Goal: Information Seeking & Learning: Learn about a topic

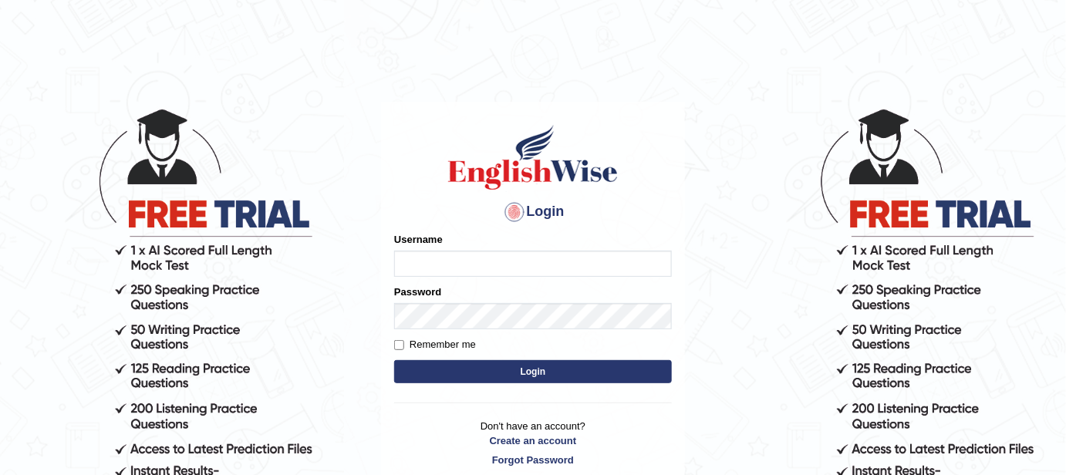
type input "FAridewala_123"
click at [473, 379] on button "Login" at bounding box center [533, 371] width 278 height 23
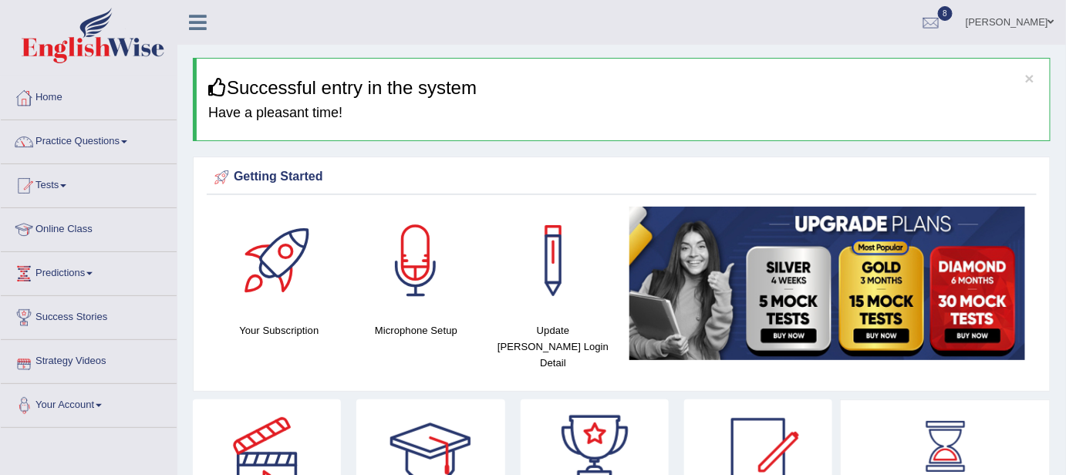
click at [59, 273] on link "Predictions" at bounding box center [89, 271] width 176 height 39
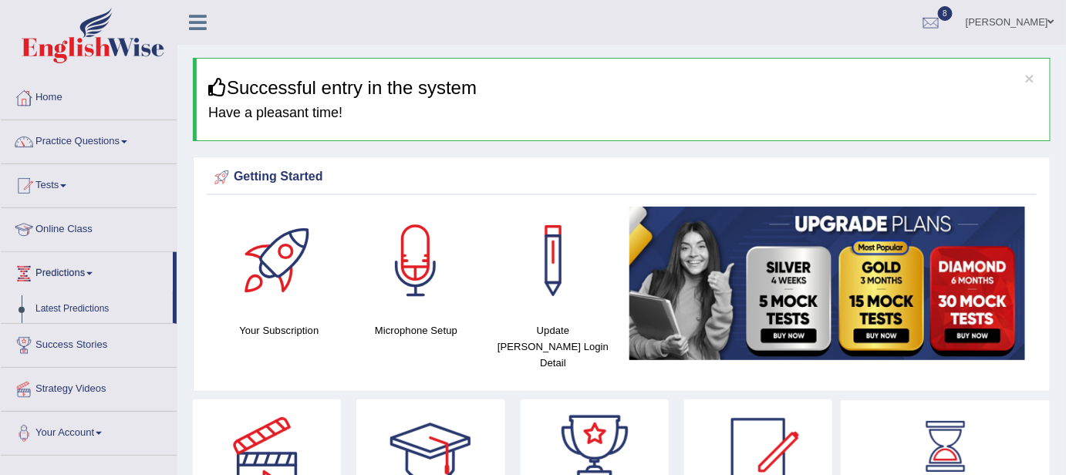
click at [66, 315] on link "Latest Predictions" at bounding box center [101, 309] width 144 height 28
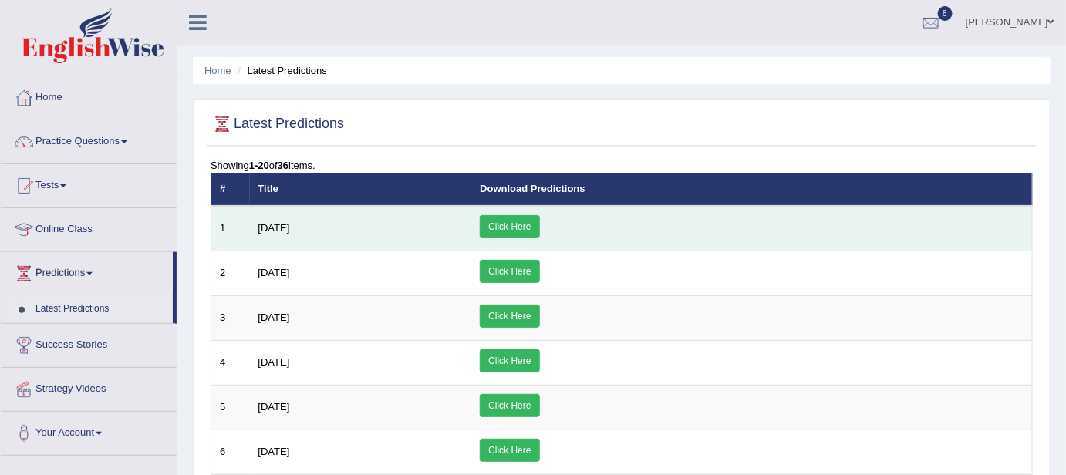
click at [539, 221] on link "Click Here" at bounding box center [509, 226] width 59 height 23
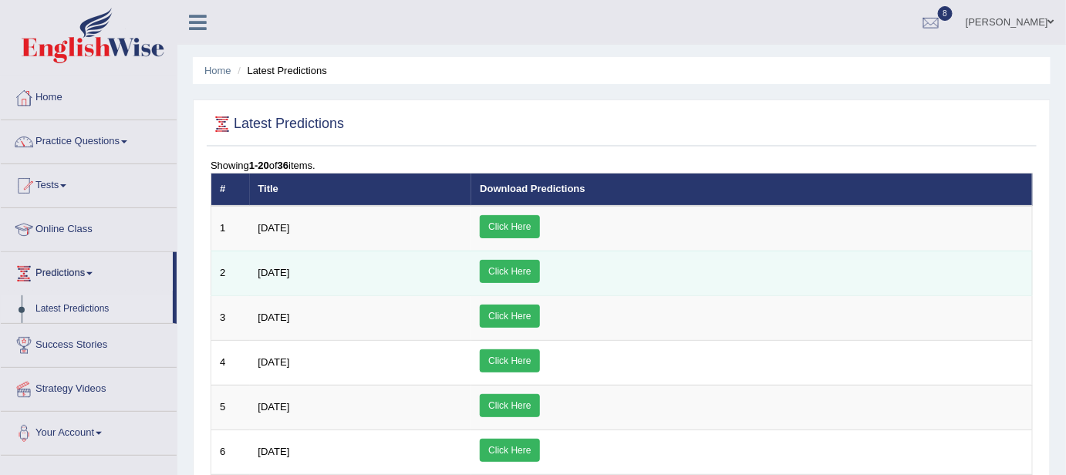
click at [539, 274] on link "Click Here" at bounding box center [509, 271] width 59 height 23
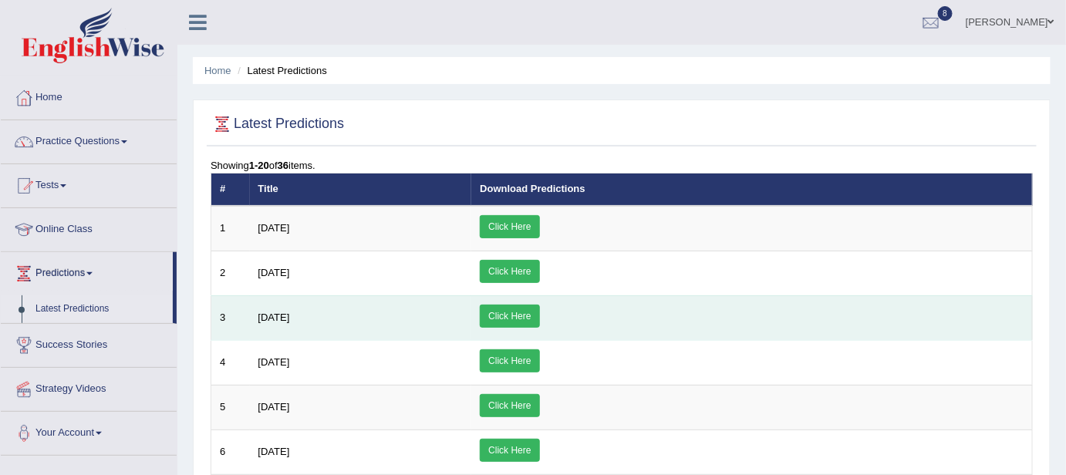
click at [539, 312] on link "Click Here" at bounding box center [509, 316] width 59 height 23
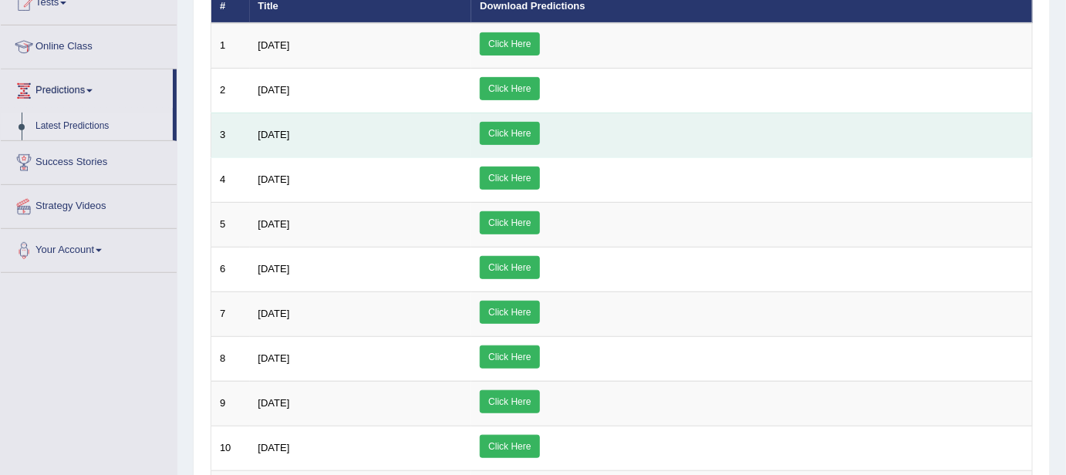
scroll to position [196, 0]
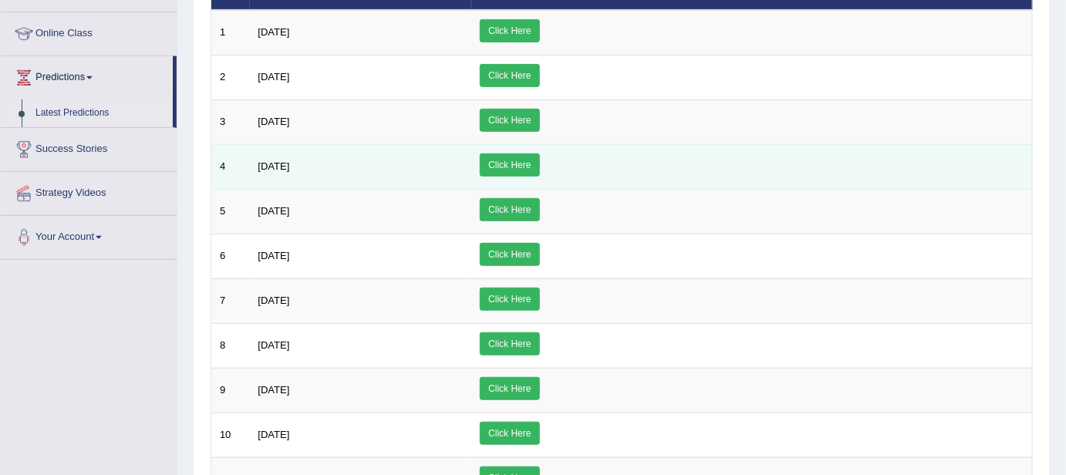
click at [625, 144] on td "Click Here" at bounding box center [751, 166] width 561 height 45
click at [539, 160] on link "Click Here" at bounding box center [509, 164] width 59 height 23
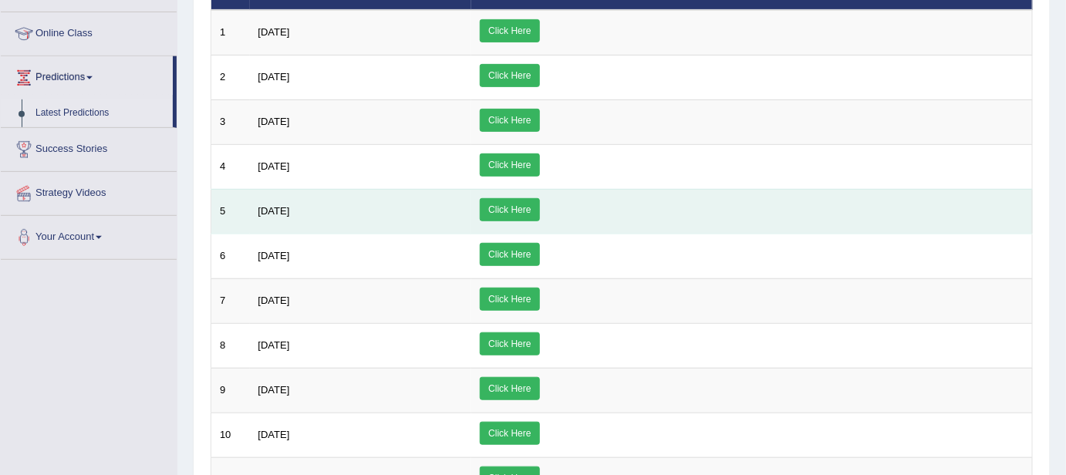
click at [539, 207] on link "Click Here" at bounding box center [509, 209] width 59 height 23
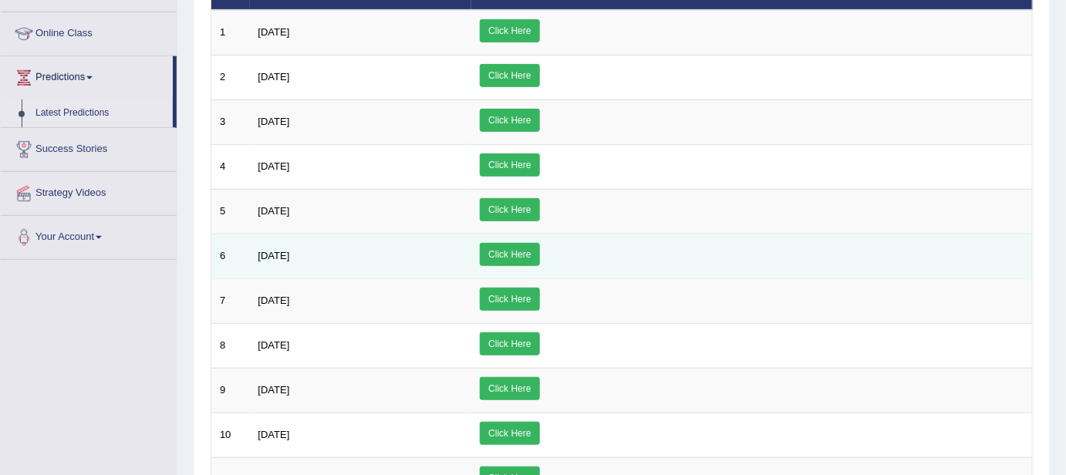
click at [539, 249] on link "Click Here" at bounding box center [509, 254] width 59 height 23
click at [539, 255] on link "Click Here" at bounding box center [509, 254] width 59 height 23
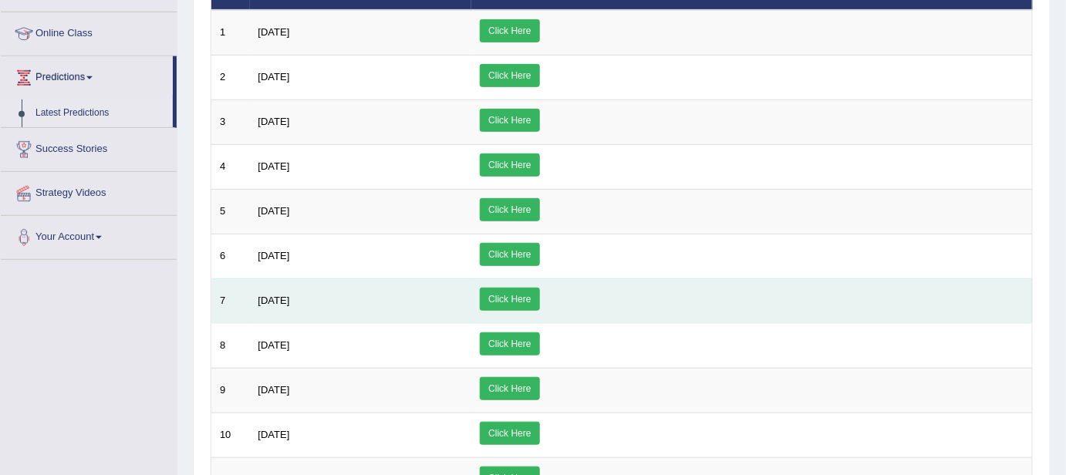
click at [539, 295] on link "Click Here" at bounding box center [509, 299] width 59 height 23
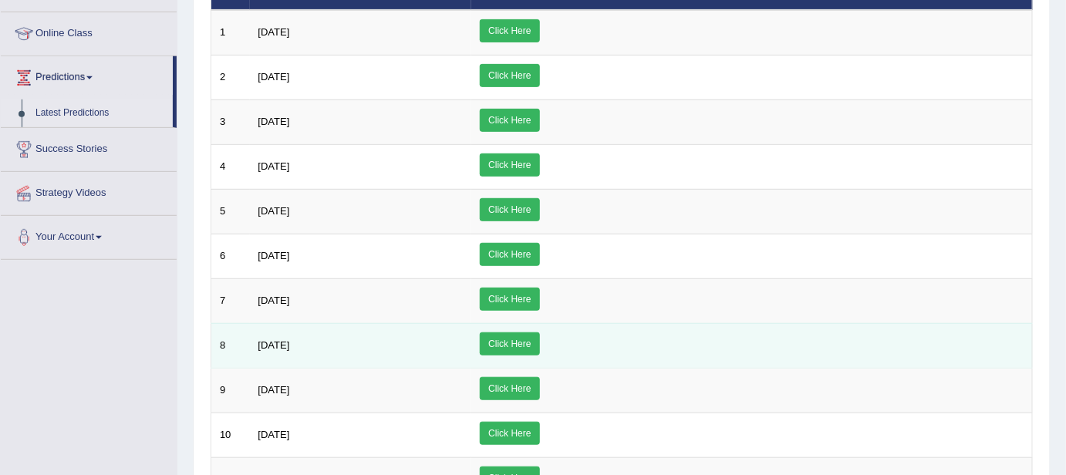
click at [539, 343] on link "Click Here" at bounding box center [509, 343] width 59 height 23
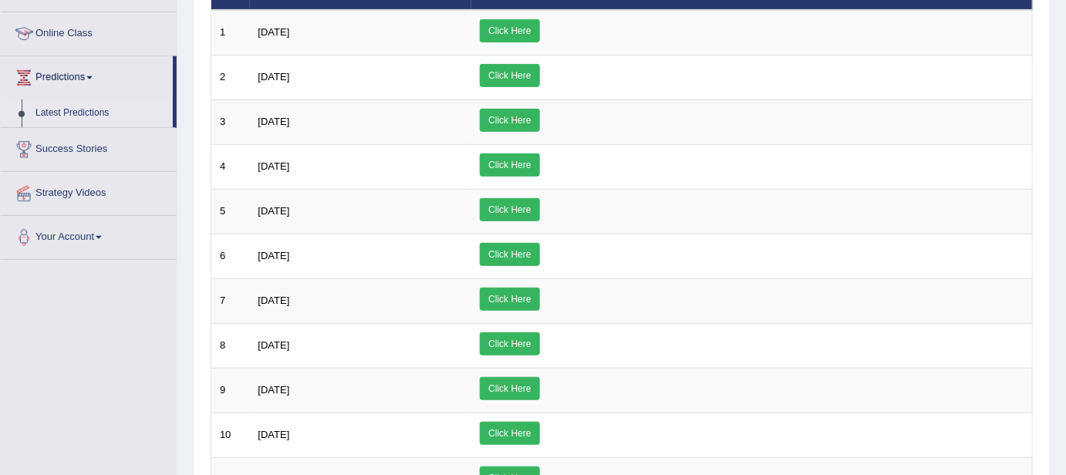
drag, startPoint x: 177, startPoint y: 105, endPoint x: 168, endPoint y: 35, distance: 70.7
click at [168, 35] on div "Home Practice Questions Speaking Practice Read Aloud Repeat Sentence Describe I…" at bounding box center [88, 69] width 199 height 379
drag, startPoint x: 921, startPoint y: 309, endPoint x: 1071, endPoint y: 138, distance: 227.9
click at [1065, 138] on html "Toggle navigation Home Practice Questions Speaking Practice Read Aloud Repeat S…" at bounding box center [533, 41] width 1066 height 475
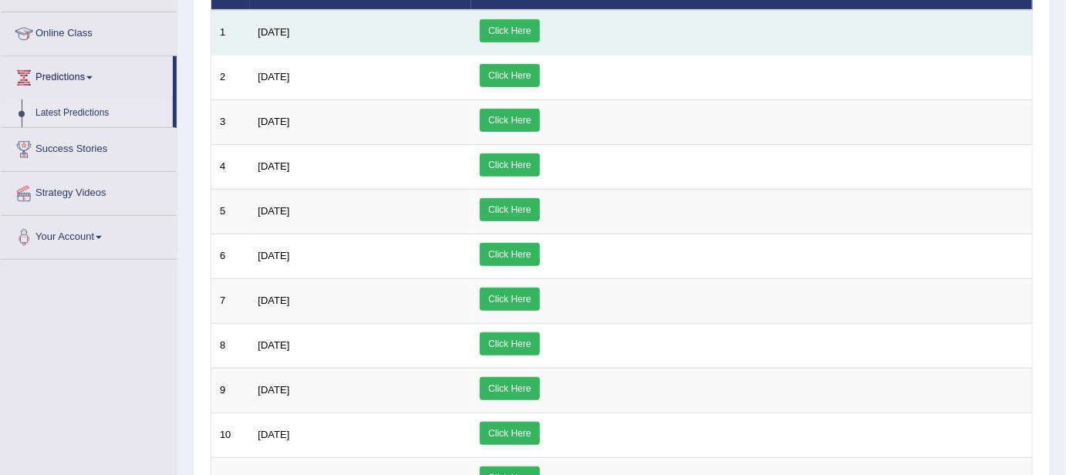
drag, startPoint x: 1058, startPoint y: 60, endPoint x: 996, endPoint y: 33, distance: 68.1
click at [996, 33] on td "Click Here" at bounding box center [751, 33] width 561 height 46
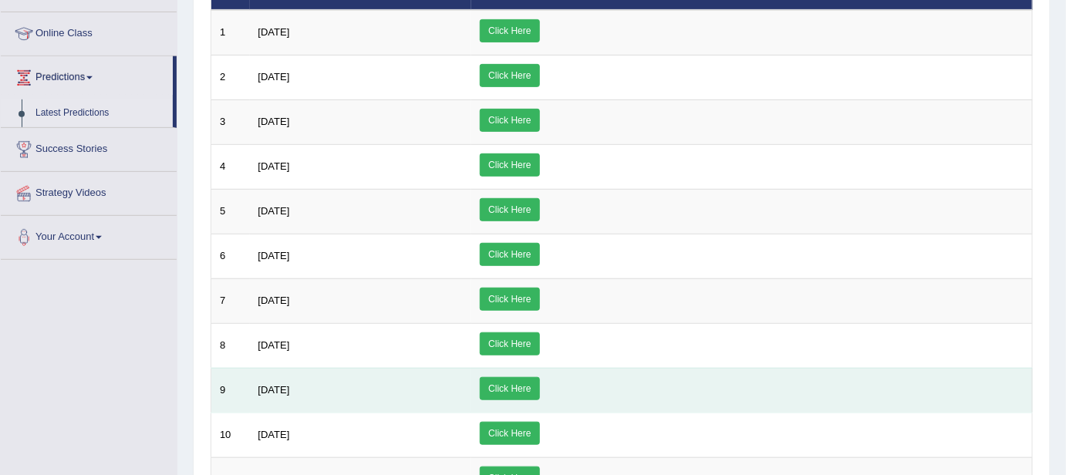
drag, startPoint x: 1071, startPoint y: 113, endPoint x: 1001, endPoint y: 369, distance: 264.6
click at [1001, 369] on td "Click Here" at bounding box center [751, 390] width 561 height 45
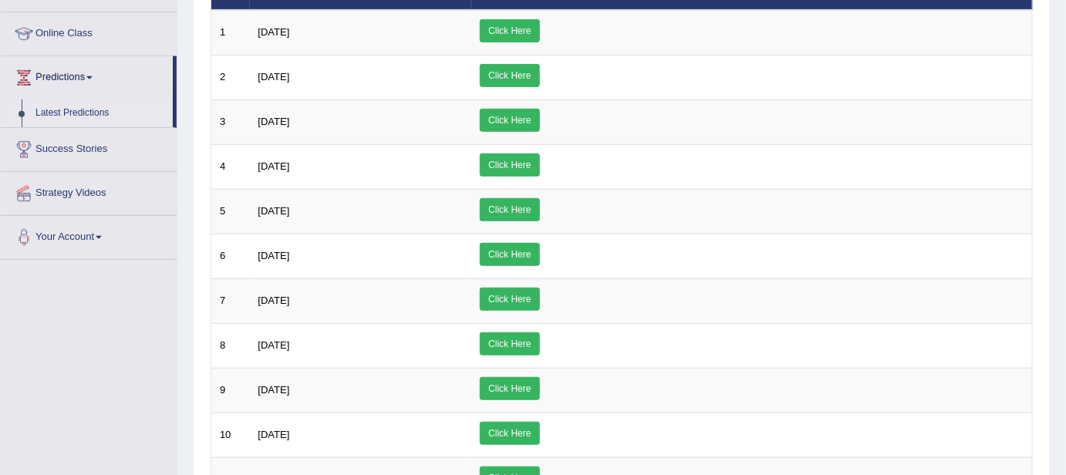
scroll to position [0, 0]
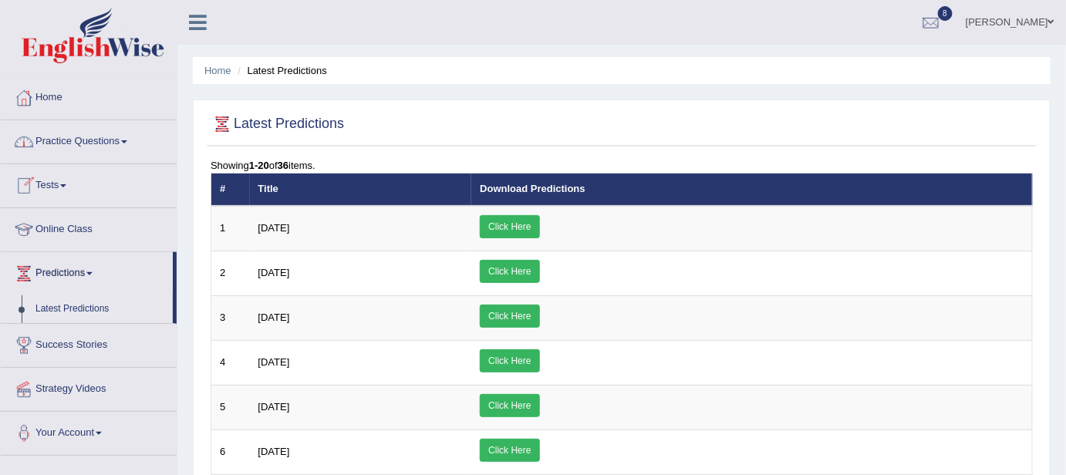
click at [61, 179] on link "Tests" at bounding box center [89, 183] width 176 height 39
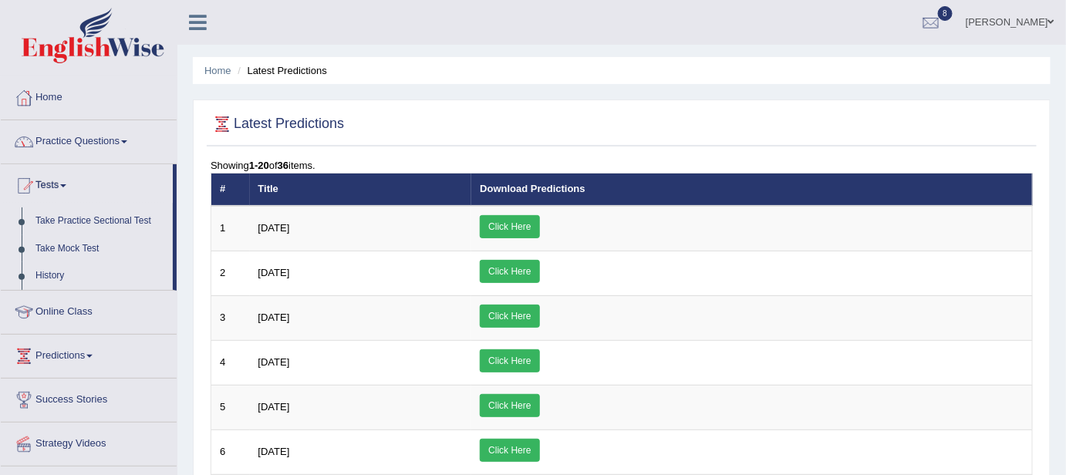
click at [68, 137] on link "Practice Questions" at bounding box center [89, 139] width 176 height 39
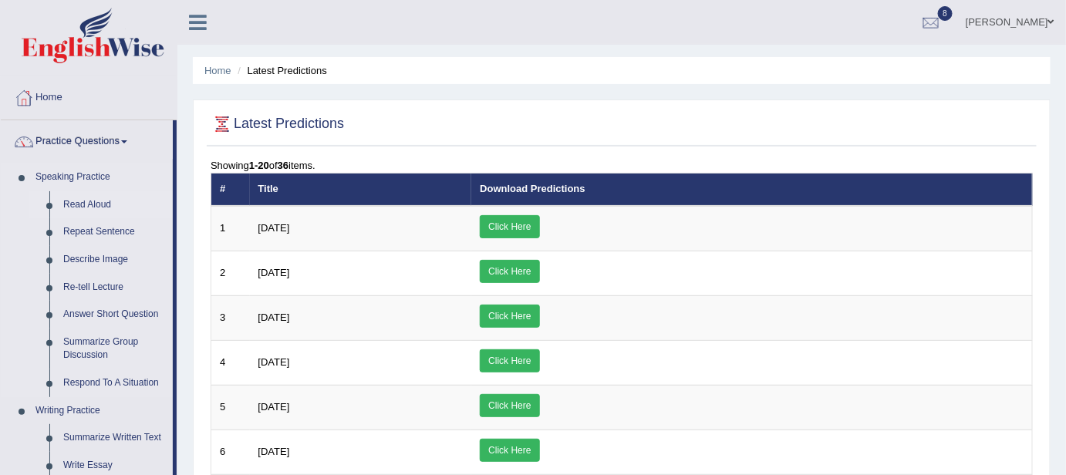
click at [82, 197] on link "Read Aloud" at bounding box center [114, 205] width 116 height 28
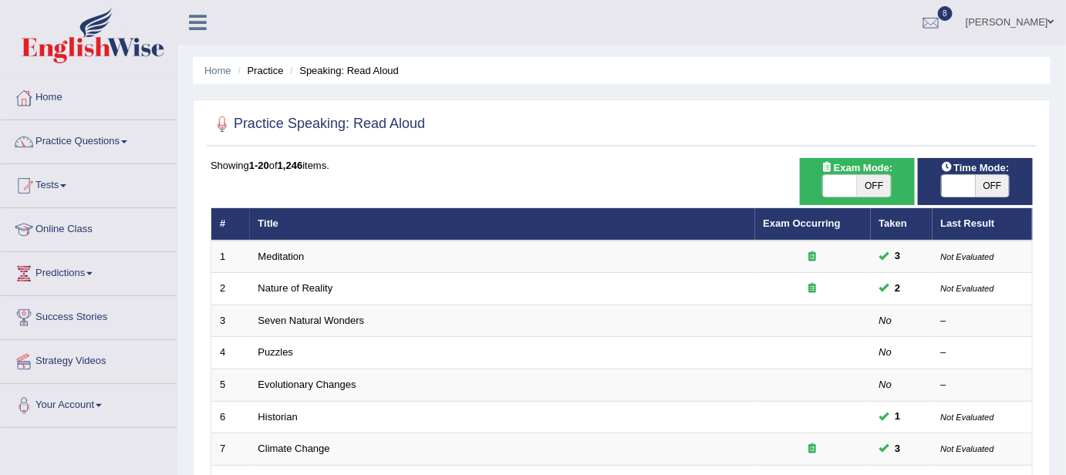
click at [876, 183] on span "OFF" at bounding box center [874, 186] width 34 height 22
checkbox input "true"
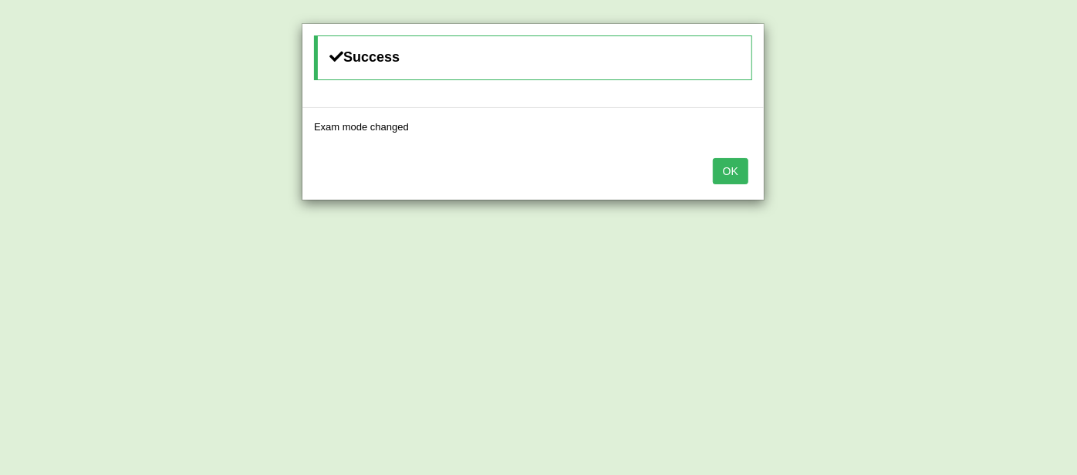
click at [737, 166] on button "OK" at bounding box center [730, 171] width 35 height 26
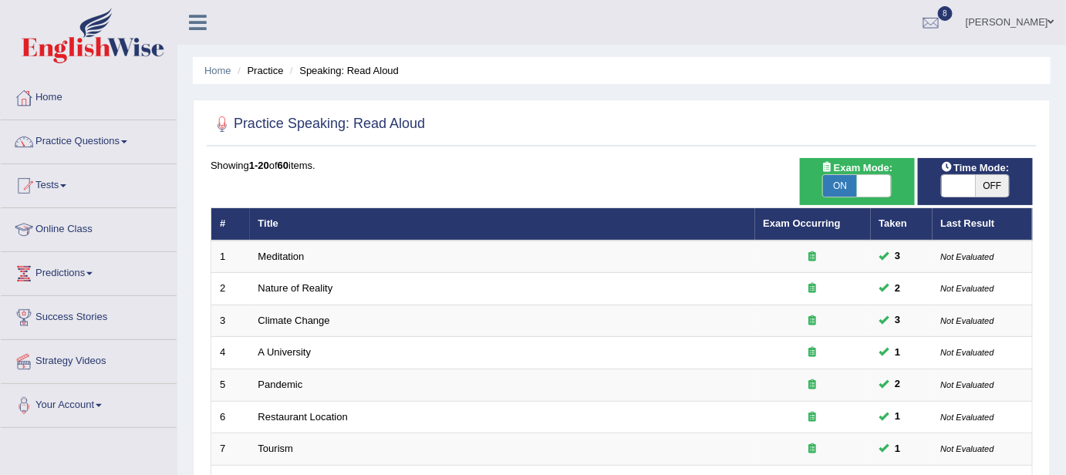
click at [1003, 191] on span "OFF" at bounding box center [993, 186] width 34 height 22
checkbox input "true"
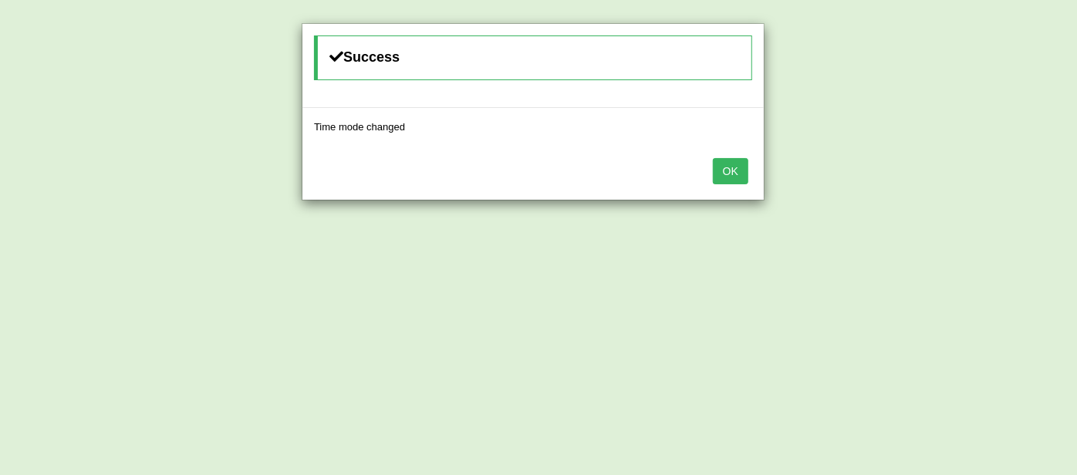
click at [736, 171] on button "OK" at bounding box center [730, 171] width 35 height 26
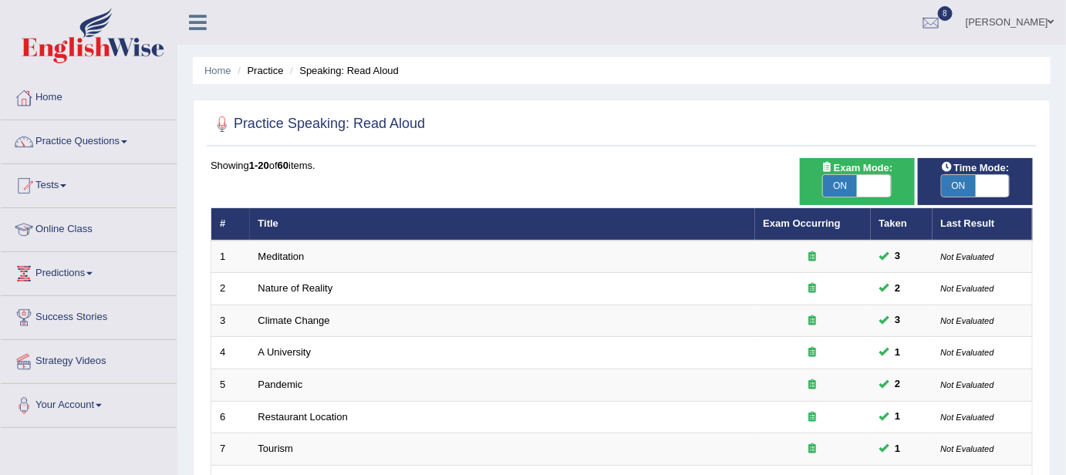
drag, startPoint x: 1068, startPoint y: 116, endPoint x: 771, endPoint y: 110, distance: 297.0
click at [771, 110] on div at bounding box center [622, 125] width 822 height 32
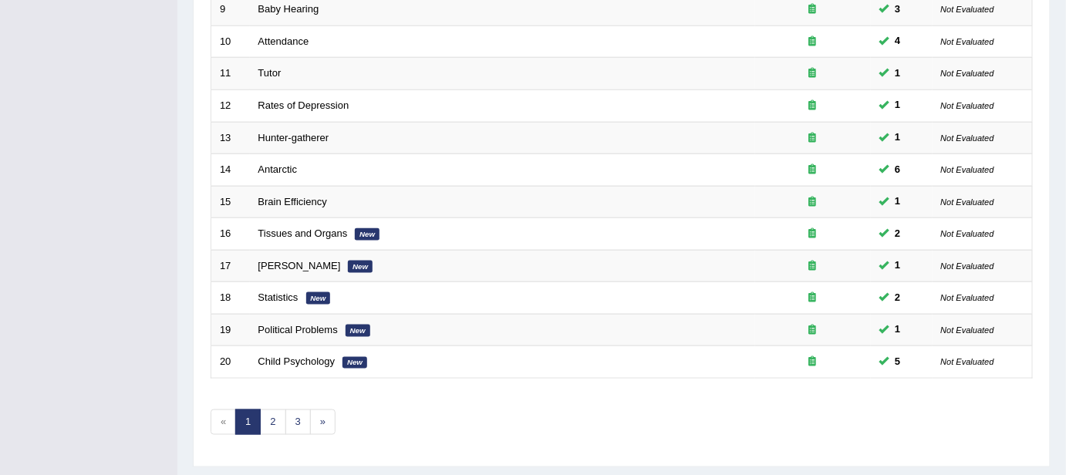
scroll to position [539, 0]
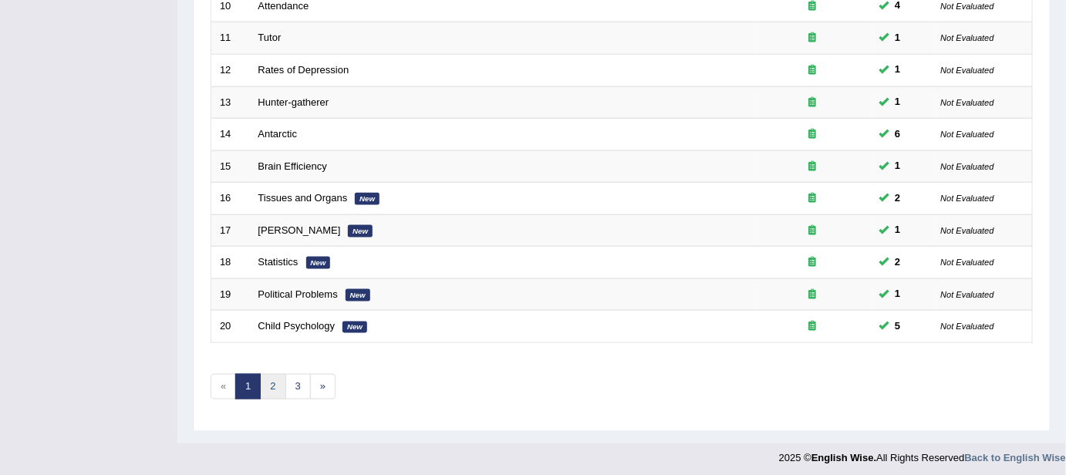
click at [271, 381] on link "2" at bounding box center [272, 386] width 25 height 25
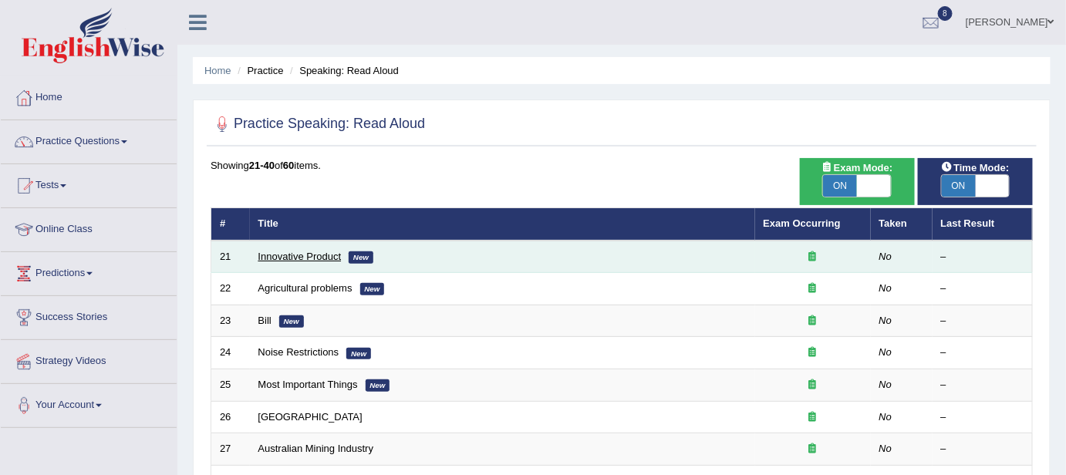
click at [283, 259] on link "Innovative Product" at bounding box center [299, 257] width 83 height 12
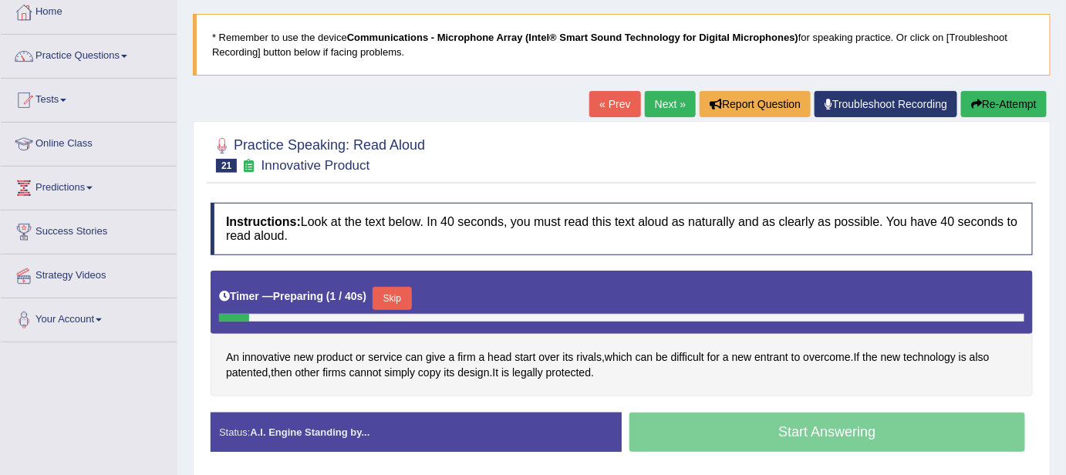
scroll to position [87, 0]
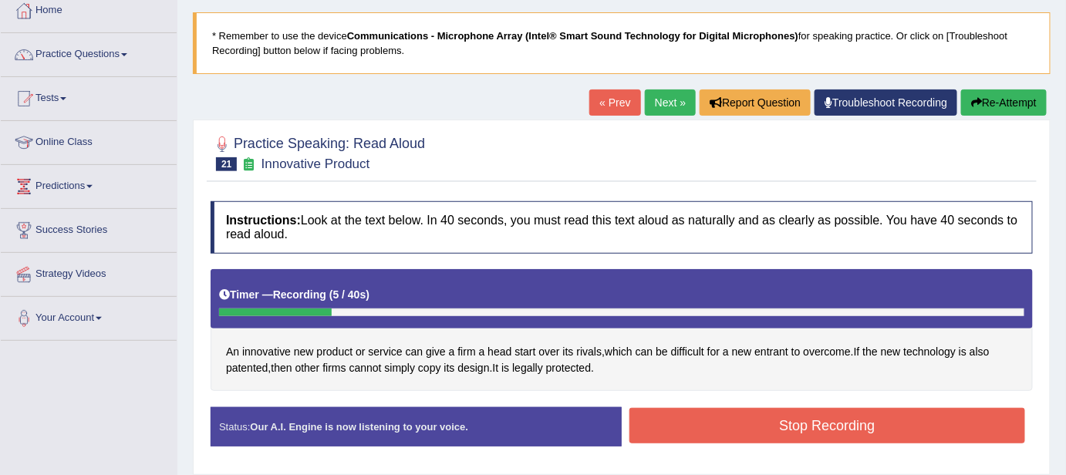
click at [995, 96] on button "Re-Attempt" at bounding box center [1004, 102] width 86 height 26
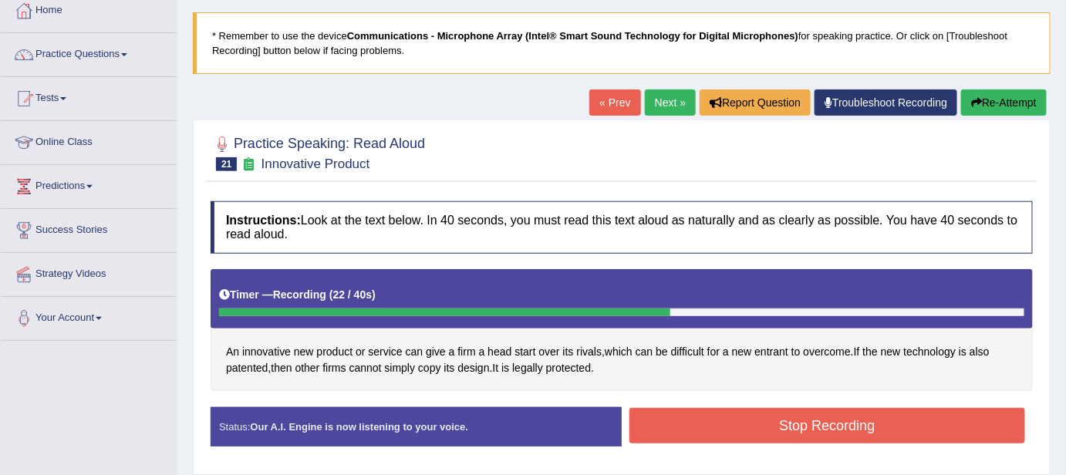
click at [724, 437] on button "Stop Recording" at bounding box center [827, 425] width 396 height 35
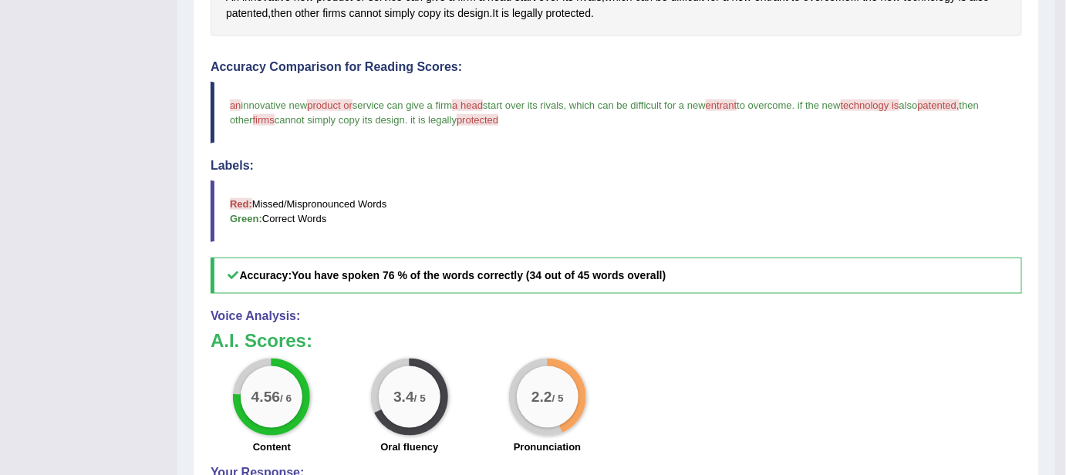
scroll to position [412, 0]
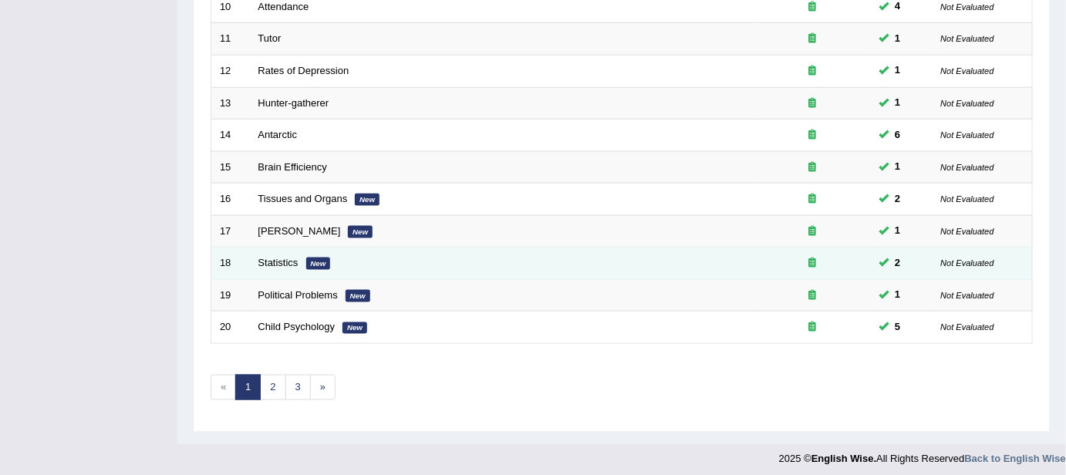
scroll to position [539, 0]
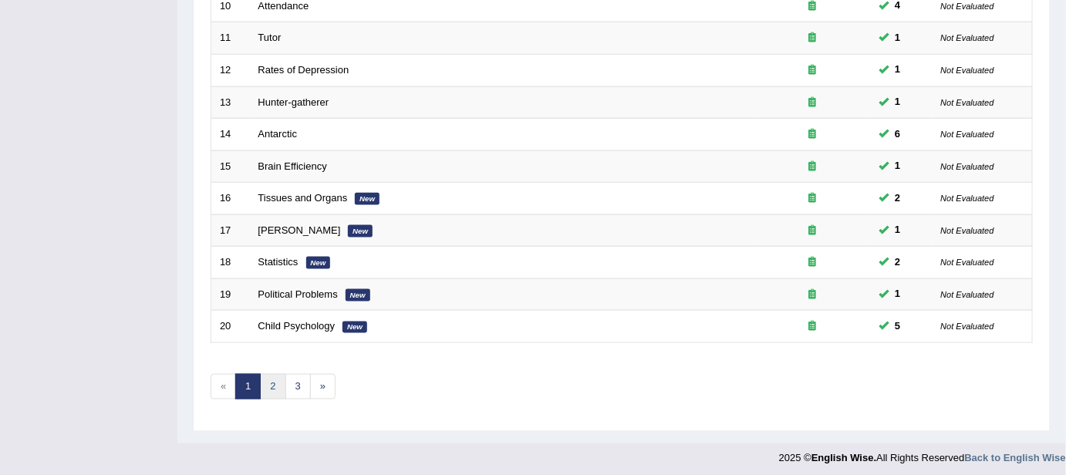
click at [281, 378] on link "2" at bounding box center [272, 386] width 25 height 25
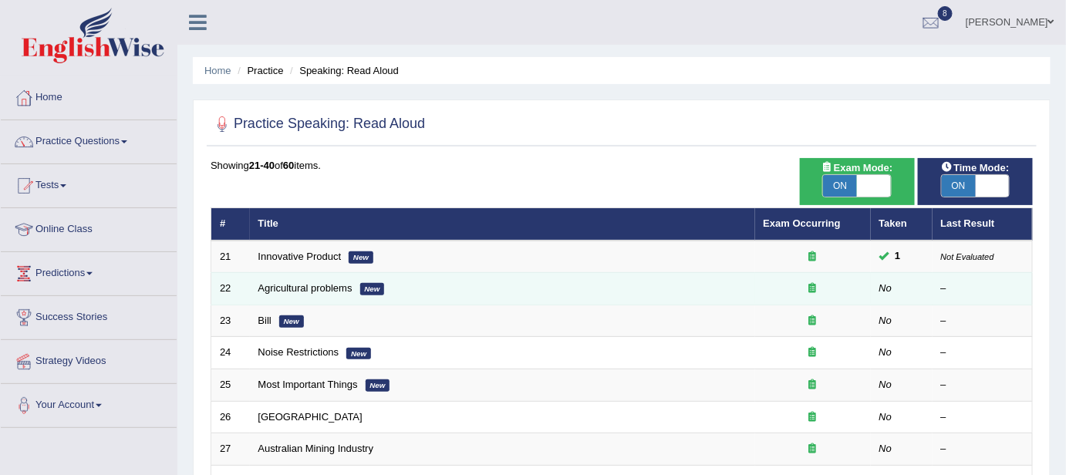
click at [292, 293] on td "Agricultural problems New" at bounding box center [502, 289] width 505 height 32
click at [292, 287] on link "Agricultural problems" at bounding box center [305, 288] width 94 height 12
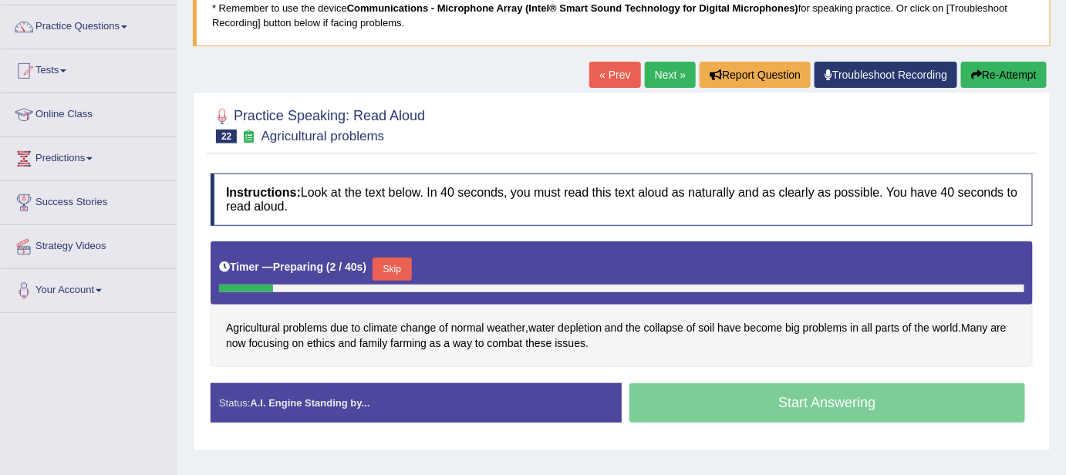
scroll to position [140, 0]
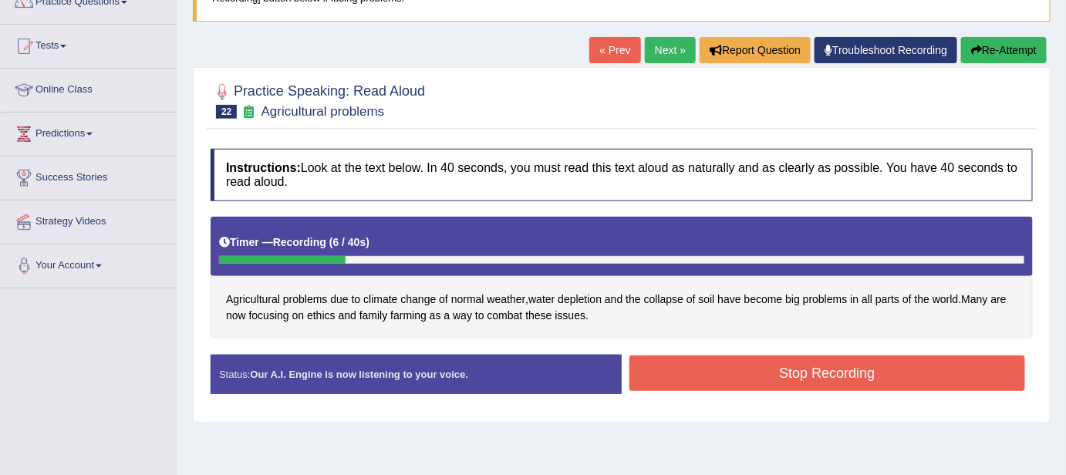
click at [1001, 50] on button "Re-Attempt" at bounding box center [1004, 50] width 86 height 26
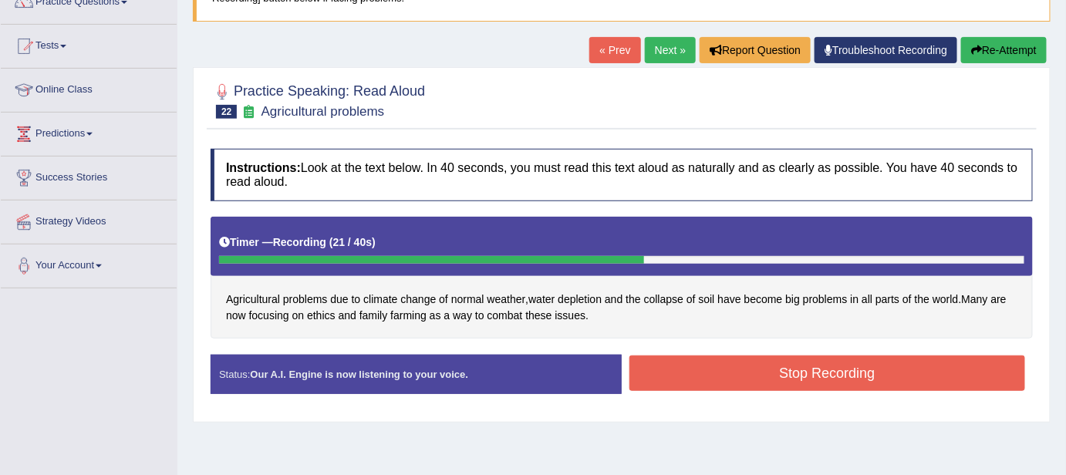
click at [697, 356] on button "Stop Recording" at bounding box center [827, 373] width 396 height 35
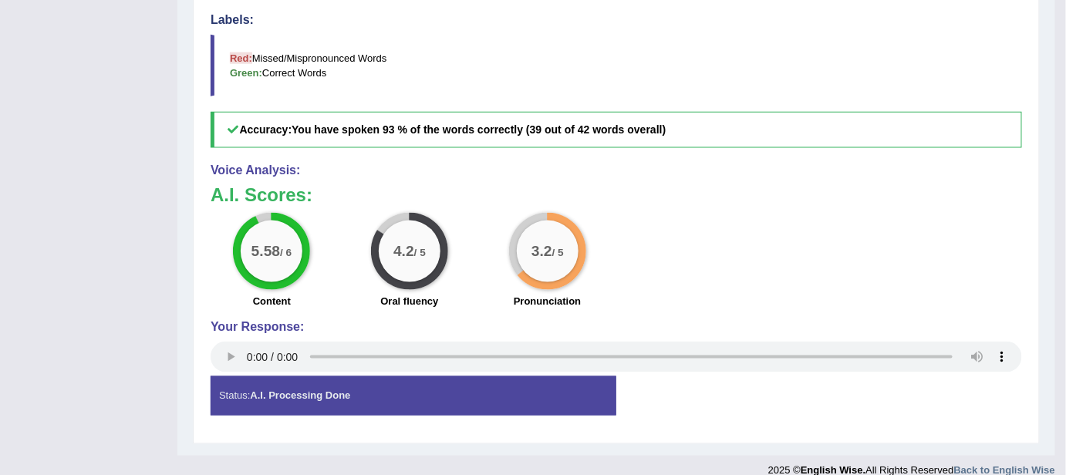
scroll to position [589, 0]
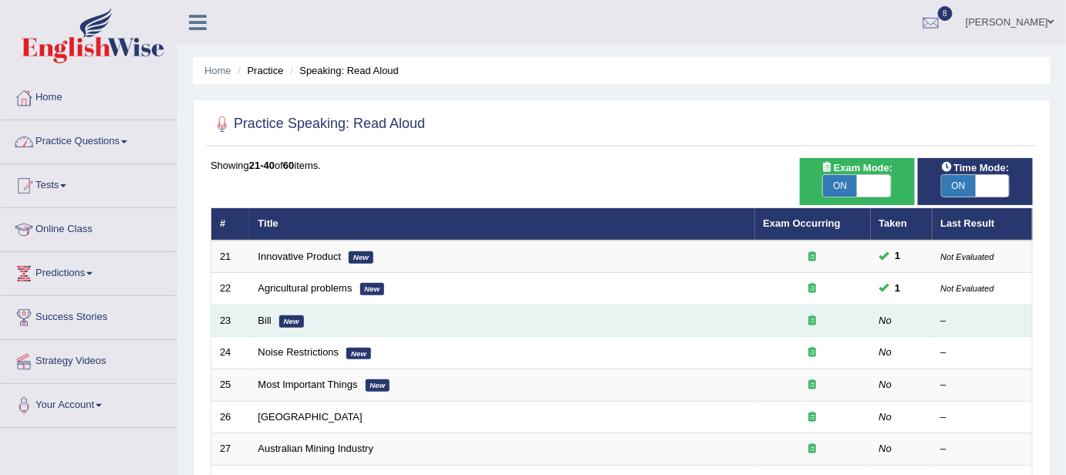
click at [329, 315] on td "Bill New" at bounding box center [502, 321] width 505 height 32
click at [269, 323] on link "Bill" at bounding box center [264, 321] width 13 height 12
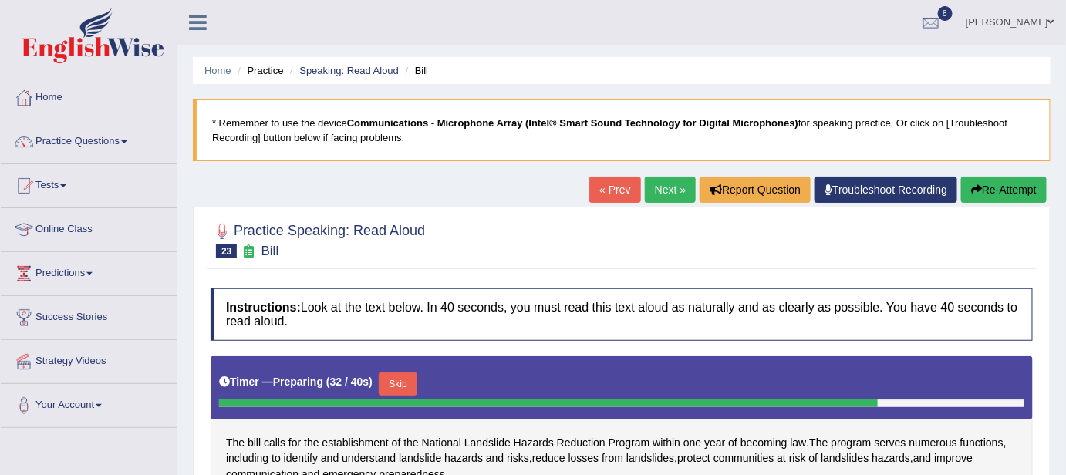
click at [1031, 193] on button "Re-Attempt" at bounding box center [1004, 190] width 86 height 26
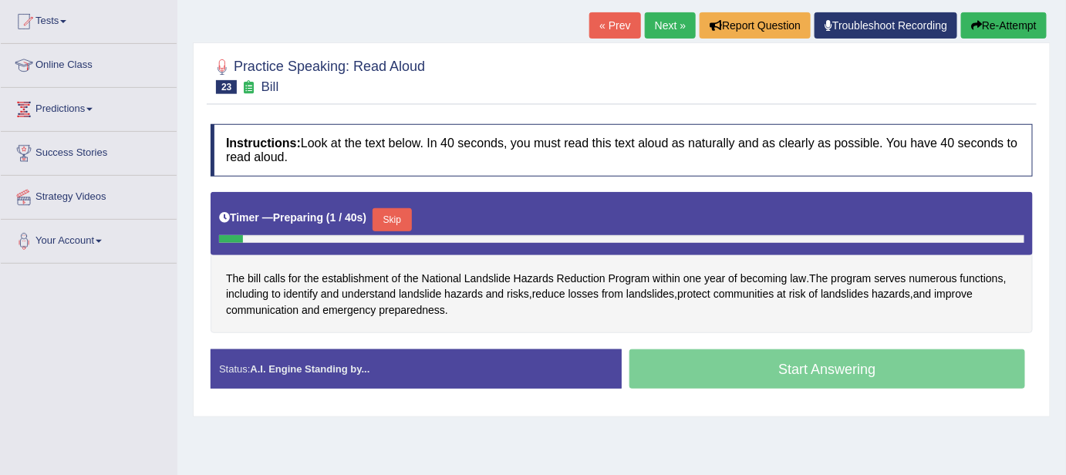
scroll to position [168, 0]
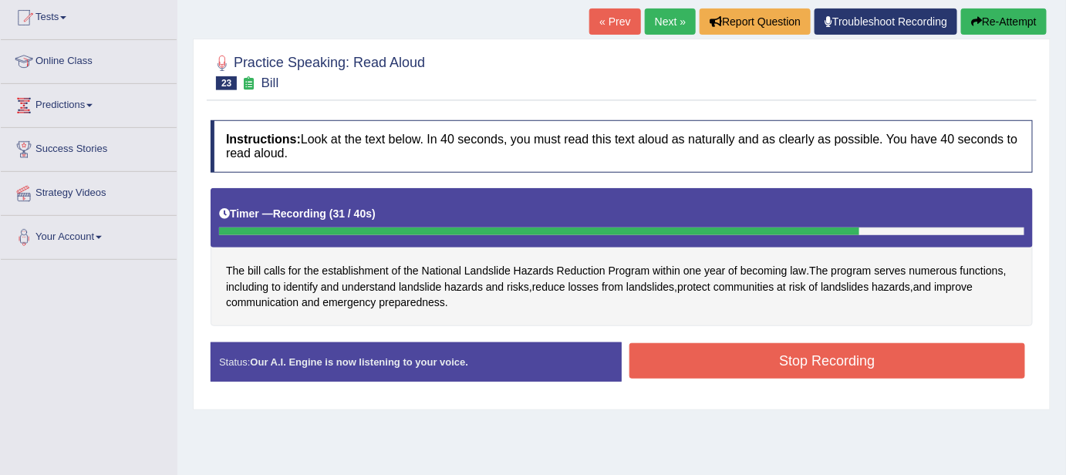
click at [939, 366] on button "Stop Recording" at bounding box center [827, 360] width 396 height 35
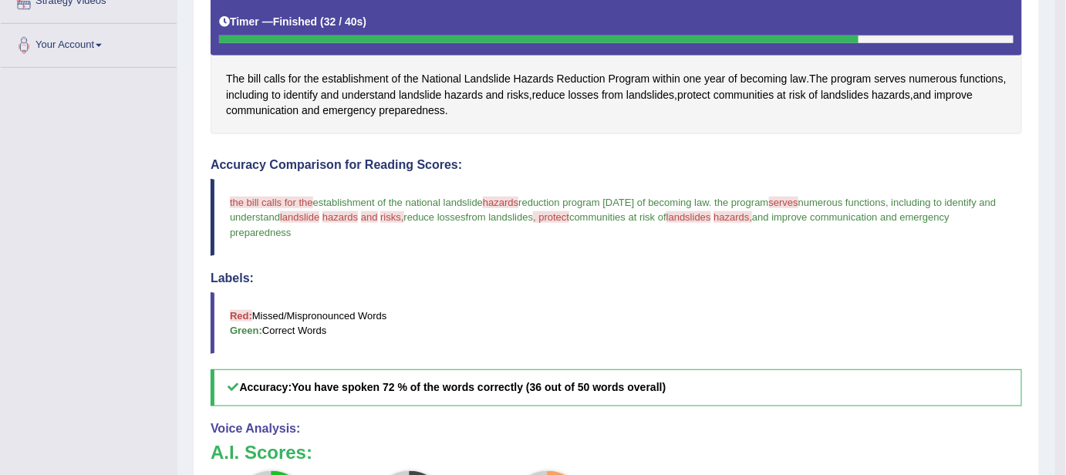
scroll to position [185, 0]
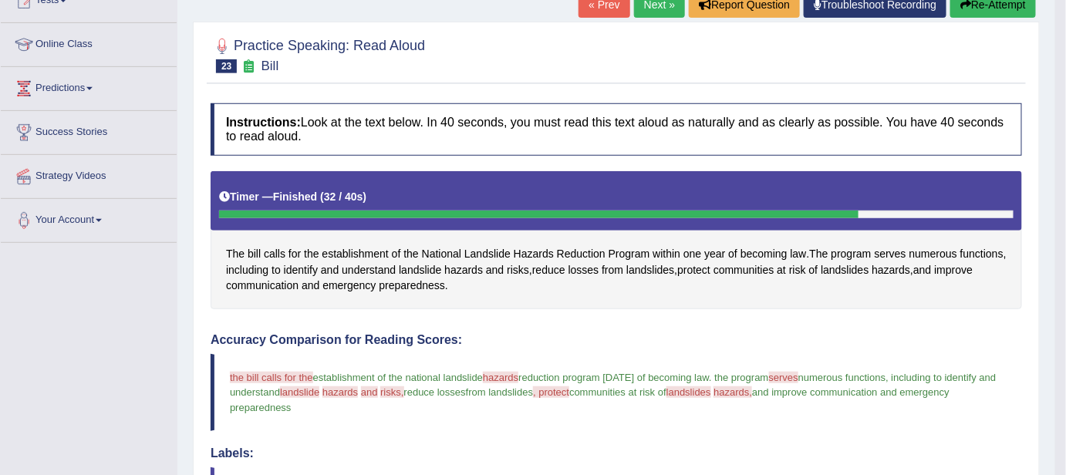
click at [1007, 12] on button "Re-Attempt" at bounding box center [993, 5] width 86 height 26
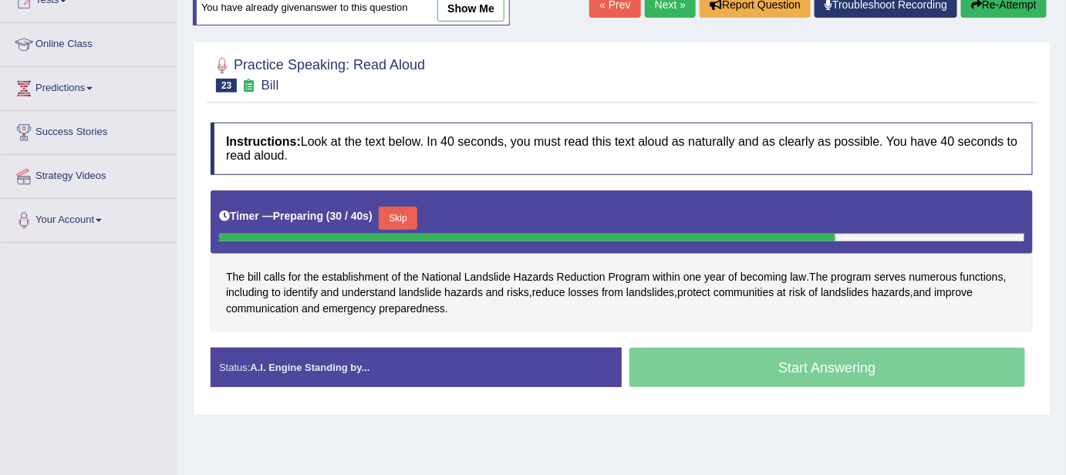
click at [872, 379] on div "Start Answering" at bounding box center [827, 369] width 411 height 43
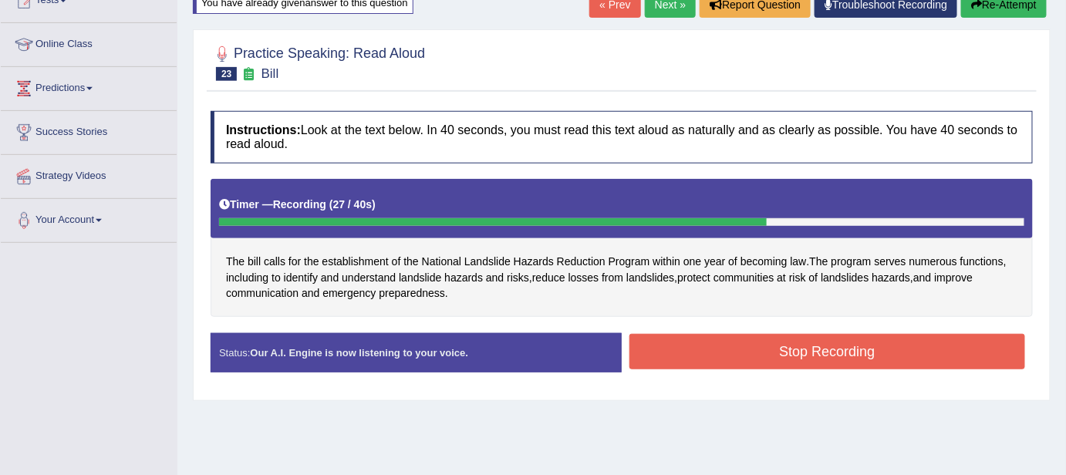
click at [635, 354] on button "Stop Recording" at bounding box center [827, 351] width 396 height 35
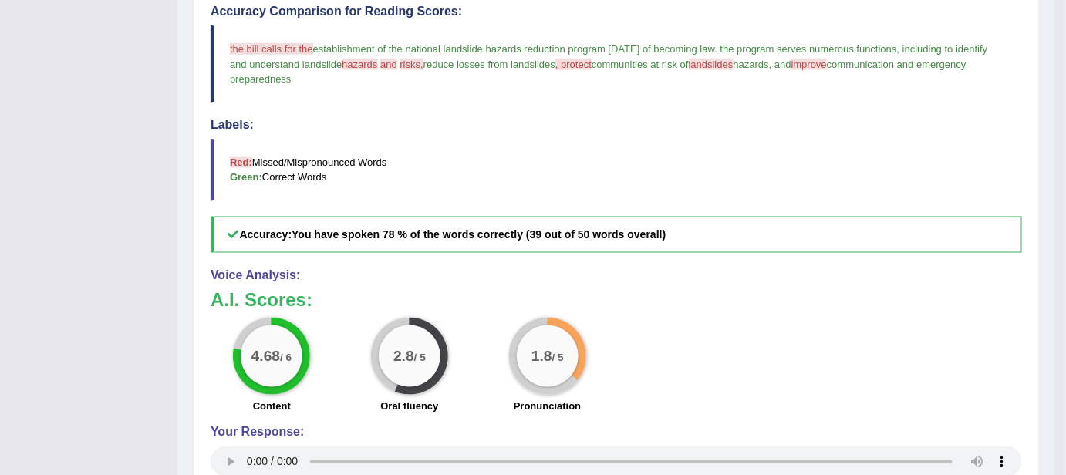
scroll to position [524, 0]
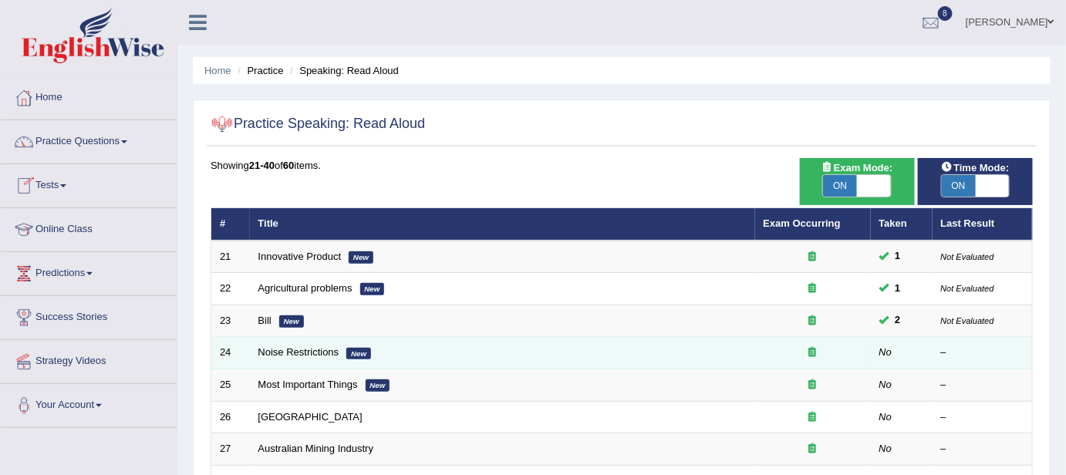
click at [342, 350] on td "Noise Restrictions New" at bounding box center [502, 353] width 505 height 32
click at [298, 348] on link "Noise Restrictions" at bounding box center [298, 352] width 81 height 12
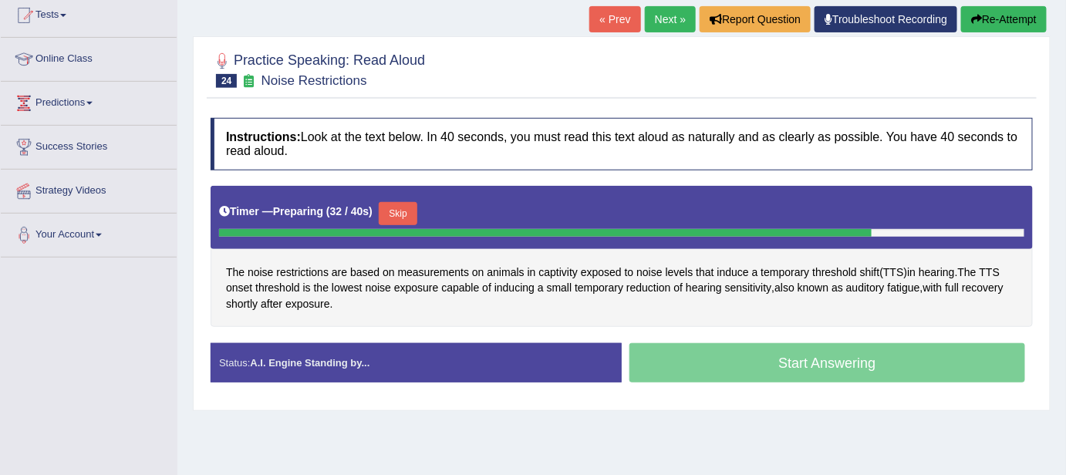
scroll to position [168, 0]
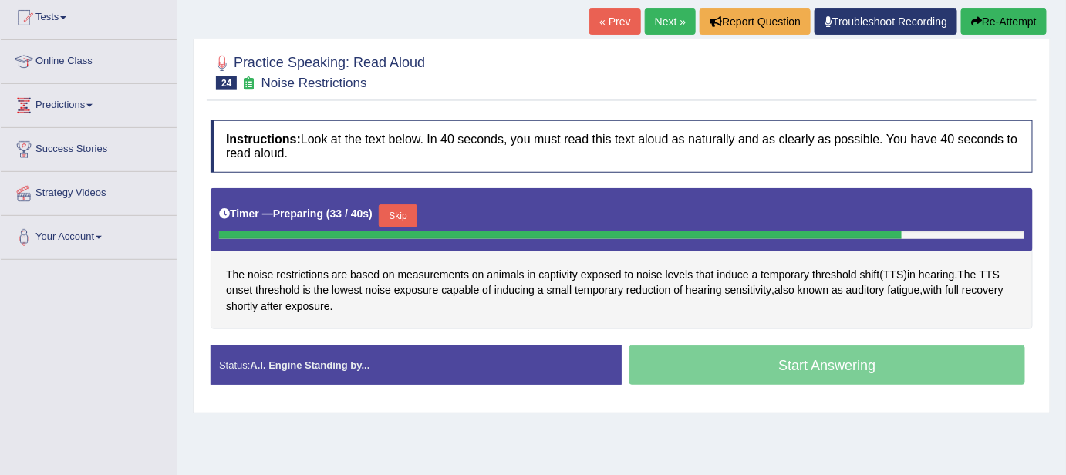
click at [985, 19] on button "Re-Attempt" at bounding box center [1004, 21] width 86 height 26
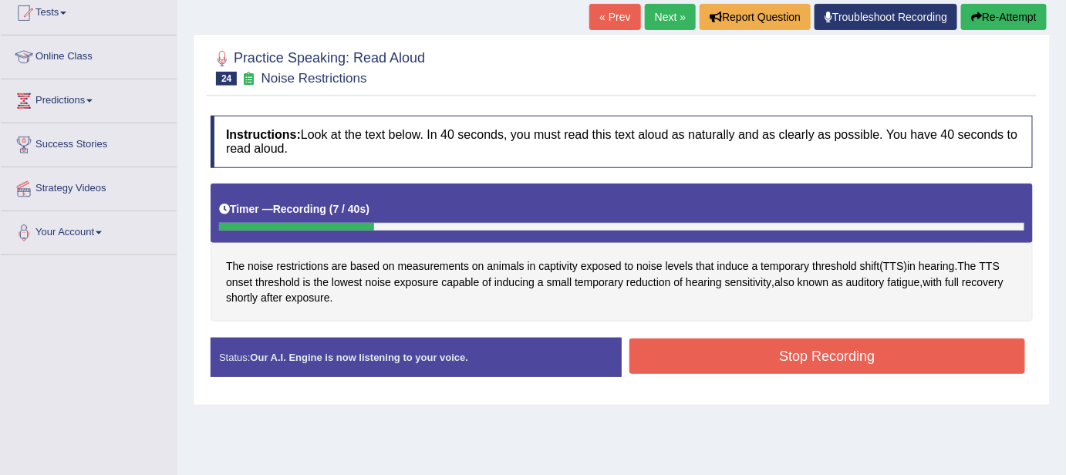
click at [985, 19] on button "Re-Attempt" at bounding box center [1004, 17] width 86 height 26
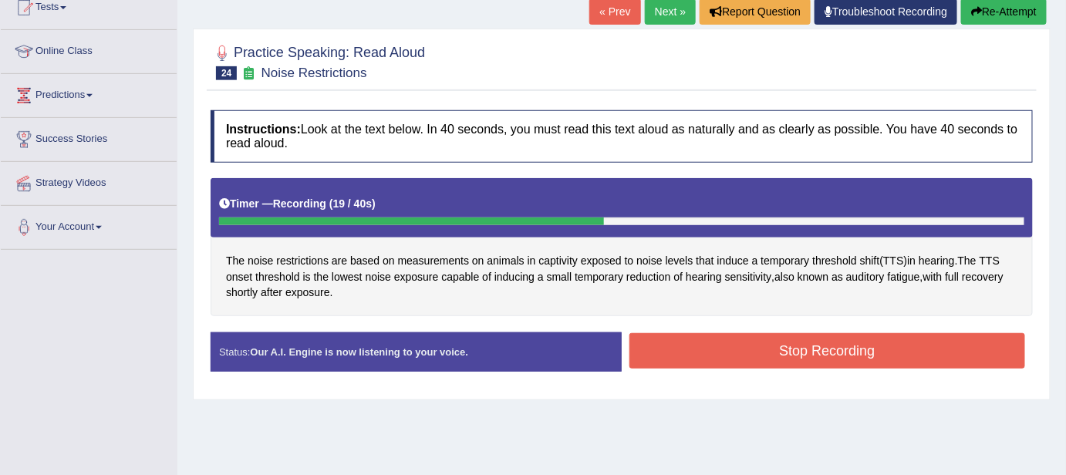
click at [985, 19] on button "Re-Attempt" at bounding box center [1004, 11] width 86 height 26
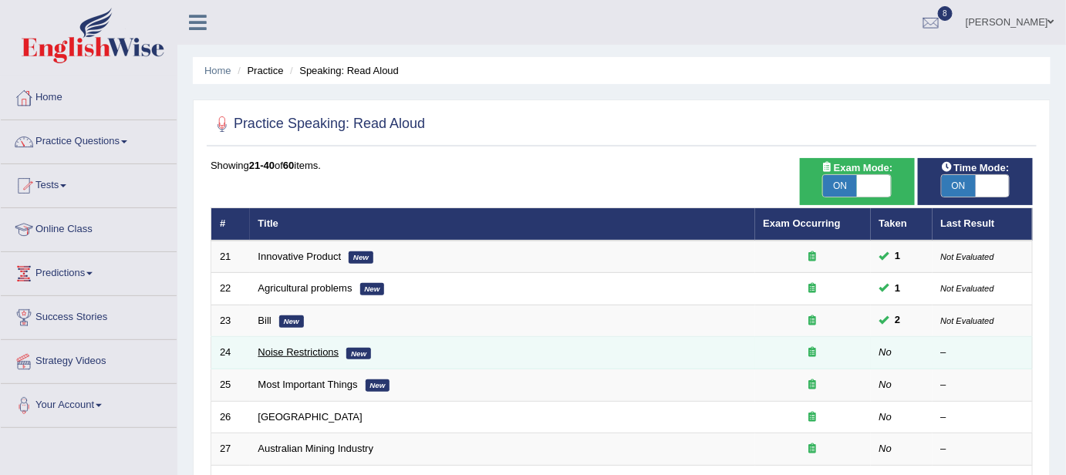
click at [314, 353] on link "Noise Restrictions" at bounding box center [298, 352] width 81 height 12
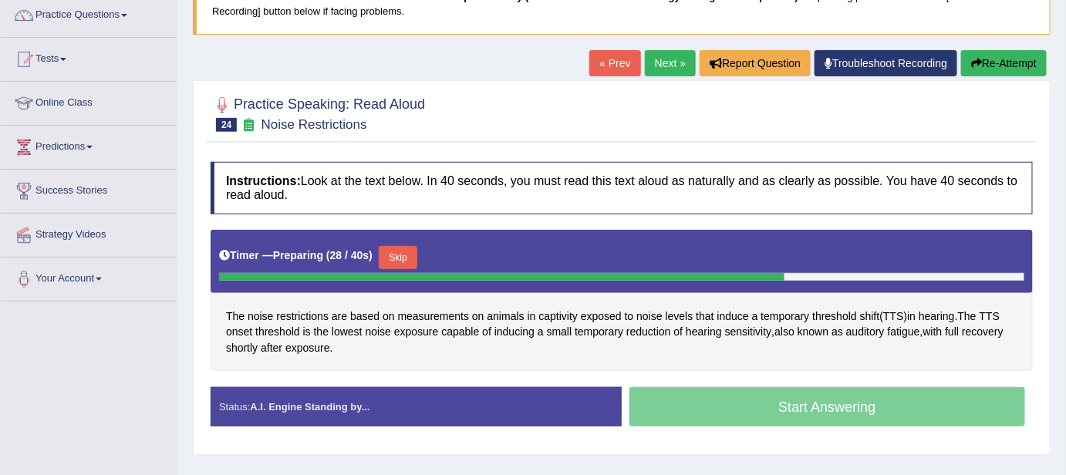
scroll to position [98, 0]
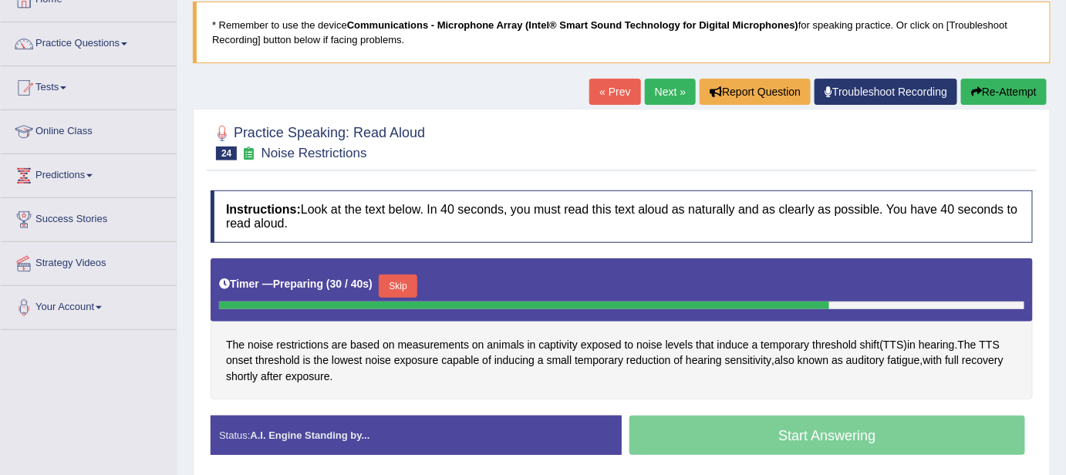
drag, startPoint x: 1008, startPoint y: 76, endPoint x: 1003, endPoint y: 89, distance: 13.2
click at [1003, 89] on div "Home Practice Speaking: Read Aloud Noise Restrictions * Remember to use the dev…" at bounding box center [621, 287] width 889 height 771
click at [1003, 89] on button "Re-Attempt" at bounding box center [1004, 92] width 86 height 26
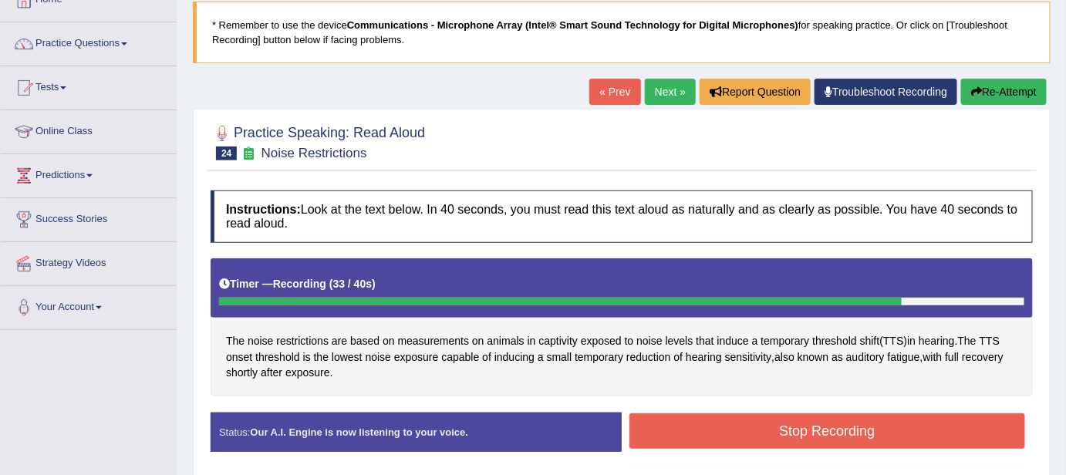
click at [892, 425] on button "Stop Recording" at bounding box center [827, 430] width 396 height 35
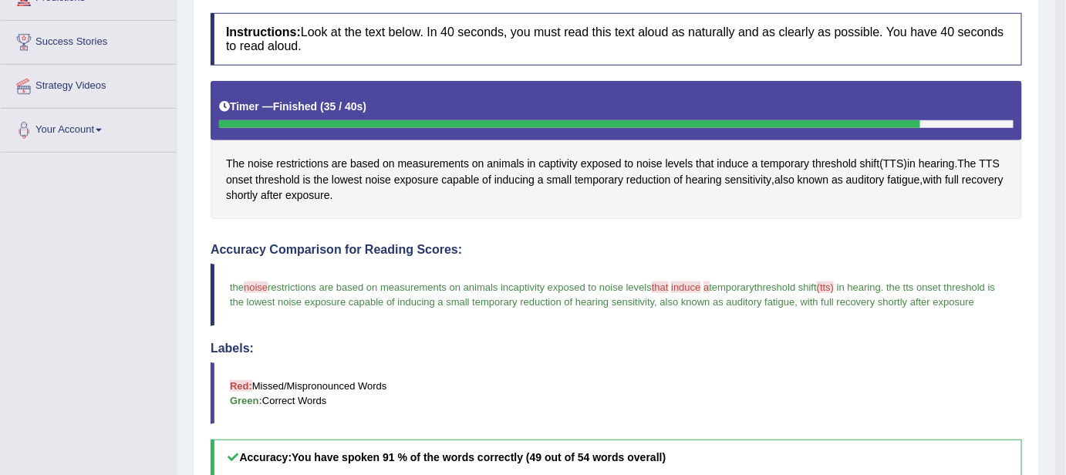
scroll to position [154, 0]
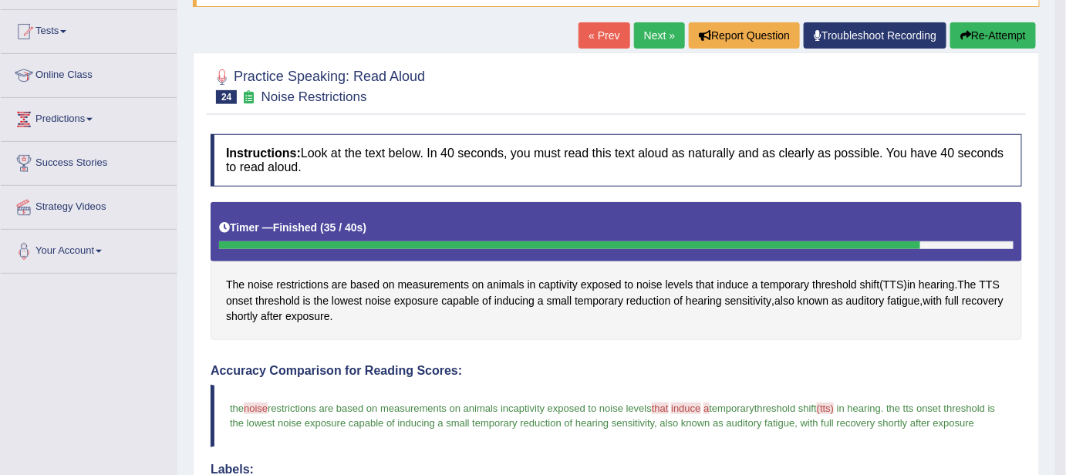
click at [1002, 39] on button "Re-Attempt" at bounding box center [993, 35] width 86 height 26
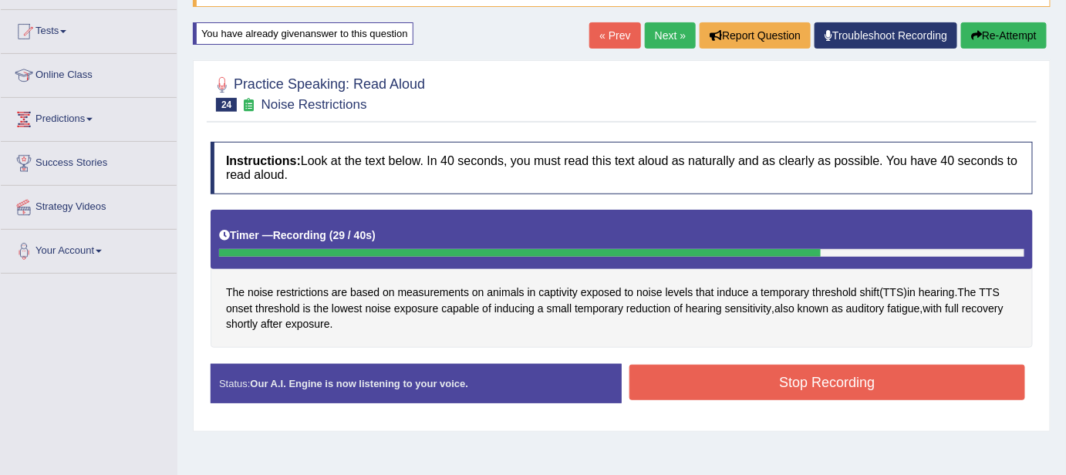
click at [944, 402] on div "Status: Our A.I. Engine is now listening to your voice. Start Answering Stop Re…" at bounding box center [622, 391] width 822 height 55
drag, startPoint x: 944, startPoint y: 402, endPoint x: 938, endPoint y: 386, distance: 16.6
click at [938, 386] on div "Status: Our A.I. Engine is now listening to your voice. Start Answering Stop Re…" at bounding box center [622, 391] width 822 height 55
click at [938, 386] on button "Stop Recording" at bounding box center [827, 382] width 396 height 35
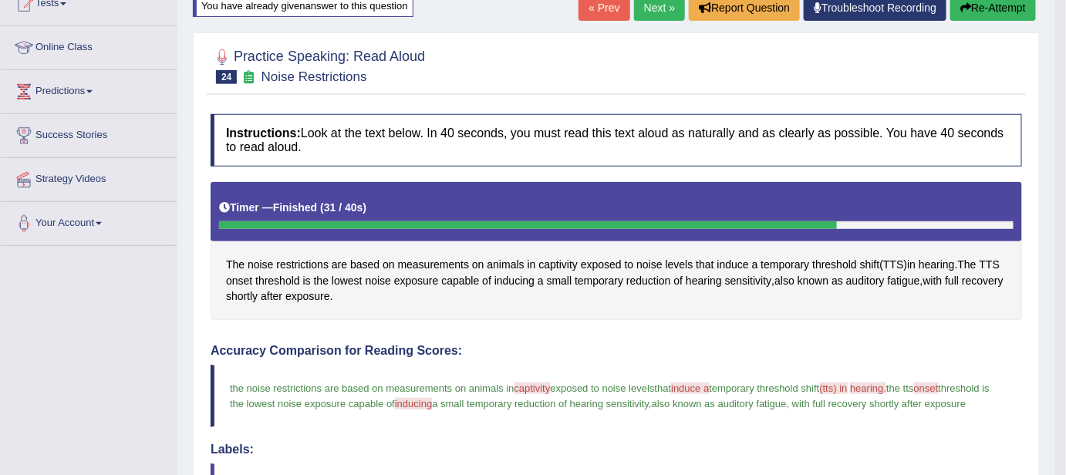
scroll to position [154, 0]
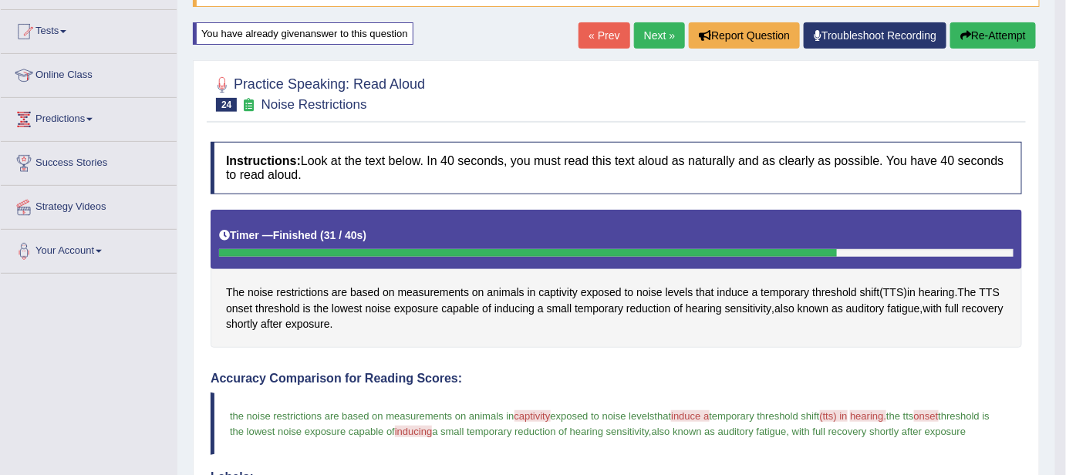
click at [960, 35] on icon "button" at bounding box center [965, 35] width 11 height 11
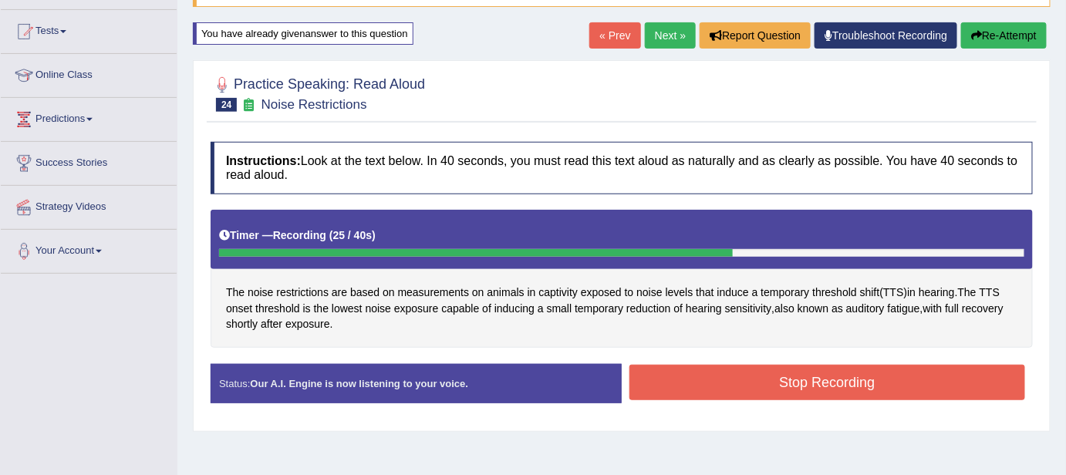
click at [872, 382] on button "Stop Recording" at bounding box center [827, 382] width 396 height 35
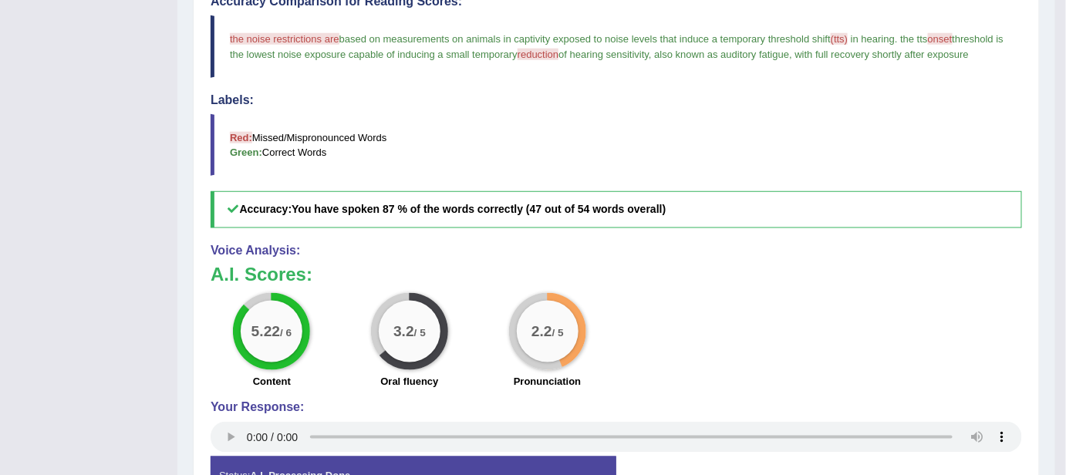
scroll to position [547, 0]
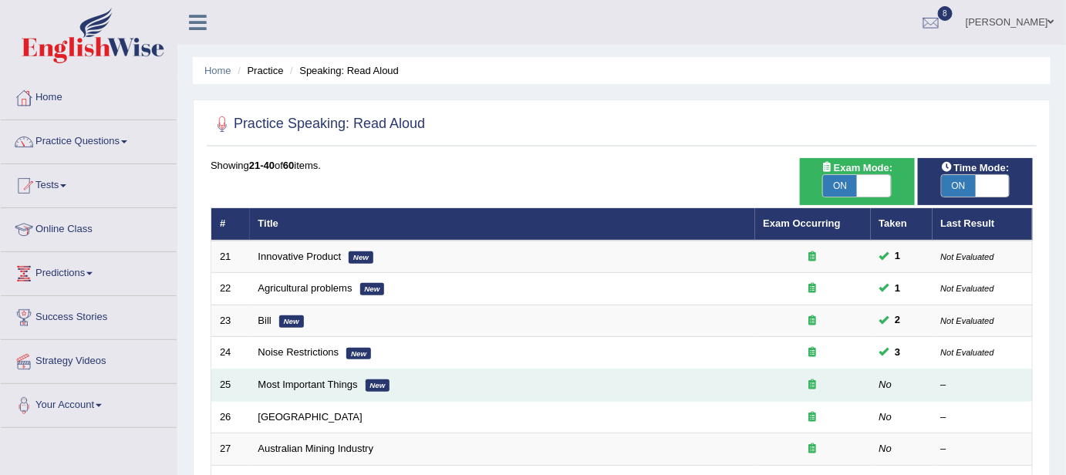
click at [310, 373] on td "Most Important Things New" at bounding box center [502, 385] width 505 height 32
click at [310, 380] on link "Most Important Things" at bounding box center [307, 385] width 99 height 12
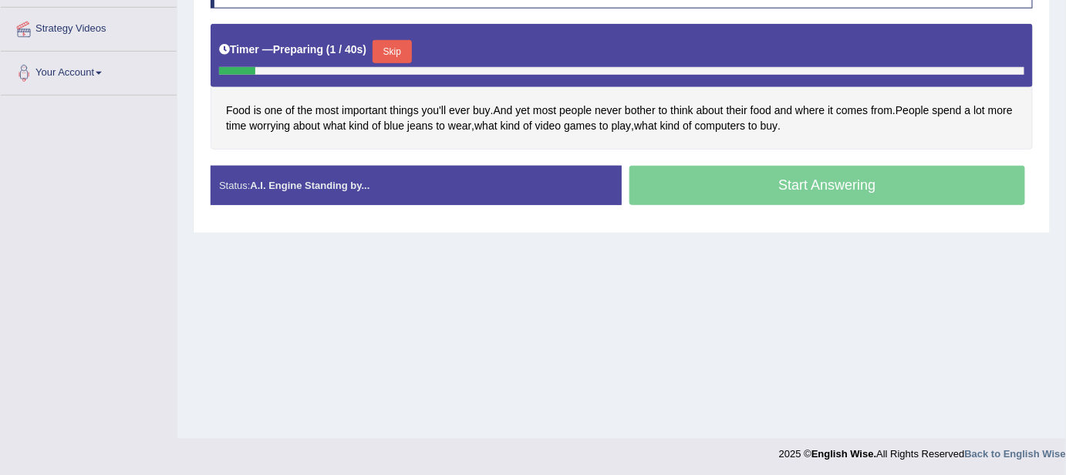
scroll to position [334, 0]
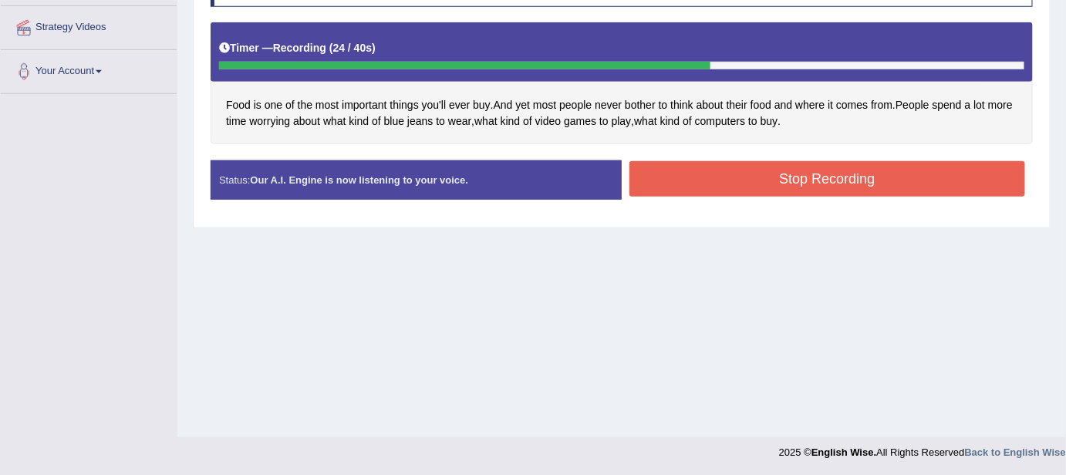
click at [826, 185] on button "Stop Recording" at bounding box center [827, 178] width 396 height 35
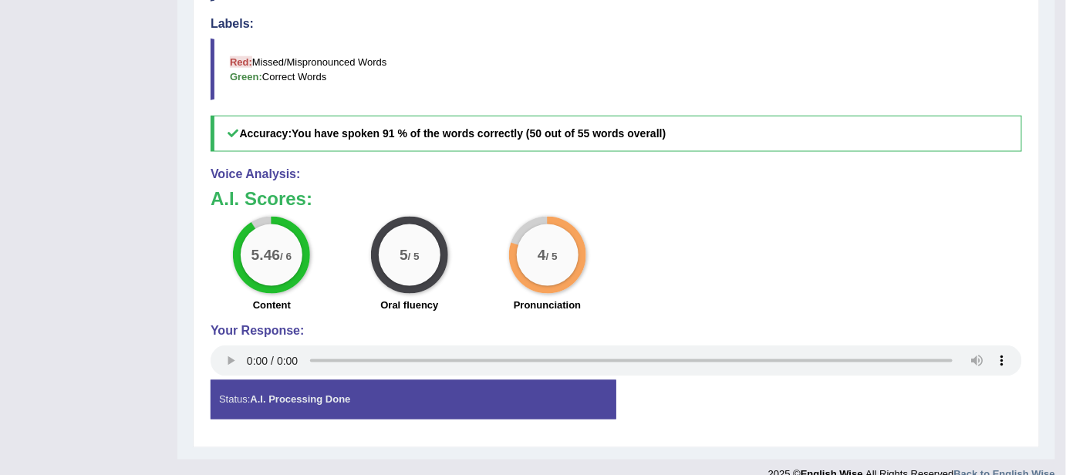
scroll to position [604, 0]
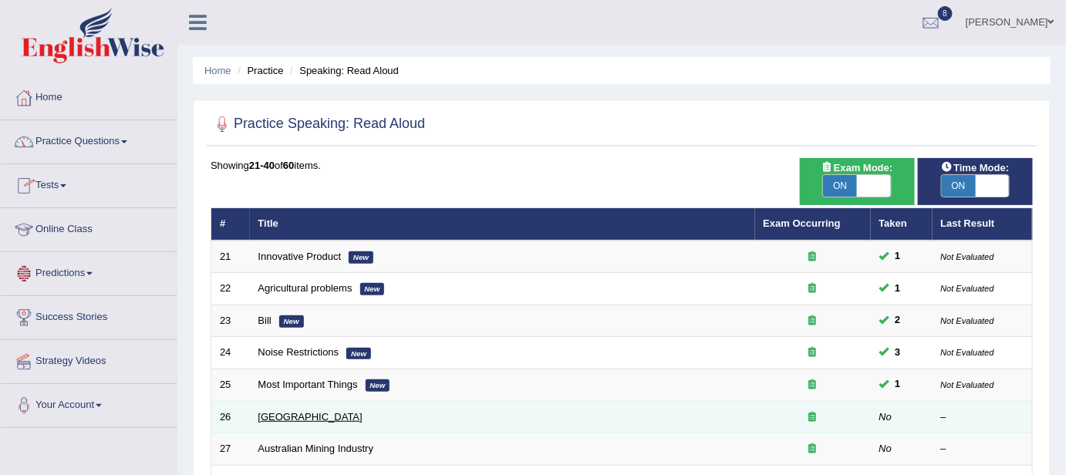
click at [273, 411] on link "[GEOGRAPHIC_DATA]" at bounding box center [310, 417] width 104 height 12
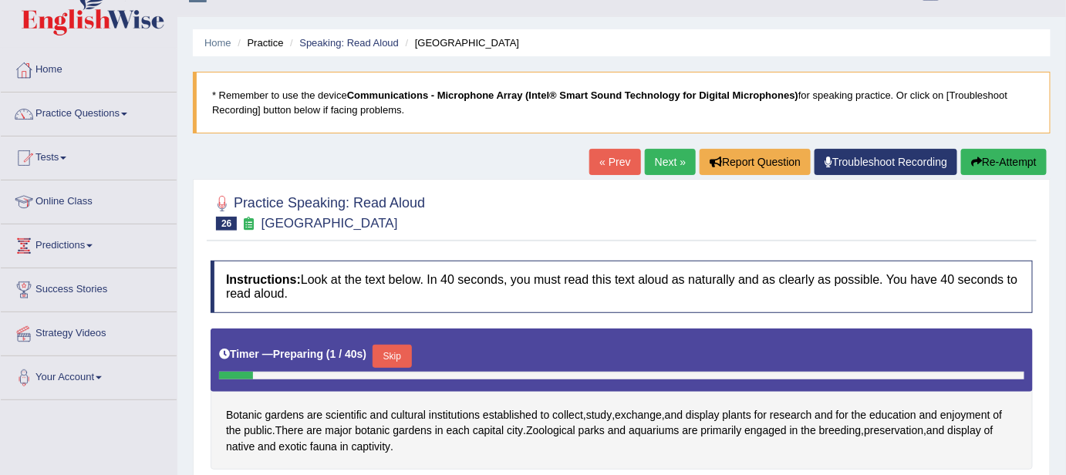
scroll to position [112, 0]
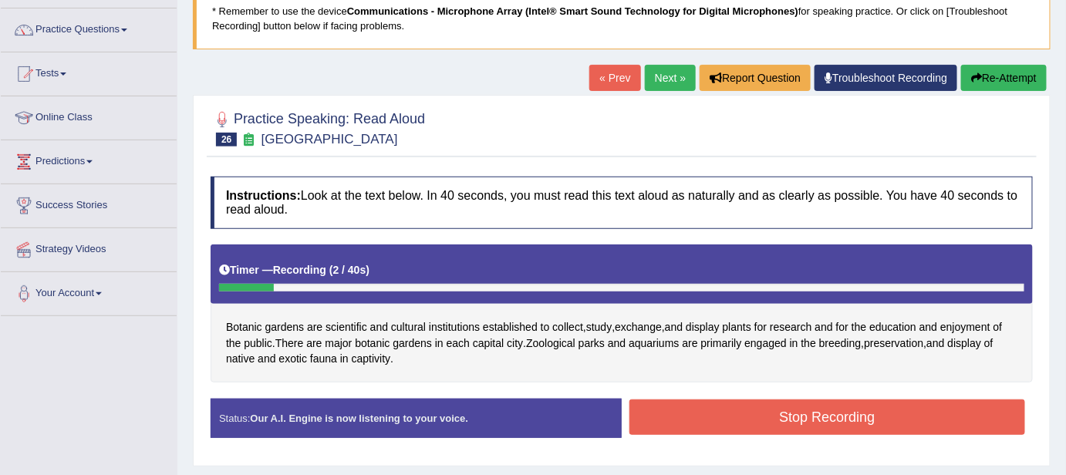
click at [1024, 73] on button "Re-Attempt" at bounding box center [1004, 78] width 86 height 26
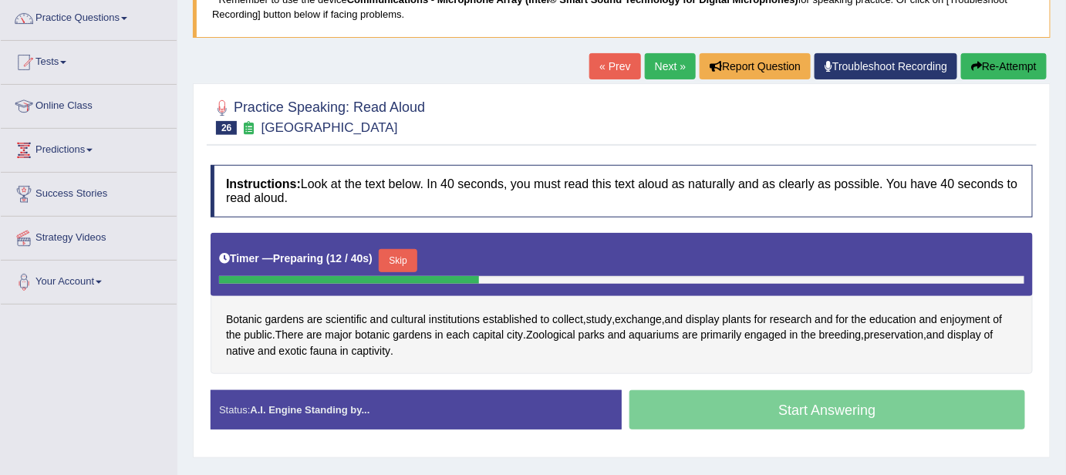
click at [1024, 73] on button "Re-Attempt" at bounding box center [1004, 66] width 86 height 26
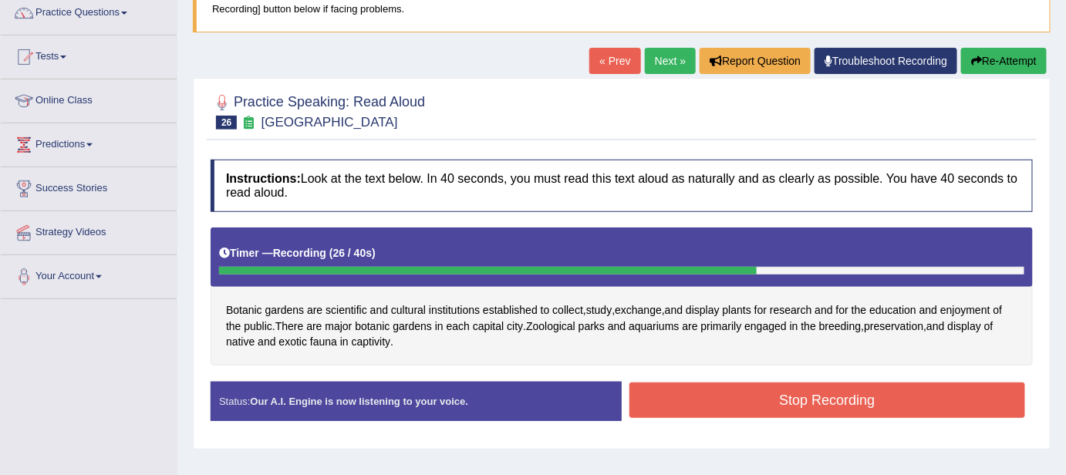
click at [906, 391] on button "Stop Recording" at bounding box center [827, 400] width 396 height 35
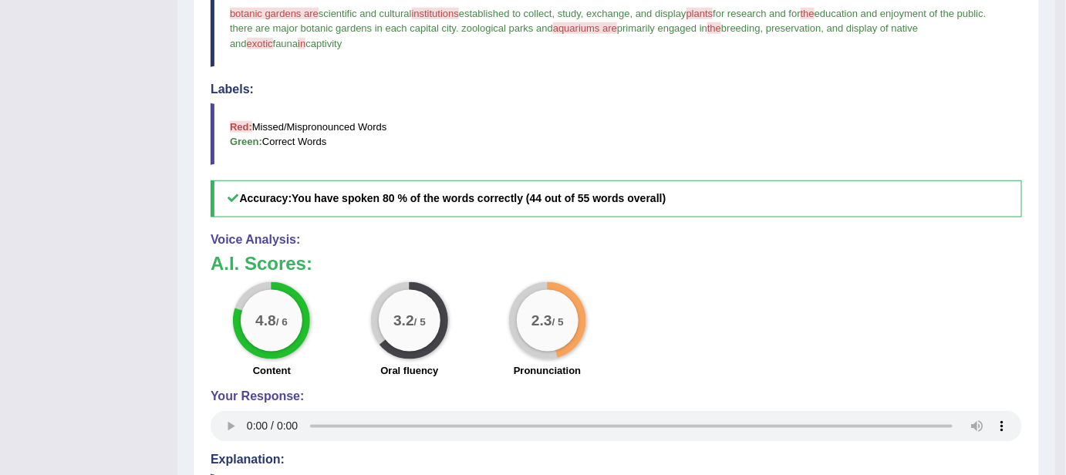
scroll to position [549, 0]
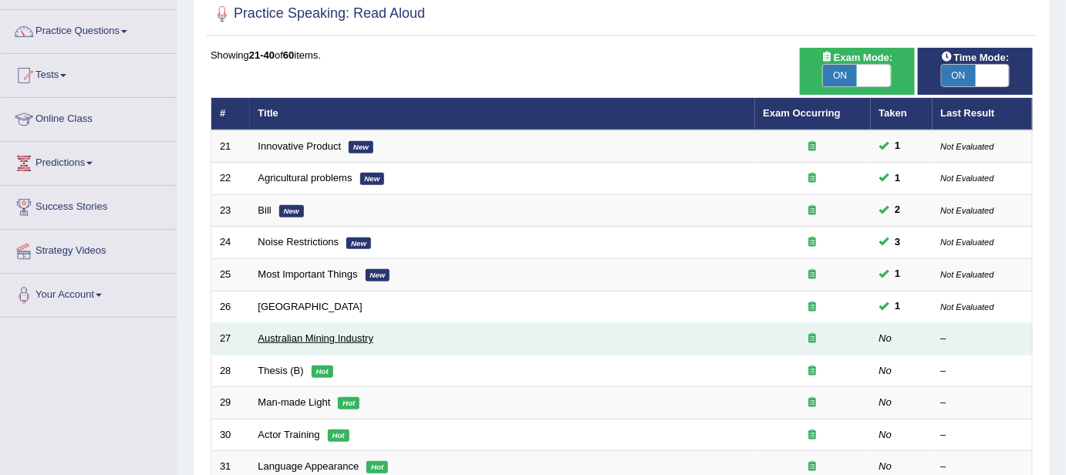
scroll to position [112, 0]
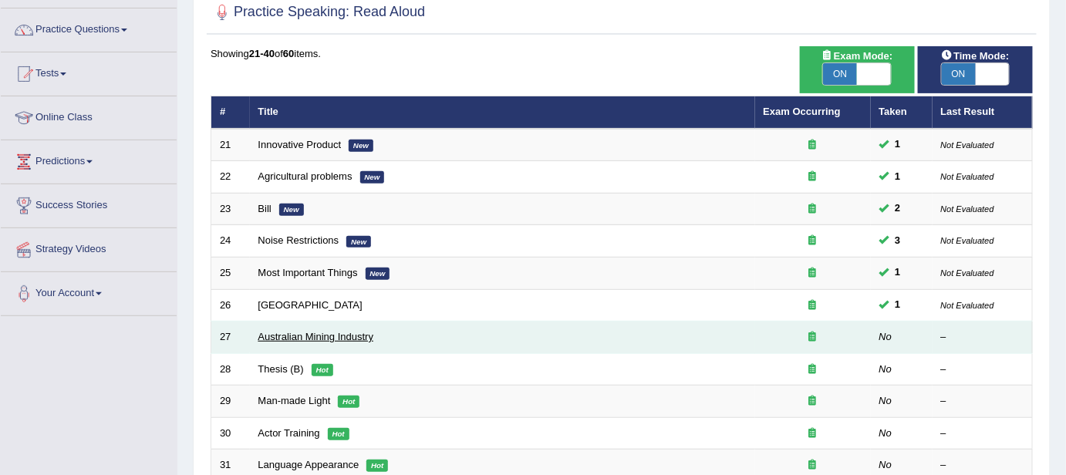
click at [319, 336] on link "Australian Mining Industry" at bounding box center [316, 337] width 116 height 12
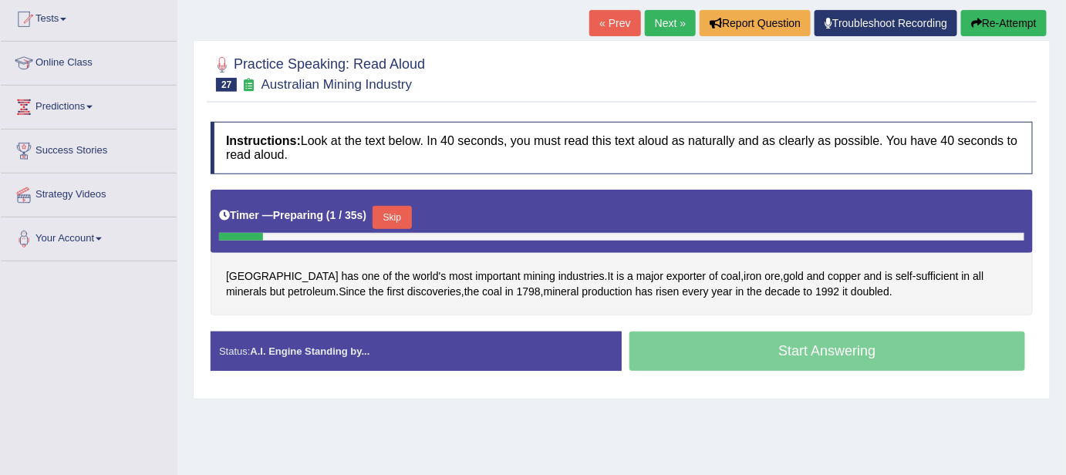
scroll to position [168, 0]
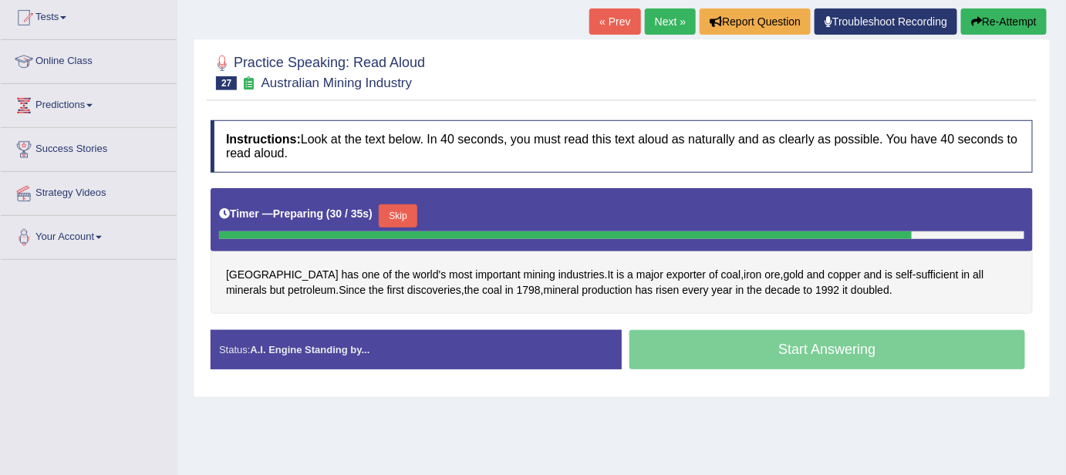
click at [1026, 17] on button "Re-Attempt" at bounding box center [1004, 21] width 86 height 26
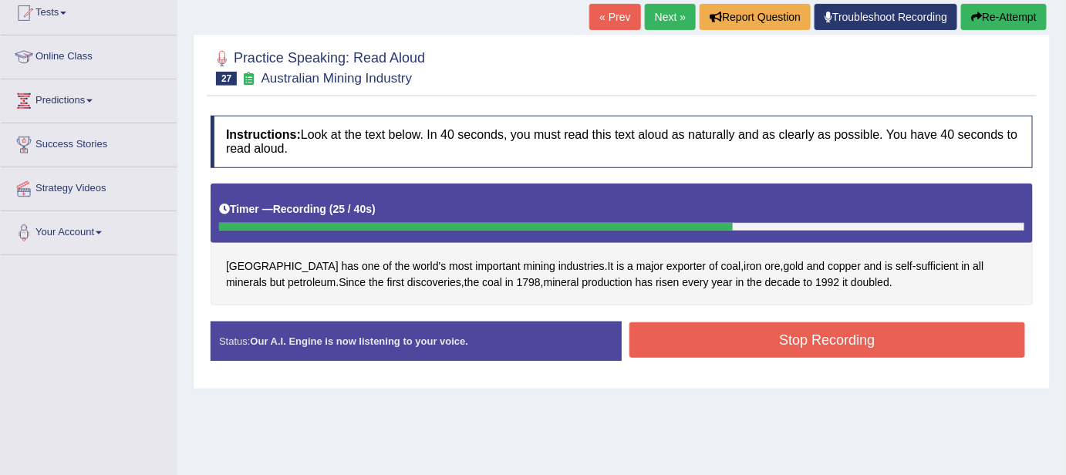
drag, startPoint x: 804, startPoint y: 364, endPoint x: 796, endPoint y: 346, distance: 20.1
click at [796, 346] on div "Status: Our A.I. Engine is now listening to your voice. Start Answering Stop Re…" at bounding box center [622, 349] width 822 height 55
click at [796, 346] on button "Stop Recording" at bounding box center [827, 339] width 396 height 35
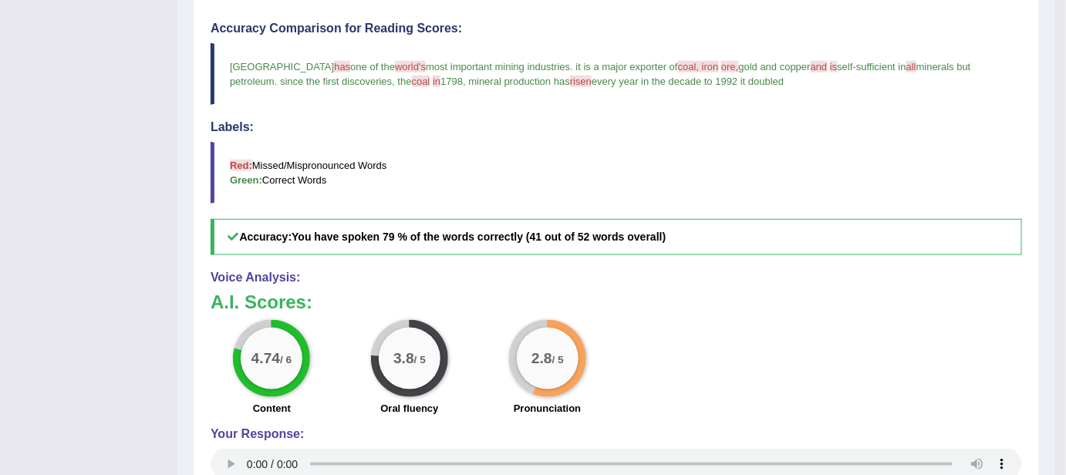
scroll to position [481, 0]
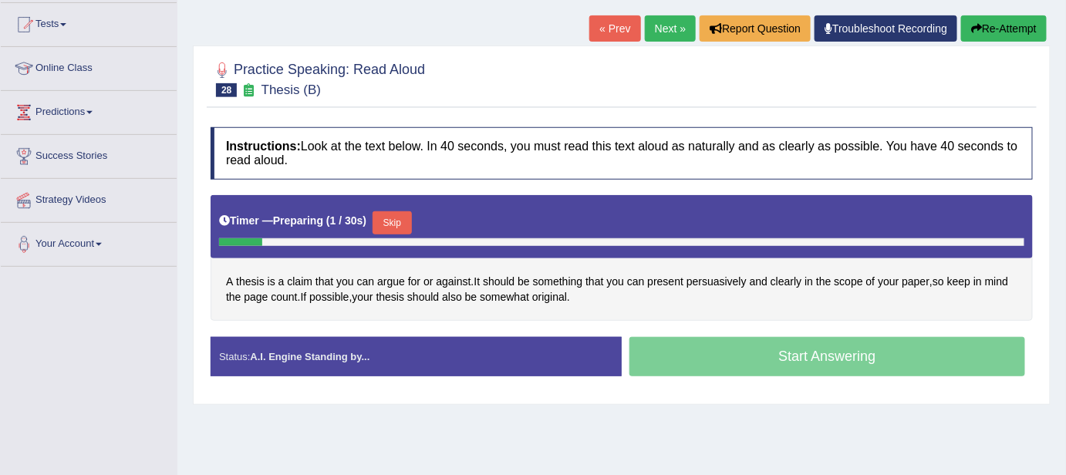
scroll to position [251, 0]
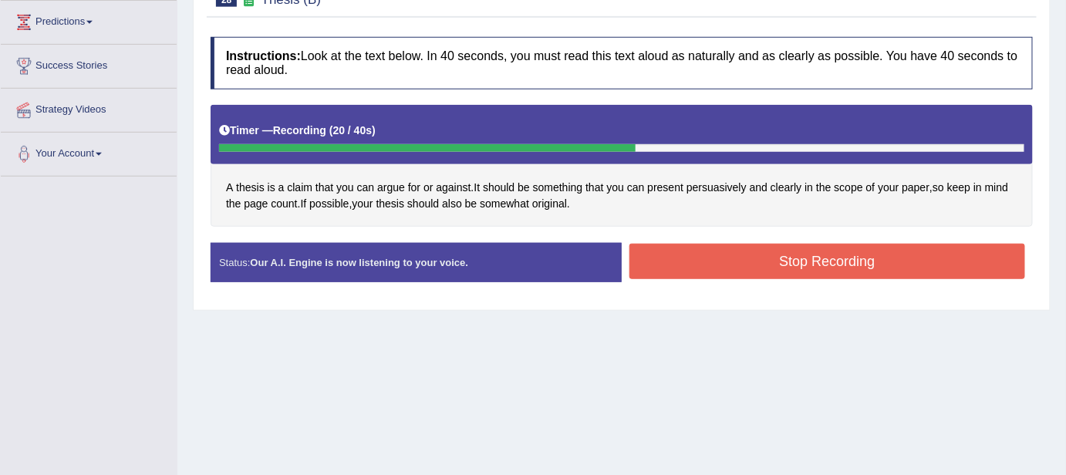
click at [678, 258] on button "Stop Recording" at bounding box center [827, 261] width 396 height 35
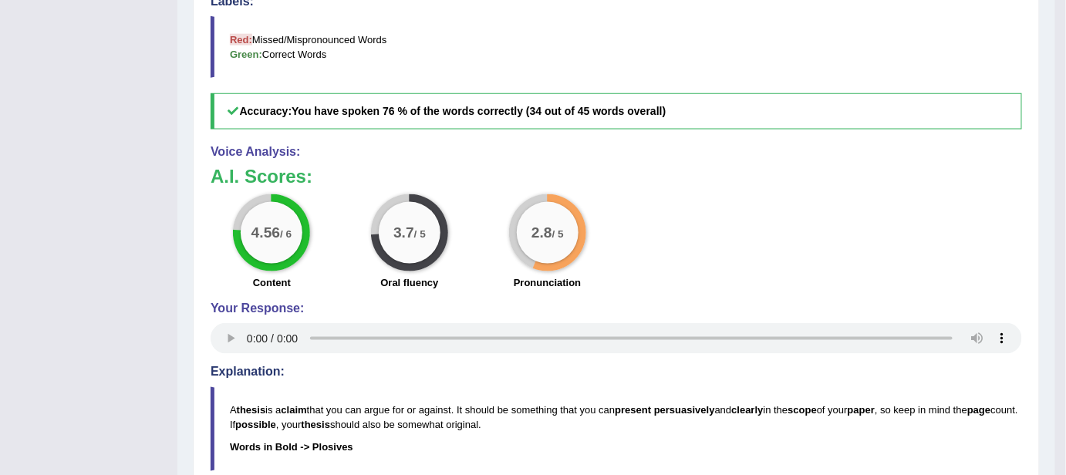
scroll to position [732, 0]
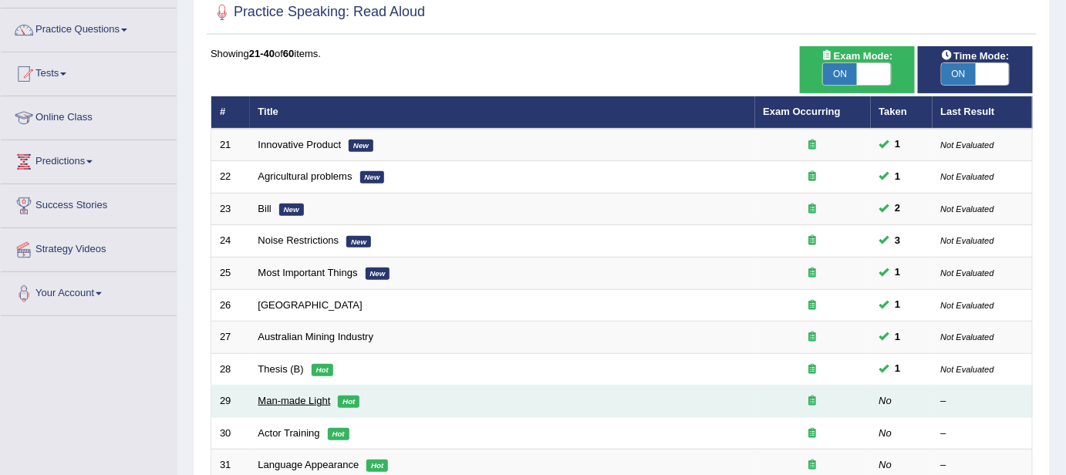
click at [309, 395] on link "Man-made Light" at bounding box center [294, 401] width 73 height 12
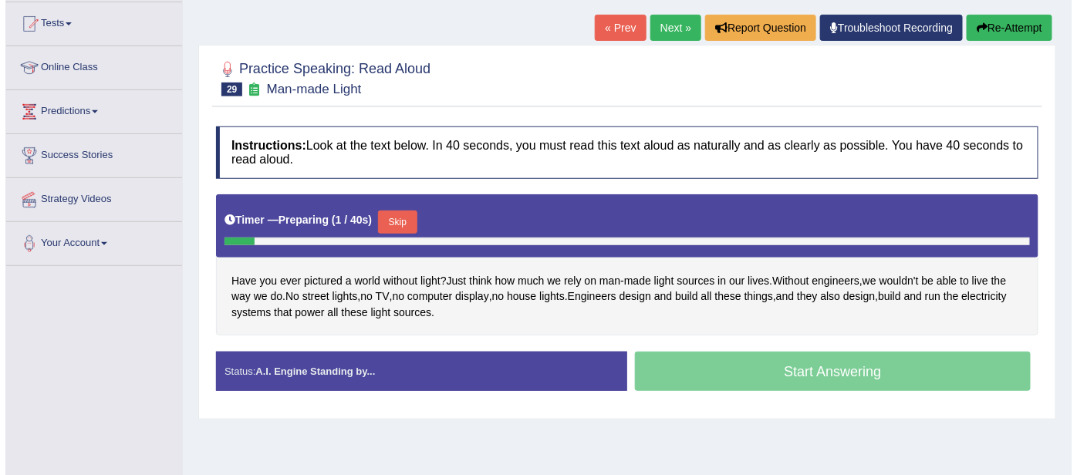
scroll to position [196, 0]
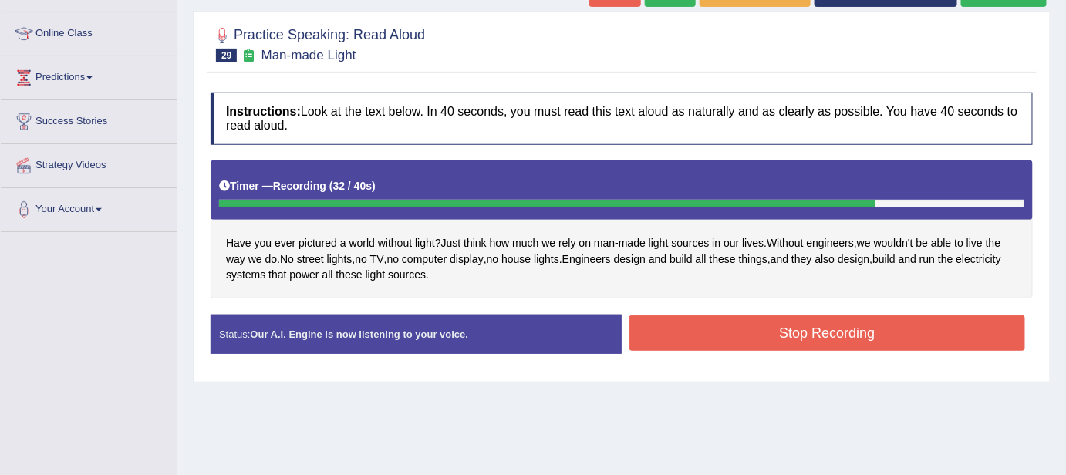
click at [841, 339] on button "Stop Recording" at bounding box center [827, 332] width 396 height 35
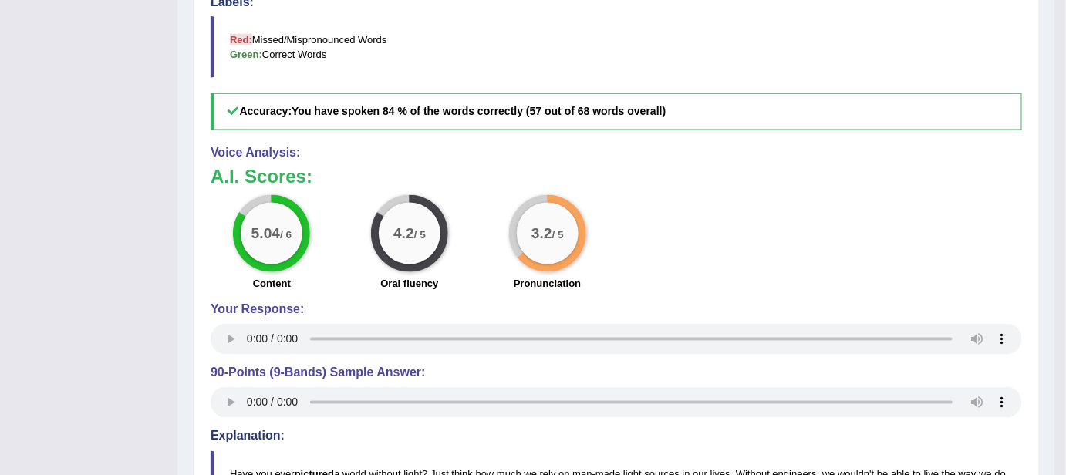
scroll to position [645, 0]
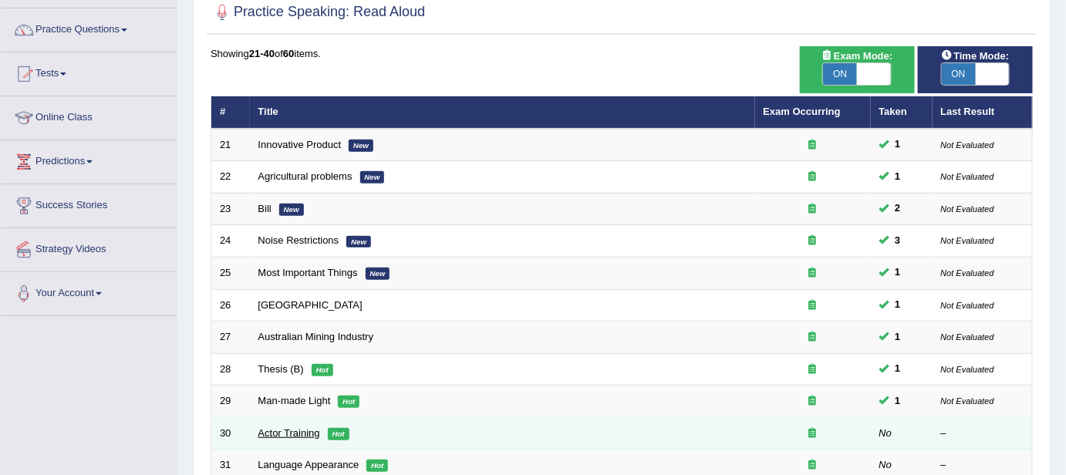
click at [271, 430] on link "Actor Training" at bounding box center [289, 433] width 62 height 12
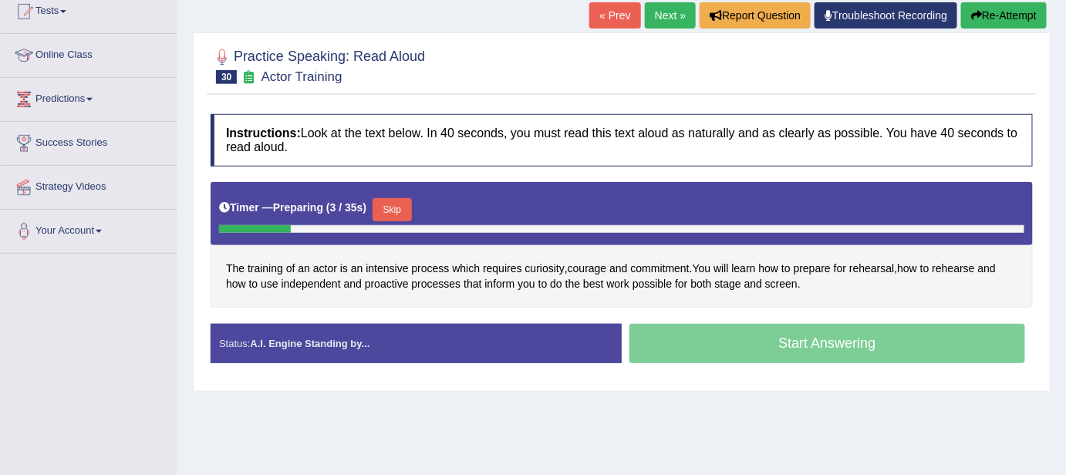
scroll to position [196, 0]
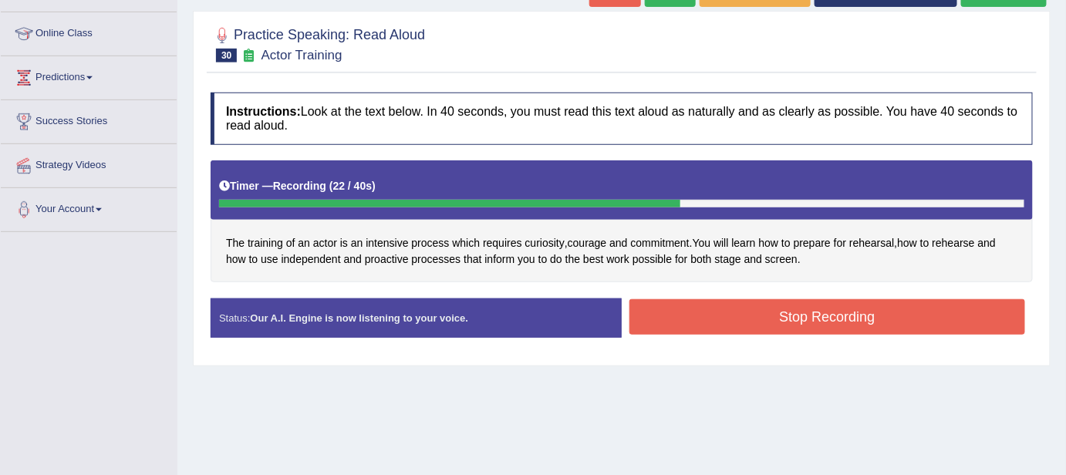
click at [779, 314] on button "Stop Recording" at bounding box center [827, 316] width 396 height 35
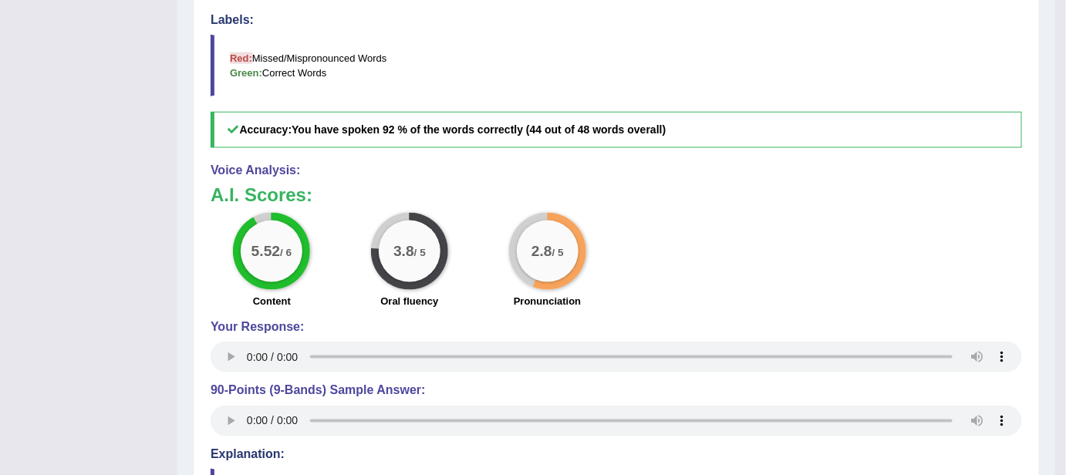
scroll to position [589, 0]
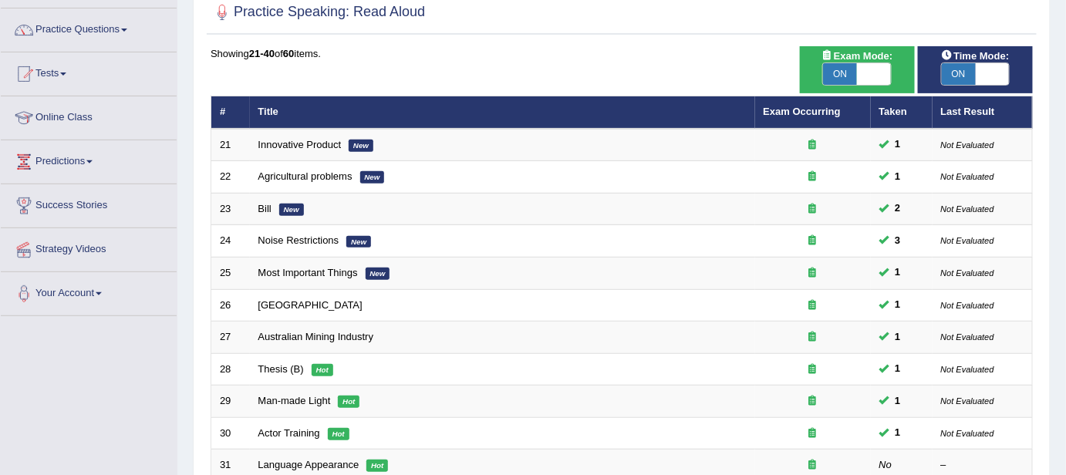
scroll to position [112, 0]
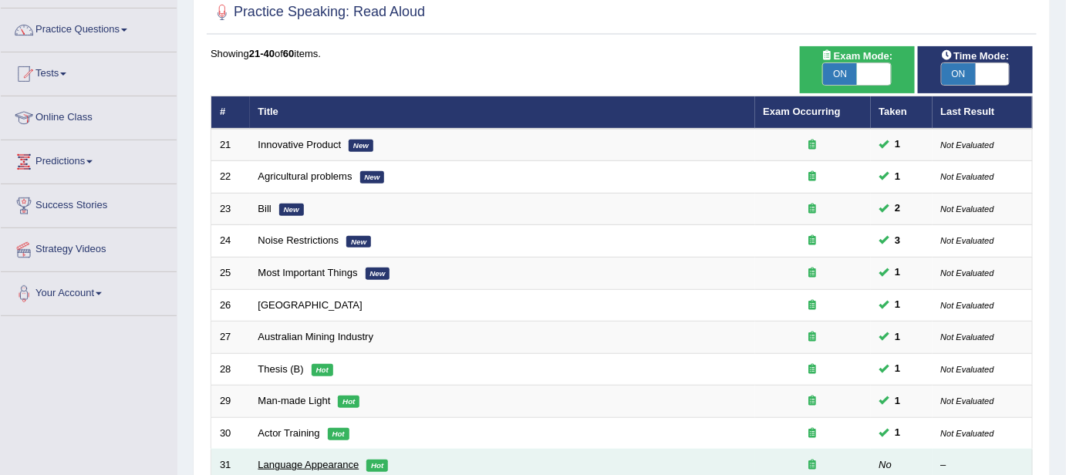
click at [322, 459] on link "Language Appearance" at bounding box center [308, 465] width 101 height 12
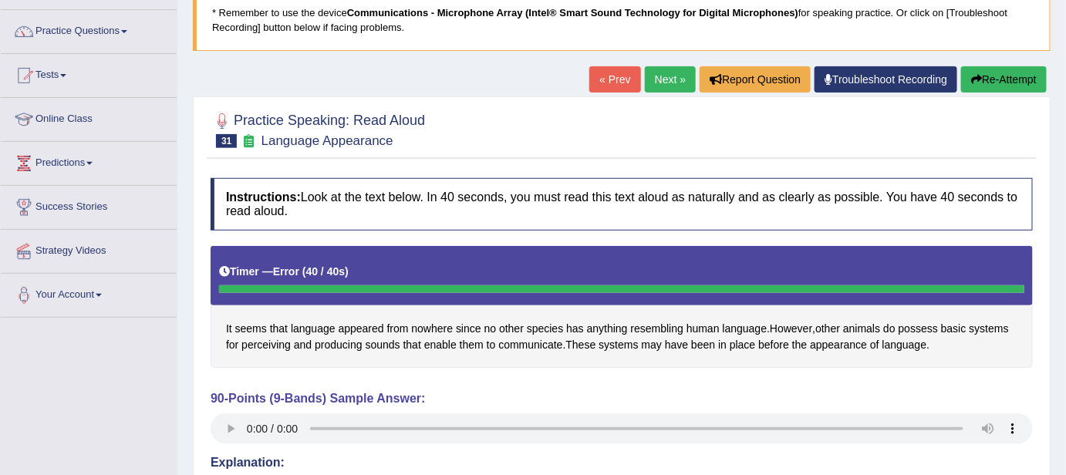
scroll to position [82, 0]
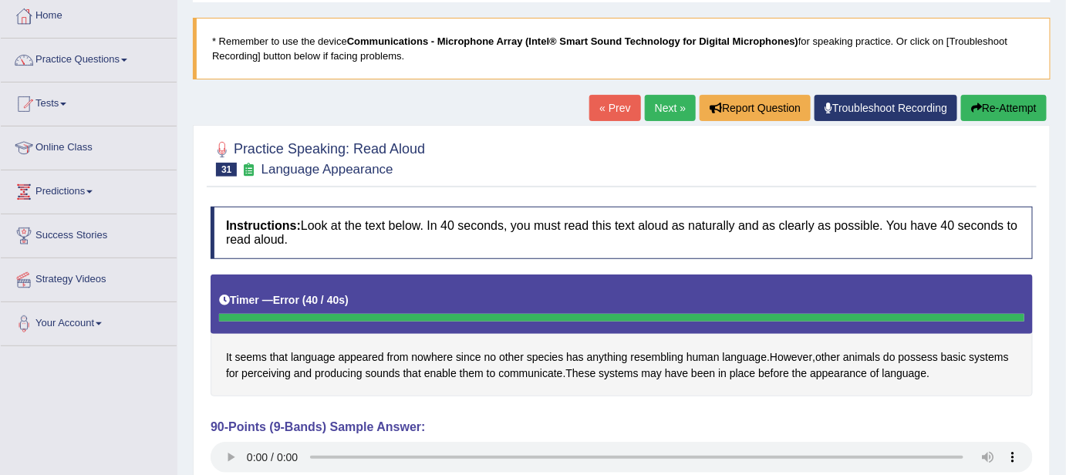
click at [997, 96] on button "Re-Attempt" at bounding box center [1004, 108] width 86 height 26
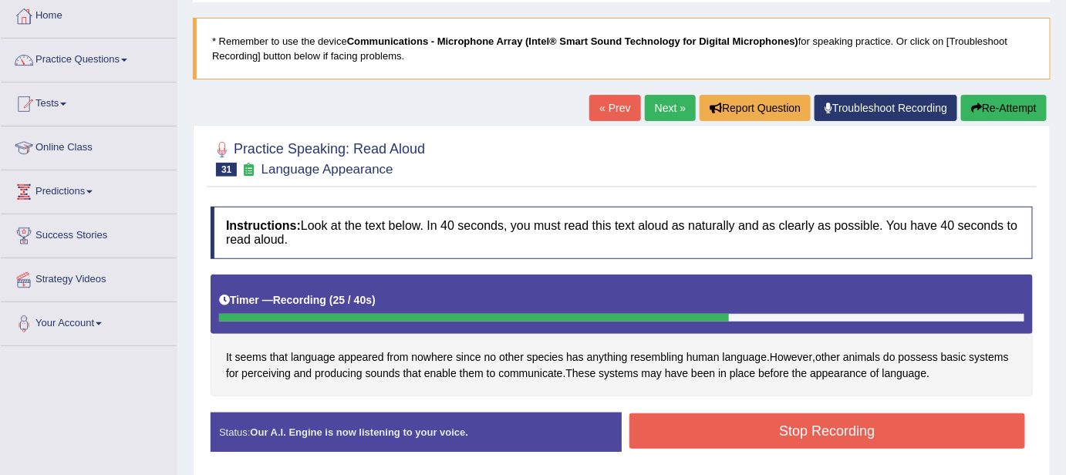
click at [841, 422] on button "Stop Recording" at bounding box center [827, 430] width 396 height 35
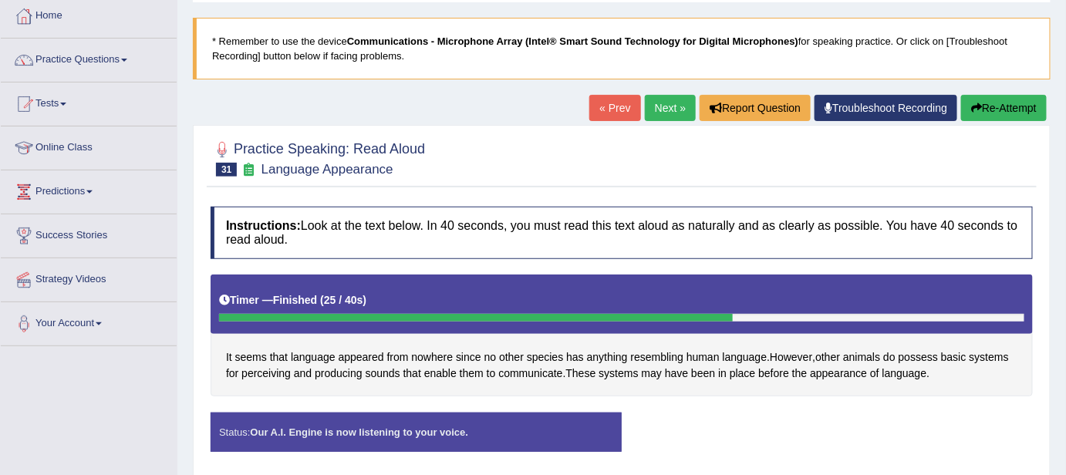
click at [841, 422] on div "Status: Our A.I. Engine is now listening to your voice. Start Answering Stop Re…" at bounding box center [622, 440] width 822 height 55
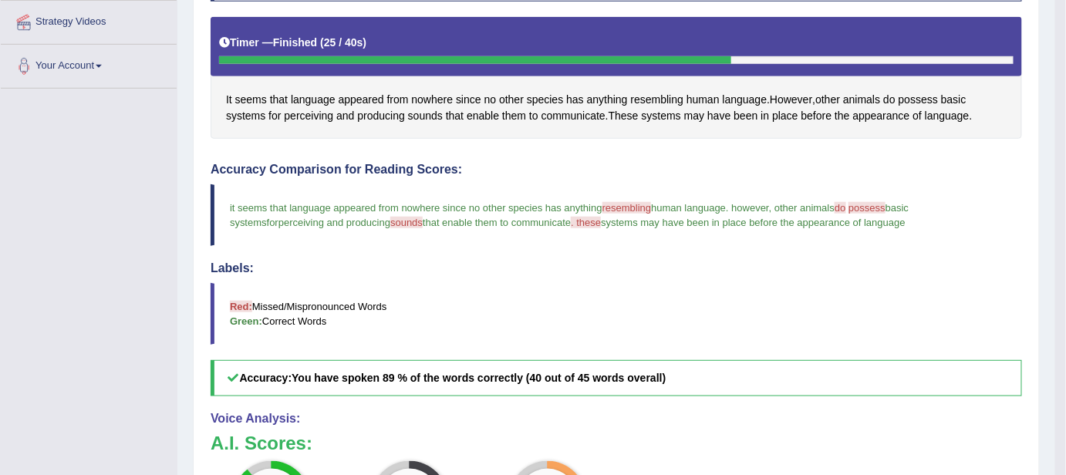
scroll to position [335, 0]
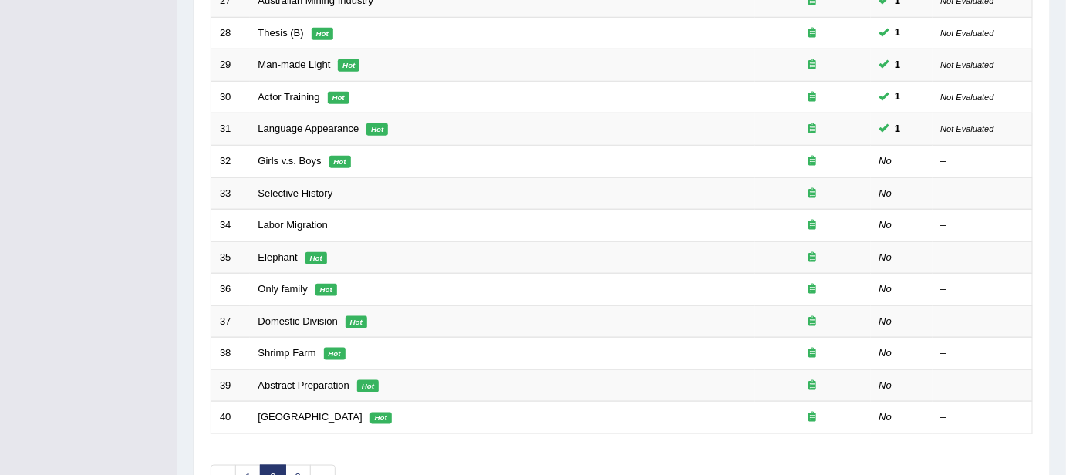
scroll to position [448, 0]
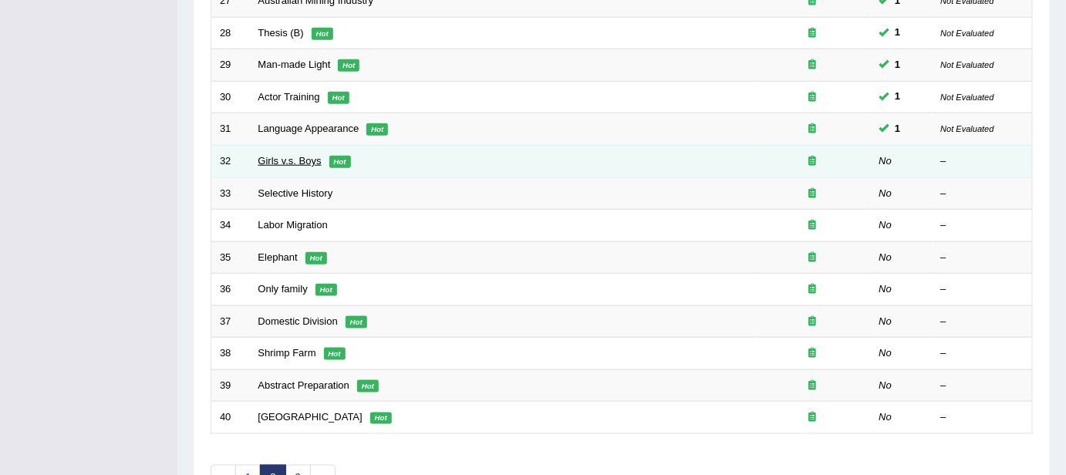
click at [305, 155] on link "Girls v.s. Boys" at bounding box center [289, 161] width 63 height 12
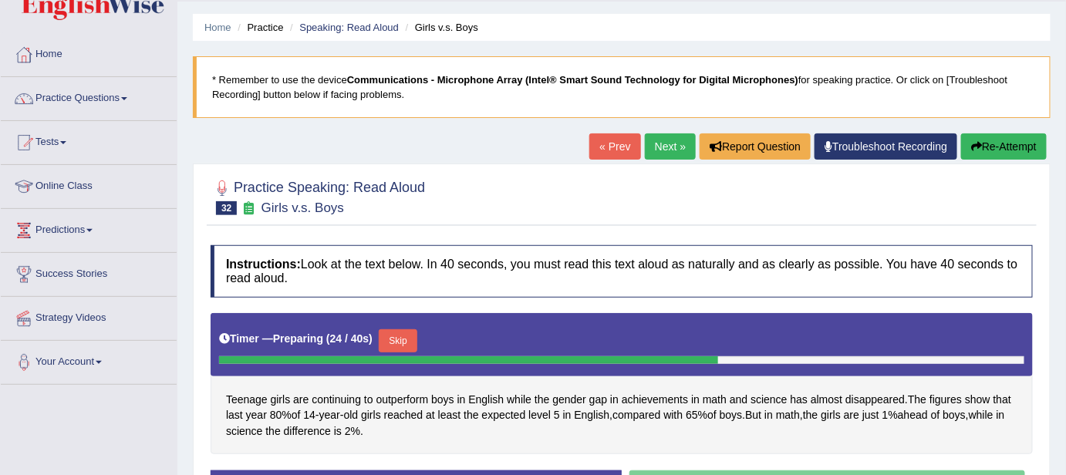
scroll to position [26, 0]
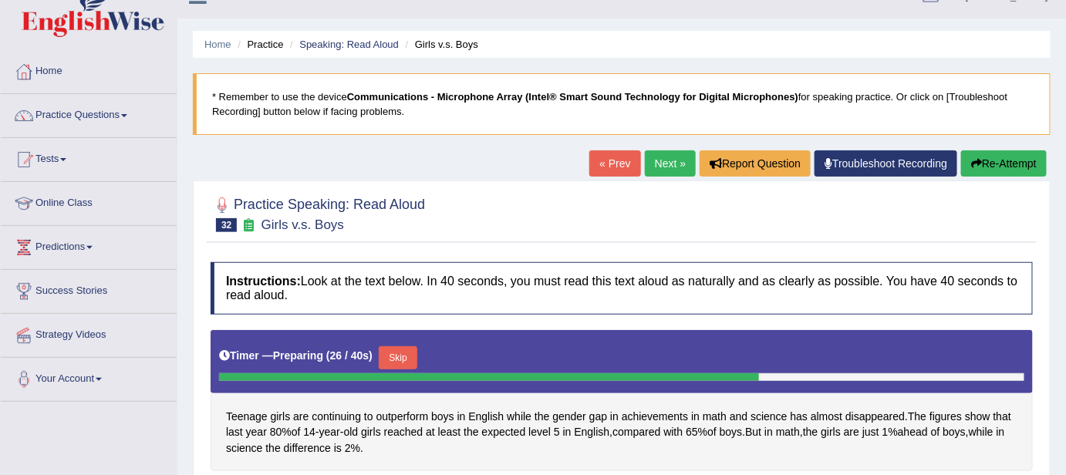
click at [1006, 156] on button "Re-Attempt" at bounding box center [1004, 163] width 86 height 26
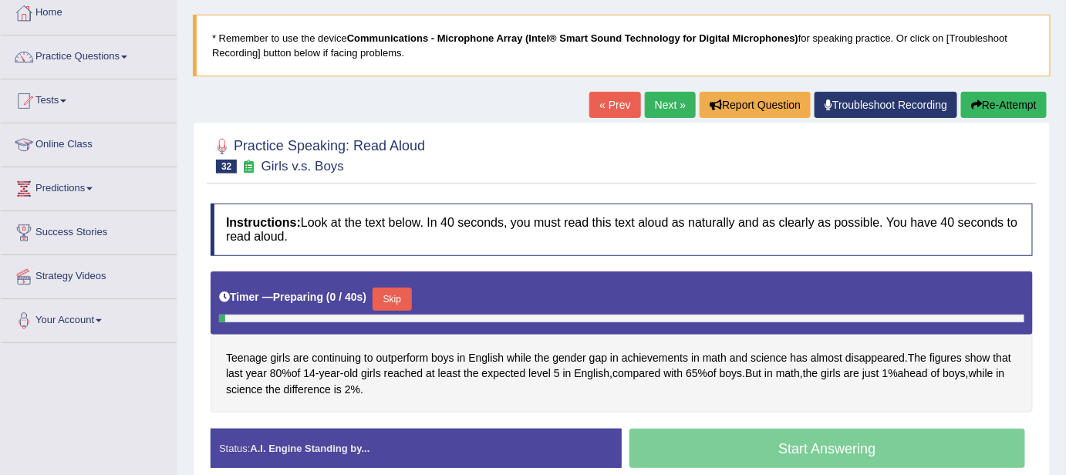
scroll to position [110, 0]
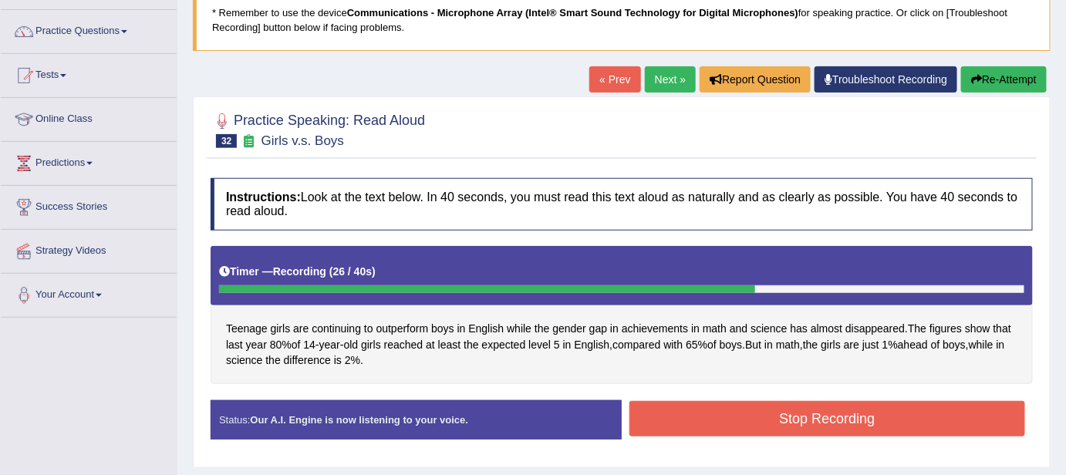
click at [910, 406] on button "Stop Recording" at bounding box center [827, 418] width 396 height 35
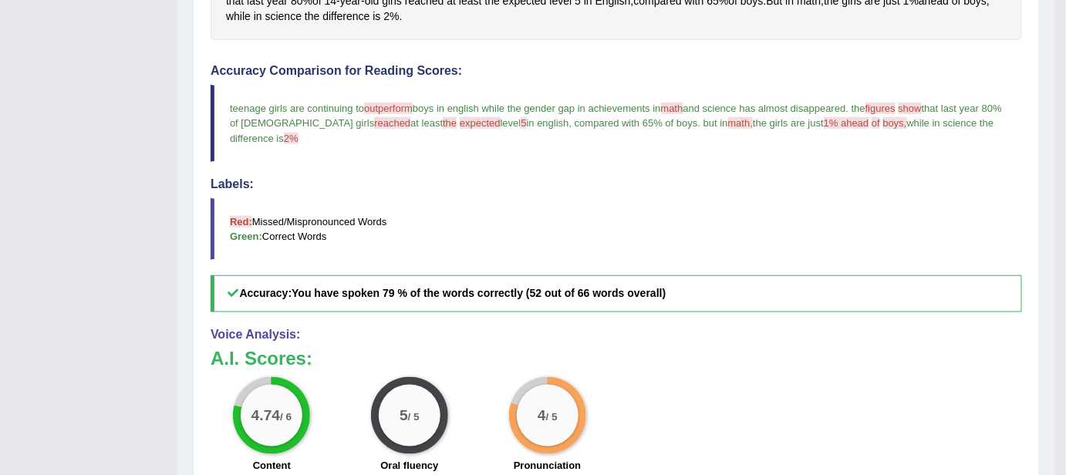
scroll to position [587, 0]
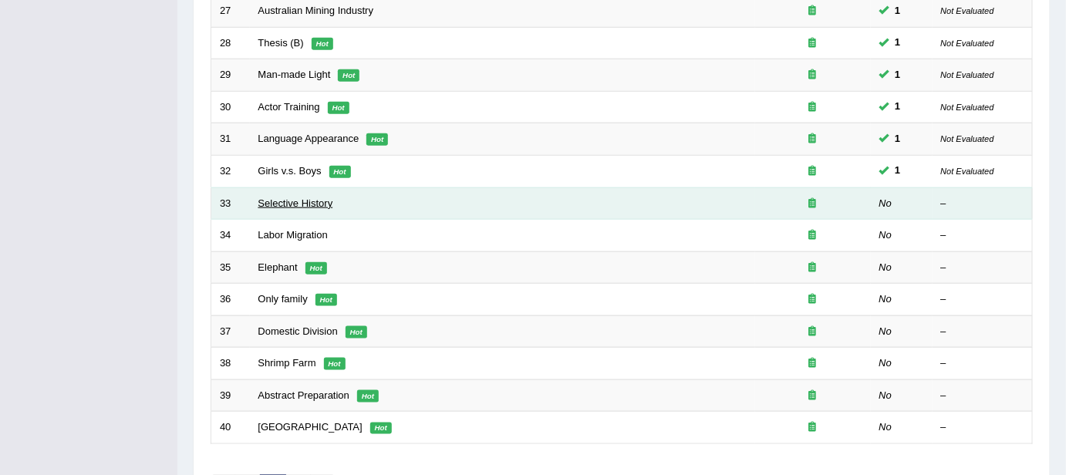
click at [279, 197] on link "Selective History" at bounding box center [295, 203] width 75 height 12
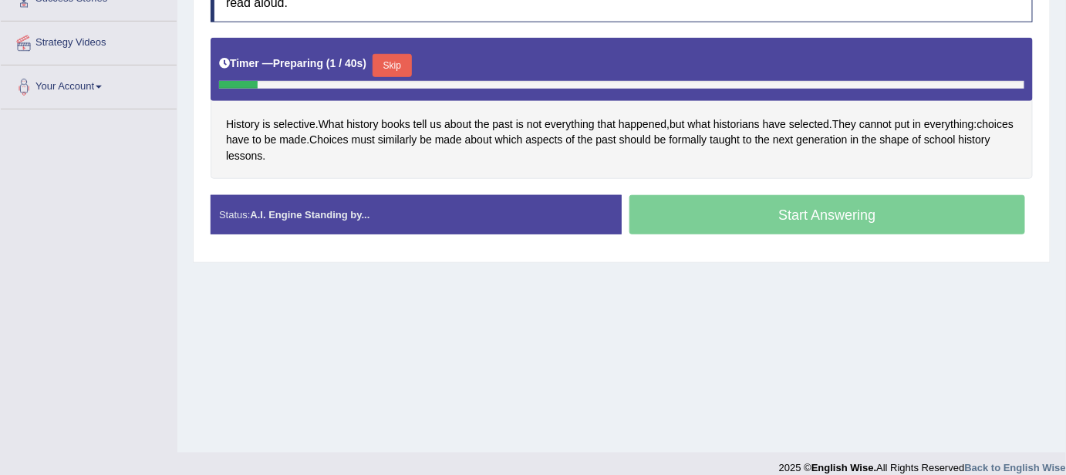
scroll to position [335, 0]
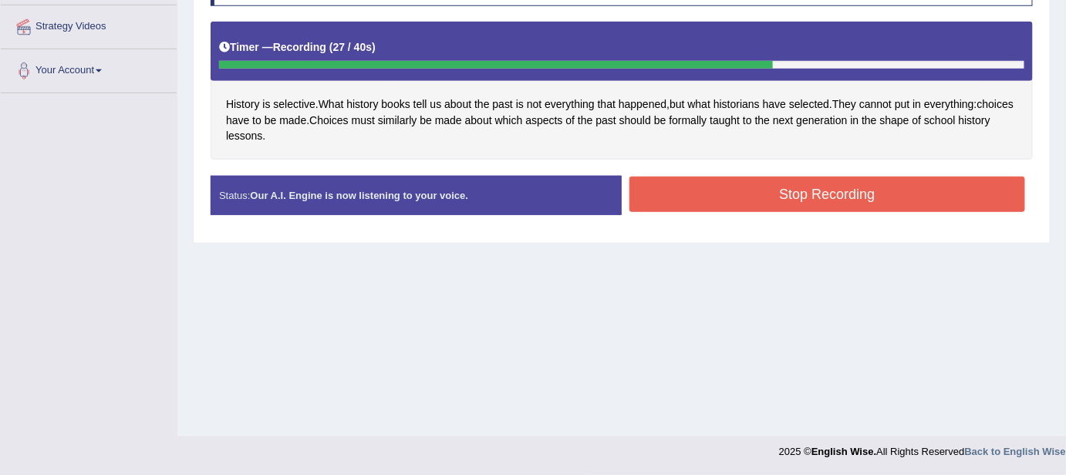
click at [668, 194] on button "Stop Recording" at bounding box center [827, 194] width 396 height 35
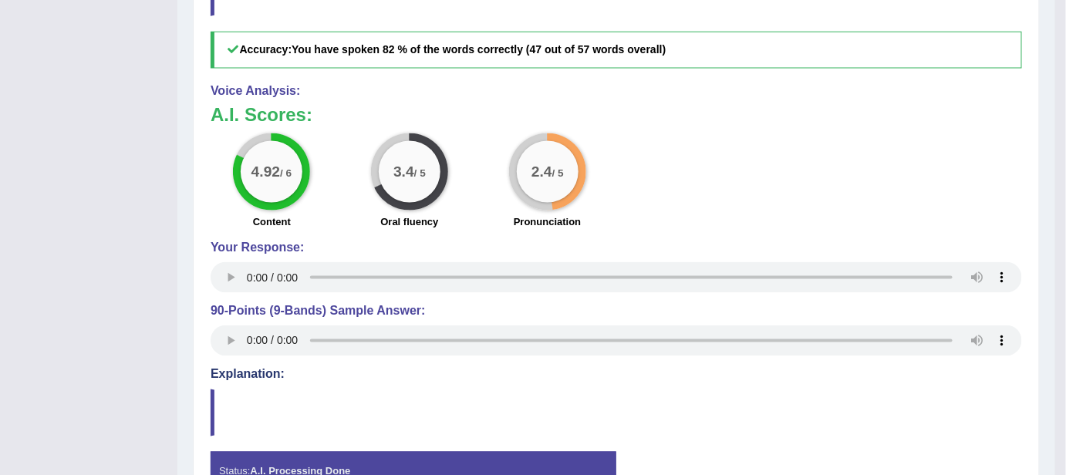
scroll to position [699, 0]
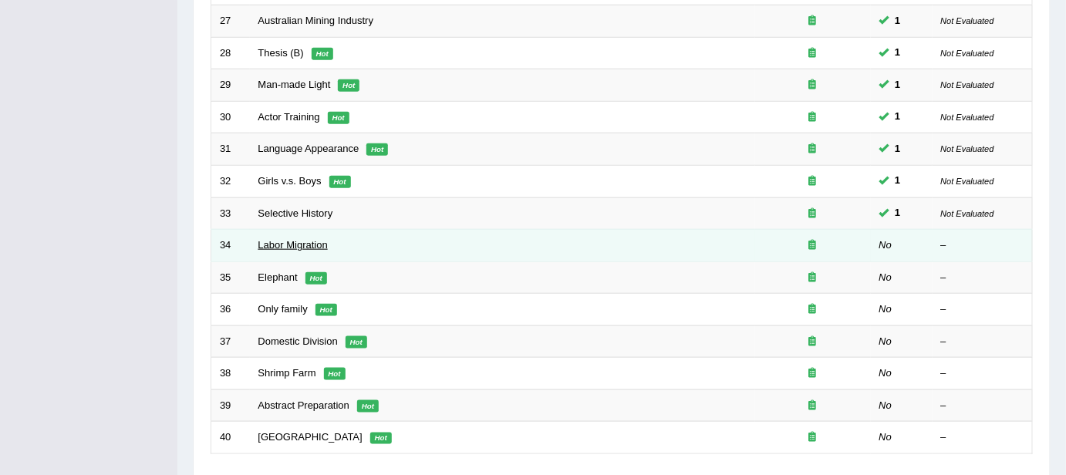
click at [278, 245] on link "Labor Migration" at bounding box center [292, 245] width 69 height 12
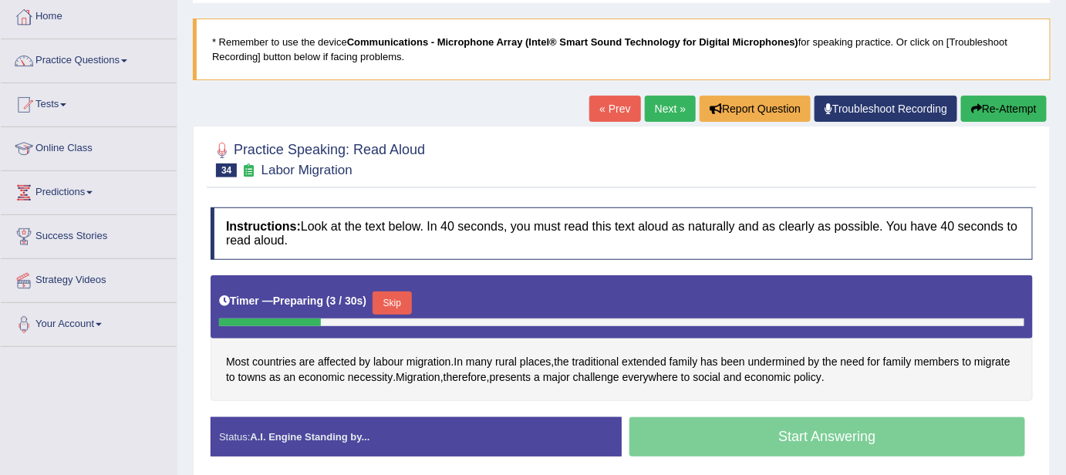
scroll to position [140, 0]
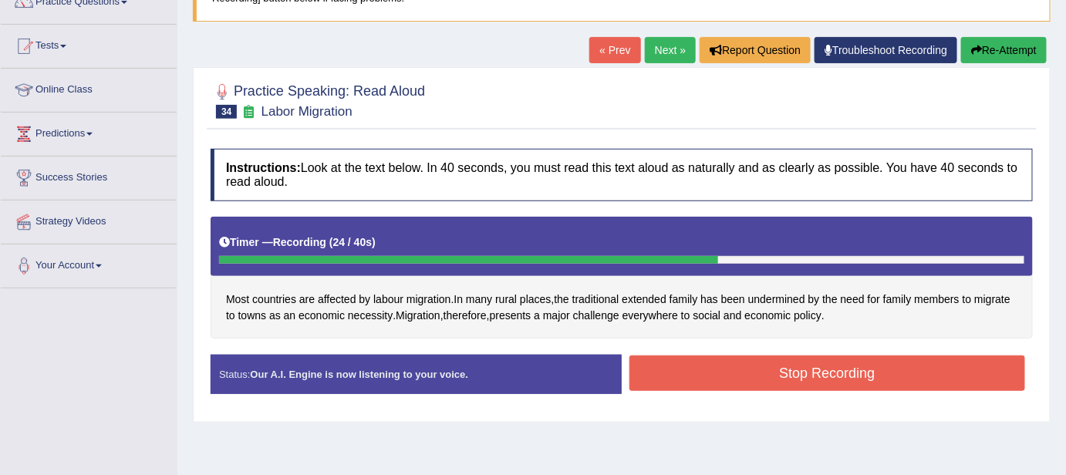
click at [718, 375] on button "Stop Recording" at bounding box center [827, 373] width 396 height 35
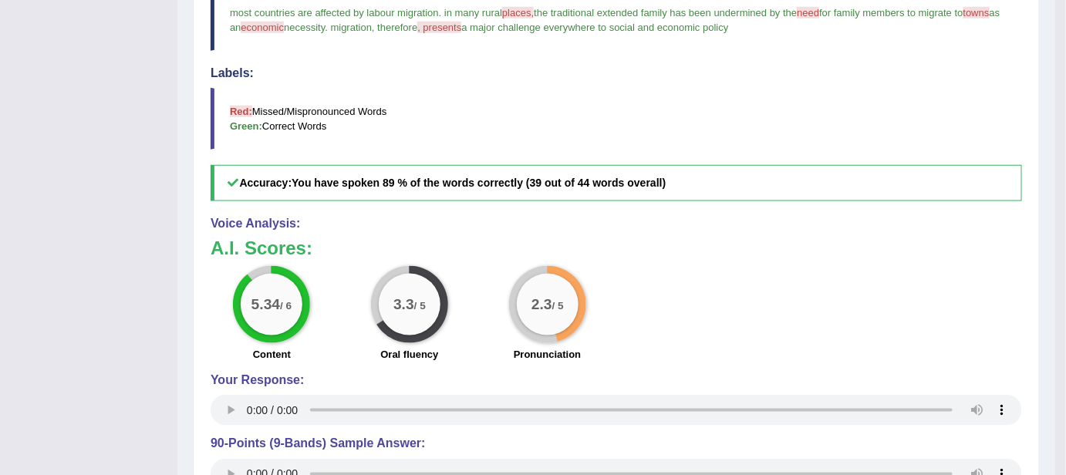
scroll to position [561, 0]
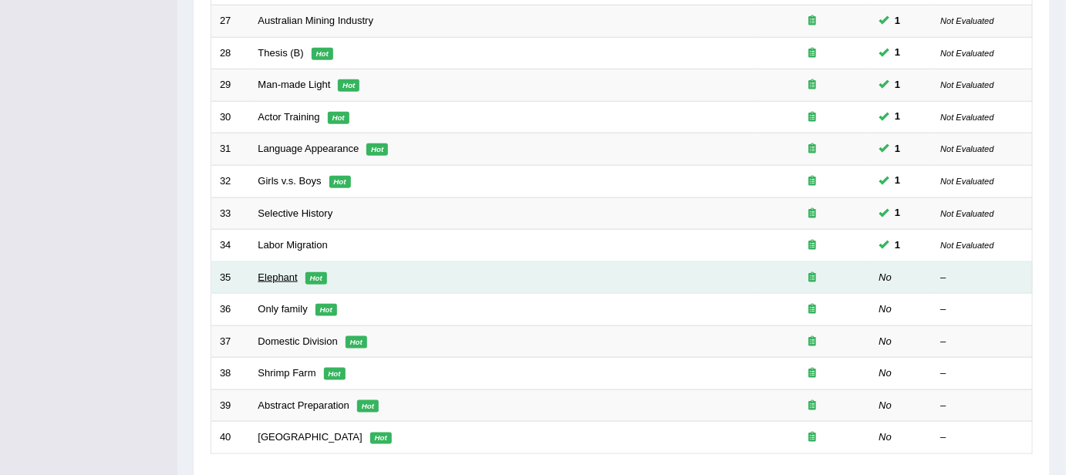
click at [285, 271] on link "Elephant" at bounding box center [277, 277] width 39 height 12
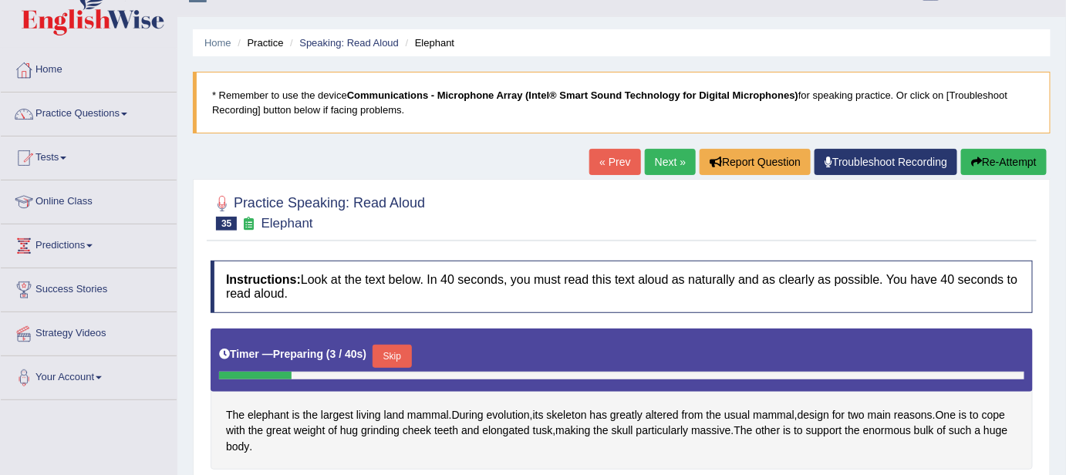
scroll to position [84, 0]
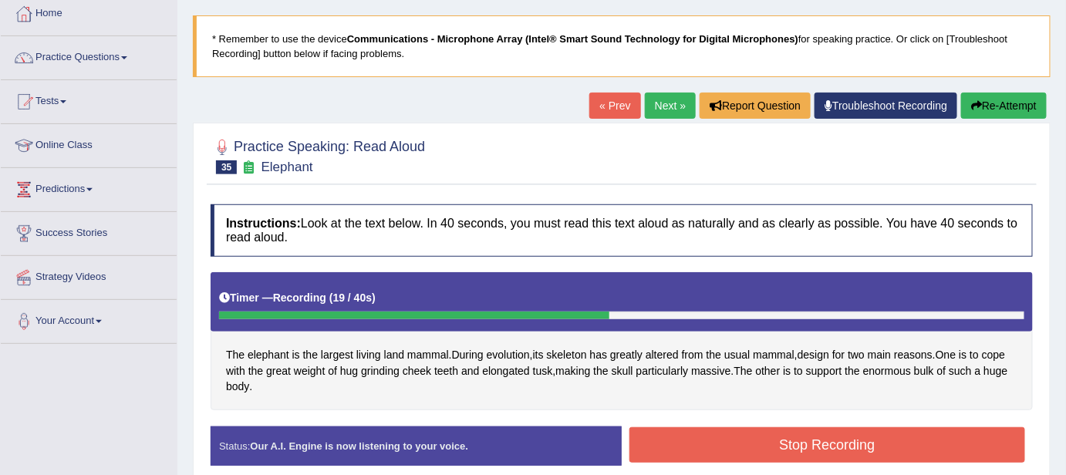
click at [983, 101] on button "Re-Attempt" at bounding box center [1004, 106] width 86 height 26
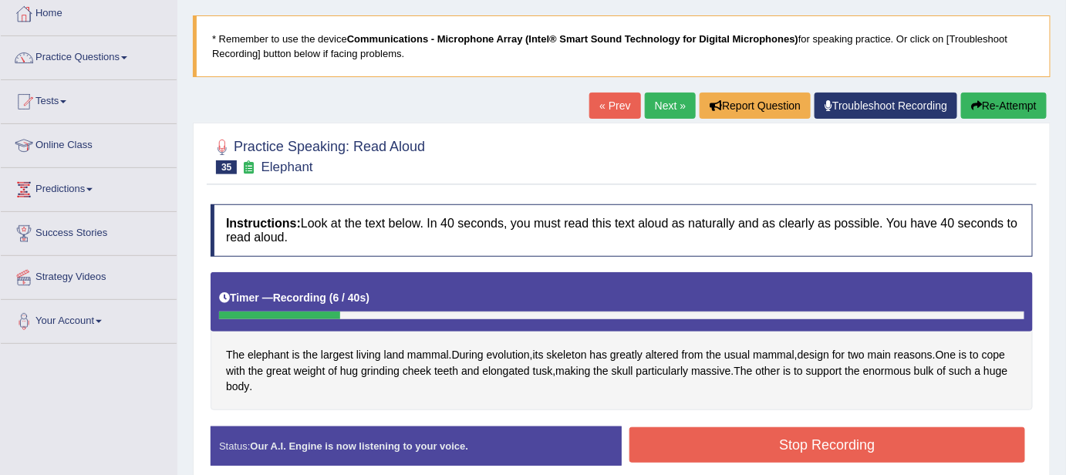
click at [989, 105] on button "Re-Attempt" at bounding box center [1004, 106] width 86 height 26
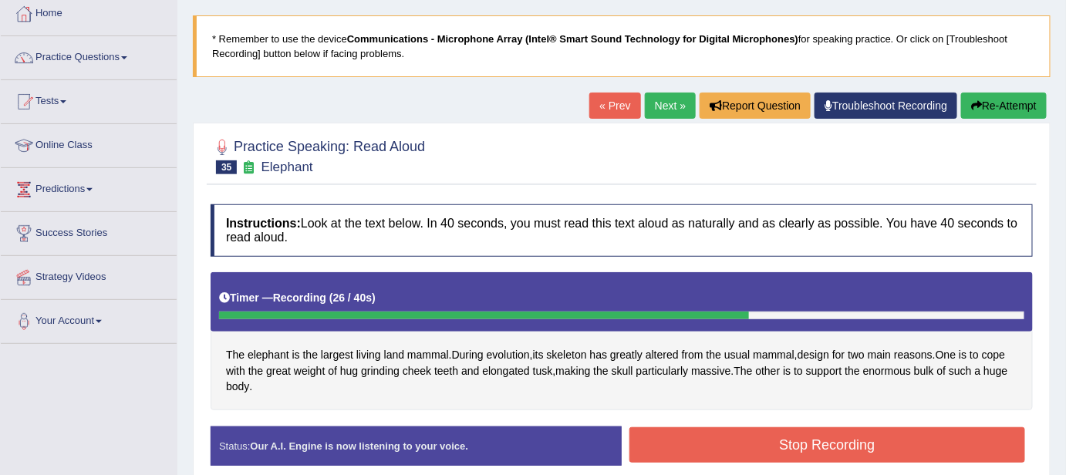
click at [876, 447] on button "Stop Recording" at bounding box center [827, 444] width 396 height 35
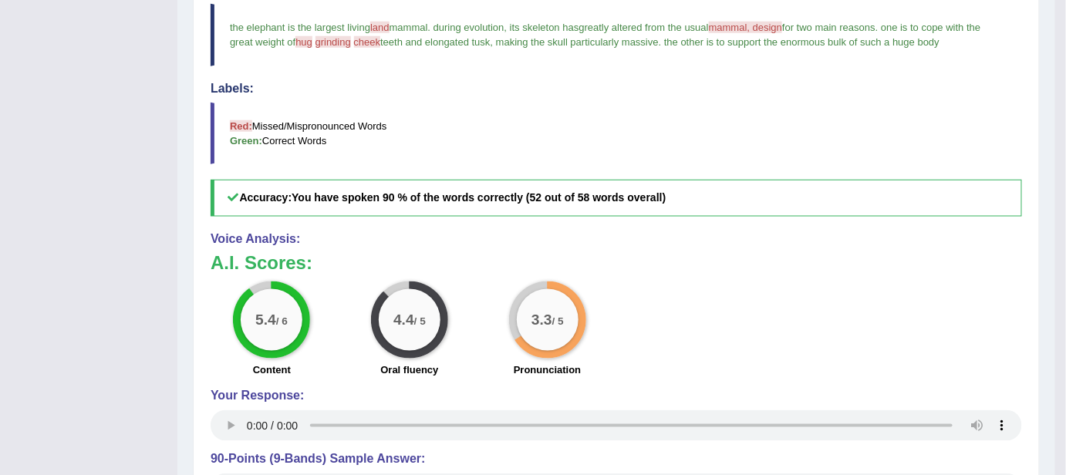
scroll to position [561, 0]
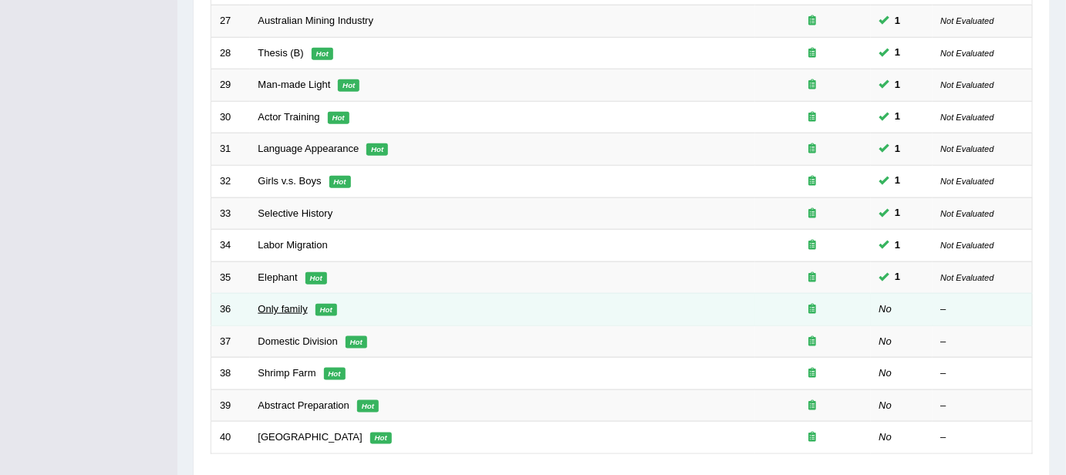
click at [278, 305] on link "Only family" at bounding box center [282, 309] width 49 height 12
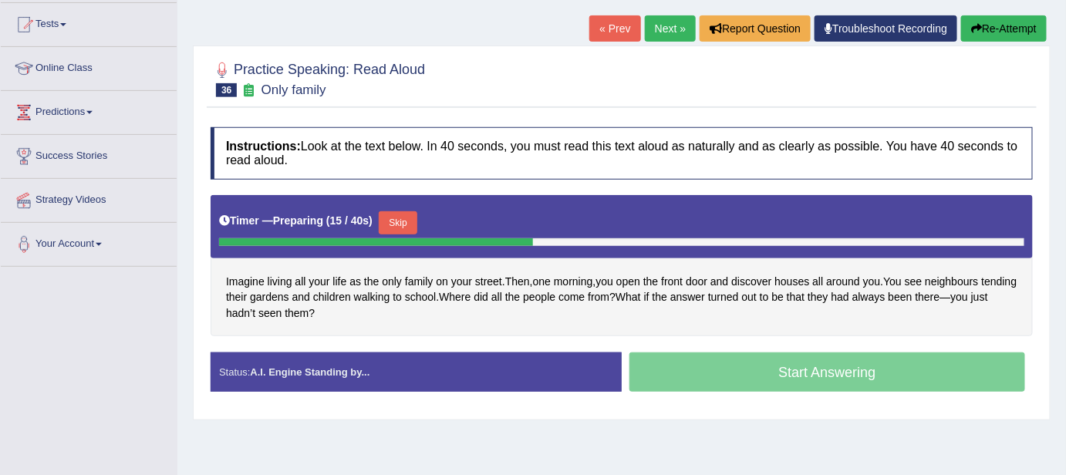
scroll to position [160, 0]
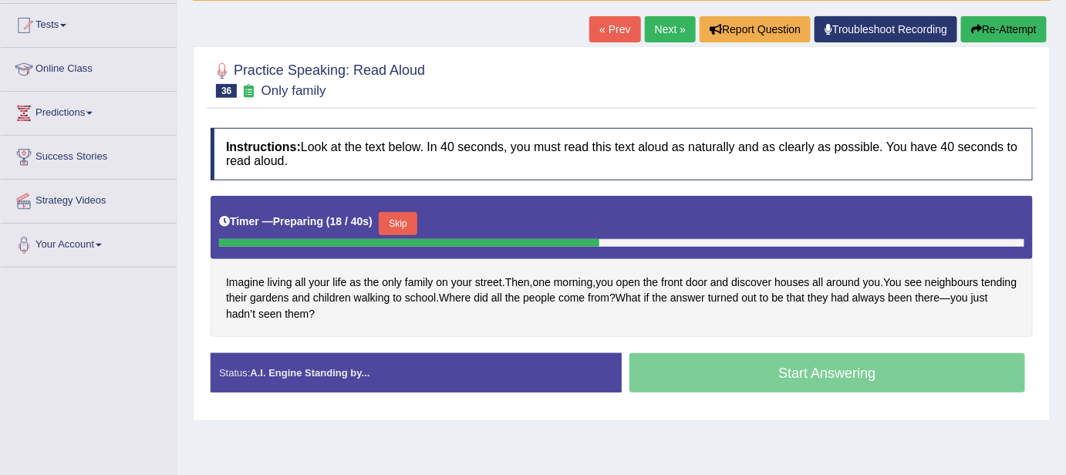
click at [1020, 37] on button "Re-Attempt" at bounding box center [1004, 29] width 86 height 26
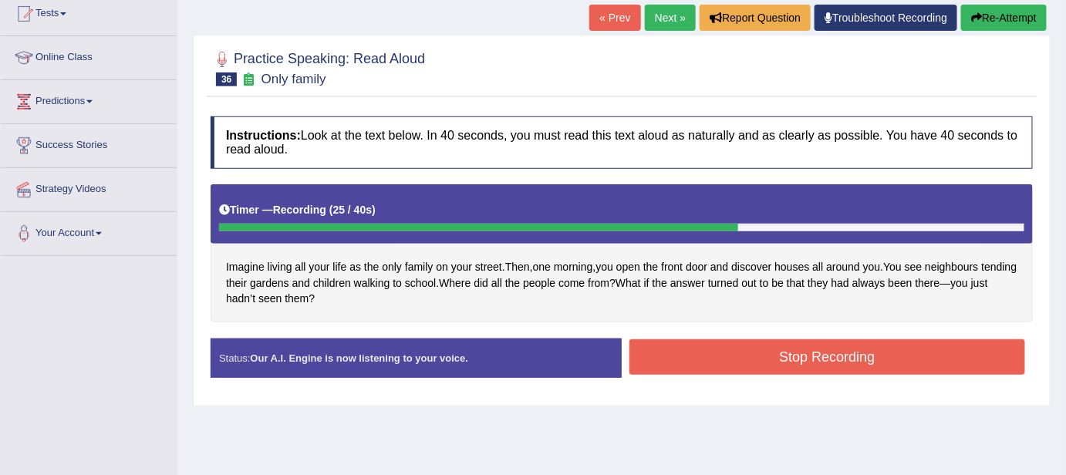
click at [892, 349] on button "Stop Recording" at bounding box center [827, 356] width 396 height 35
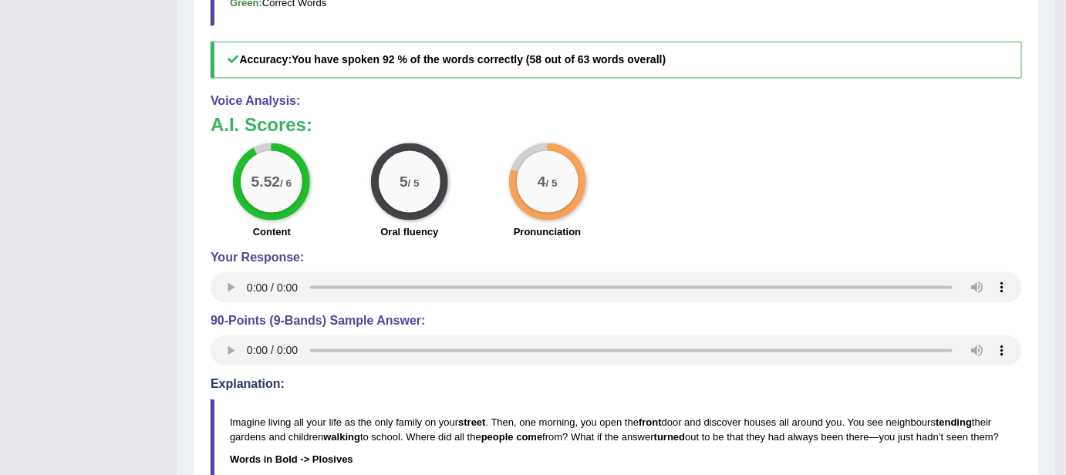
scroll to position [676, 0]
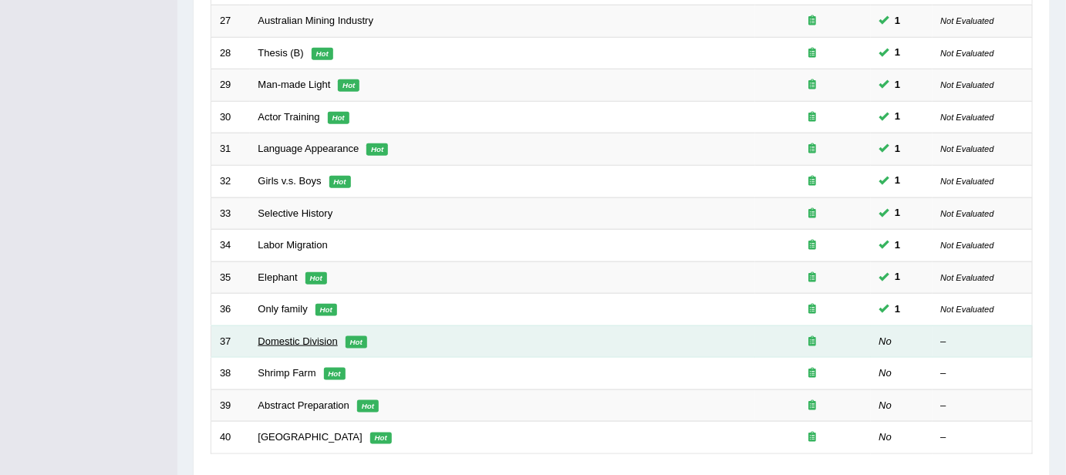
click at [302, 336] on link "Domestic Division" at bounding box center [297, 342] width 79 height 12
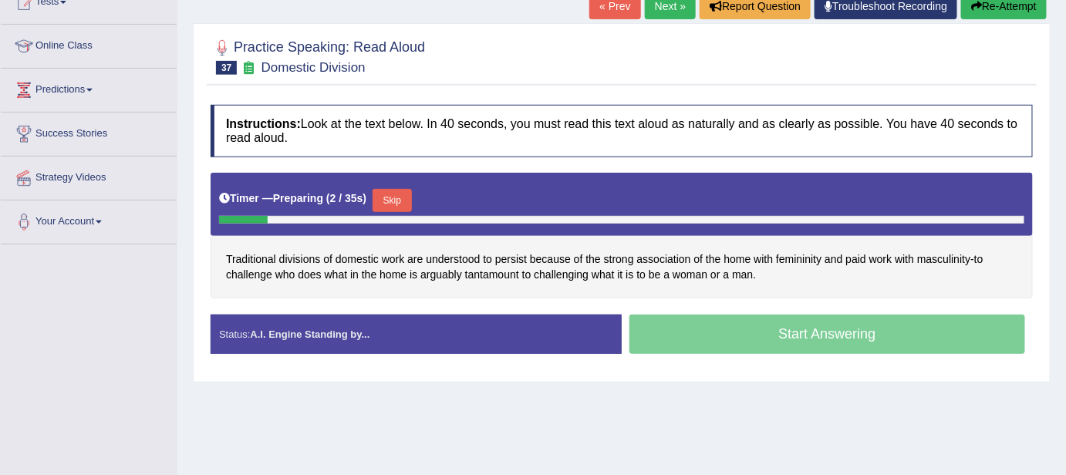
scroll to position [224, 0]
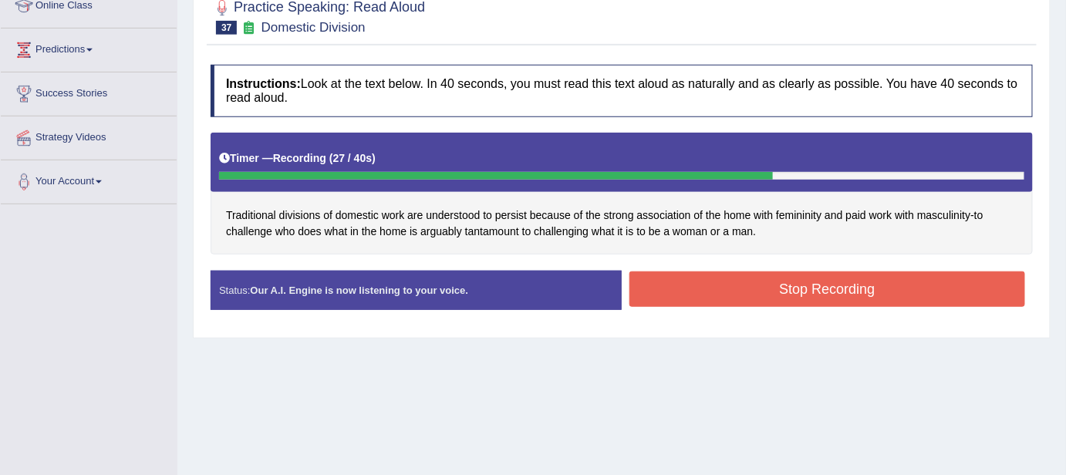
click at [736, 290] on button "Stop Recording" at bounding box center [827, 288] width 396 height 35
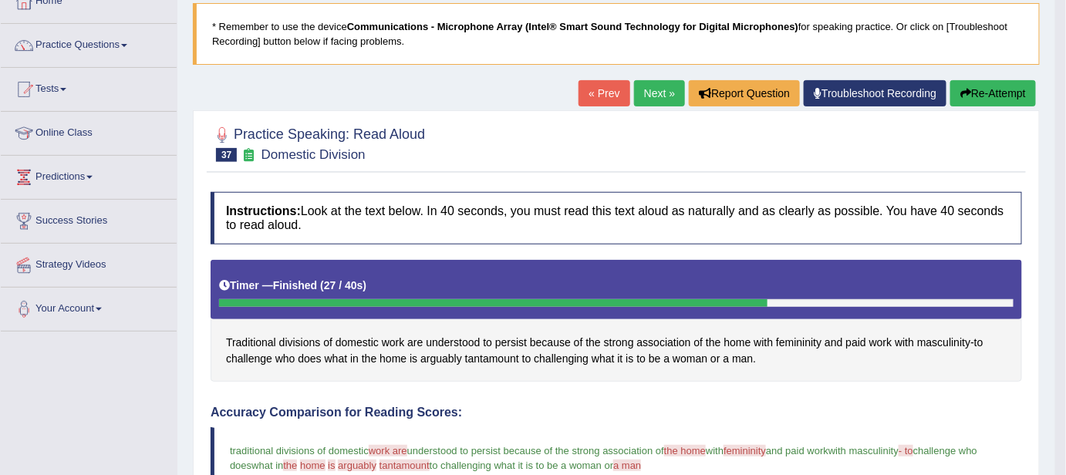
scroll to position [0, 0]
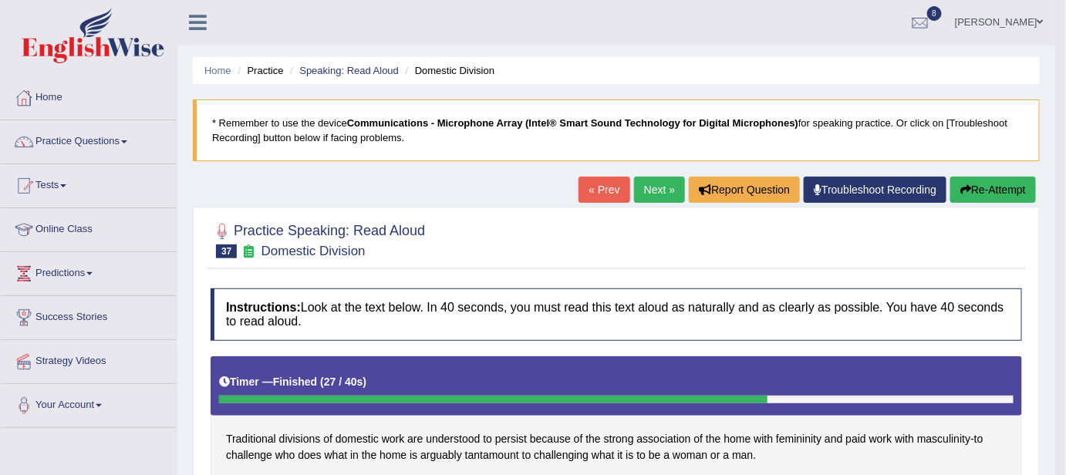
click at [990, 179] on button "Re-Attempt" at bounding box center [993, 190] width 86 height 26
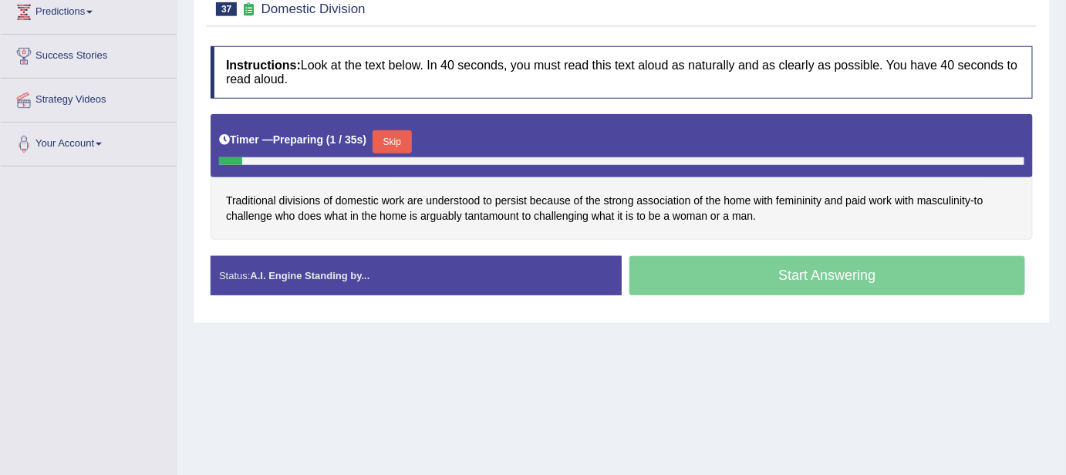
scroll to position [280, 0]
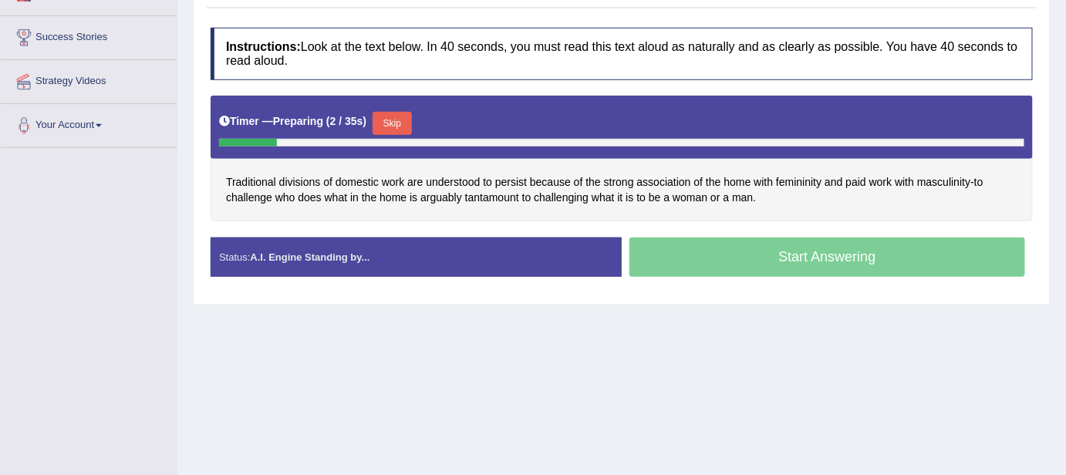
click at [948, 248] on div "Start Answering" at bounding box center [827, 259] width 411 height 43
click at [838, 248] on div "Start Answering" at bounding box center [827, 259] width 411 height 43
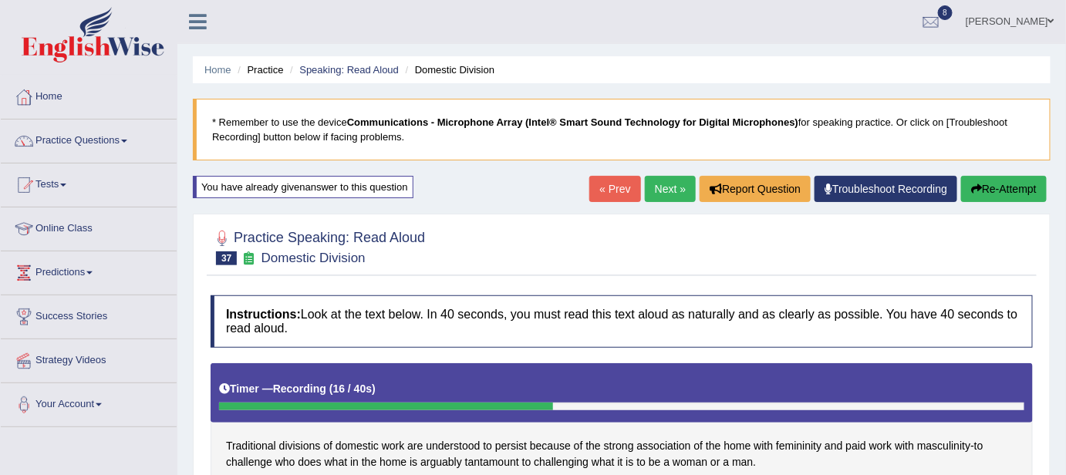
scroll to position [0, 0]
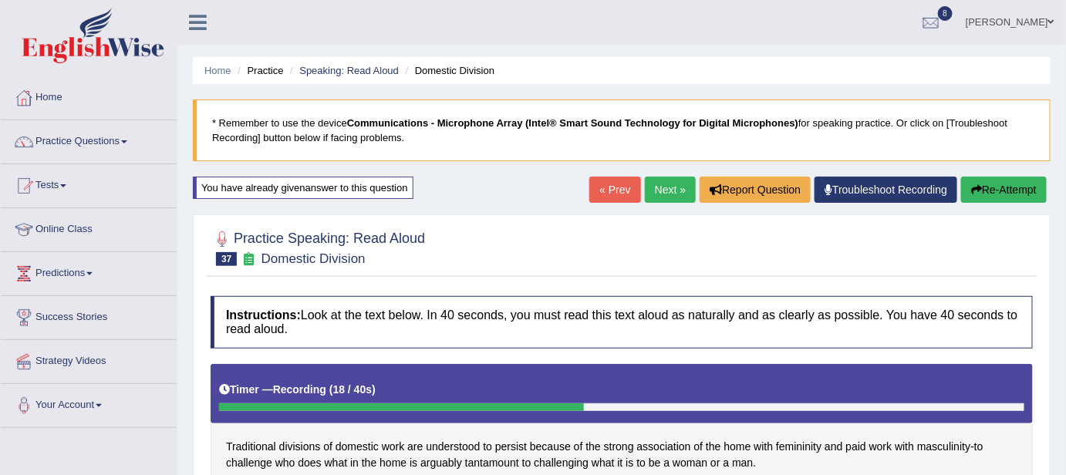
drag, startPoint x: 1028, startPoint y: 173, endPoint x: 1026, endPoint y: 187, distance: 14.8
click at [1026, 187] on div "Home Practice Speaking: Read Aloud Domestic Division * Remember to use the devi…" at bounding box center [621, 385] width 889 height 771
click at [1026, 187] on button "Re-Attempt" at bounding box center [1004, 190] width 86 height 26
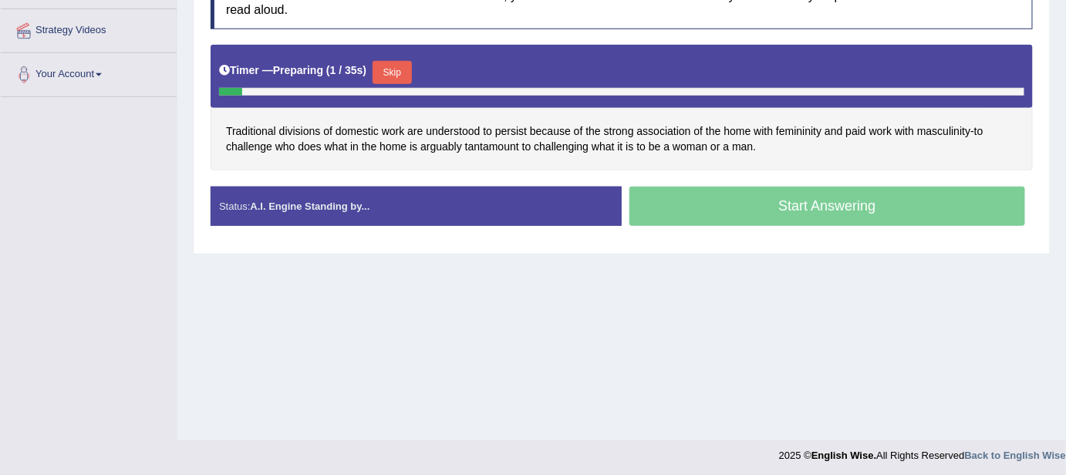
scroll to position [335, 0]
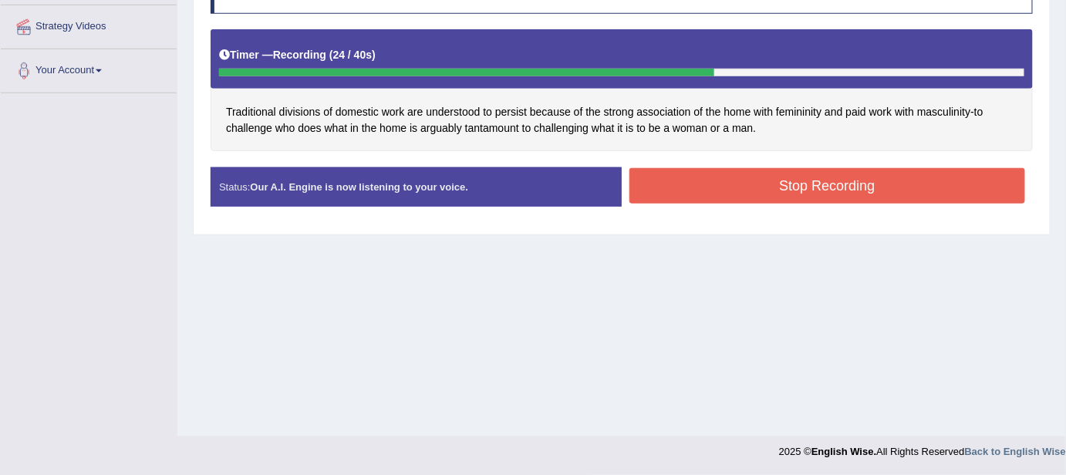
click at [935, 194] on button "Stop Recording" at bounding box center [827, 185] width 396 height 35
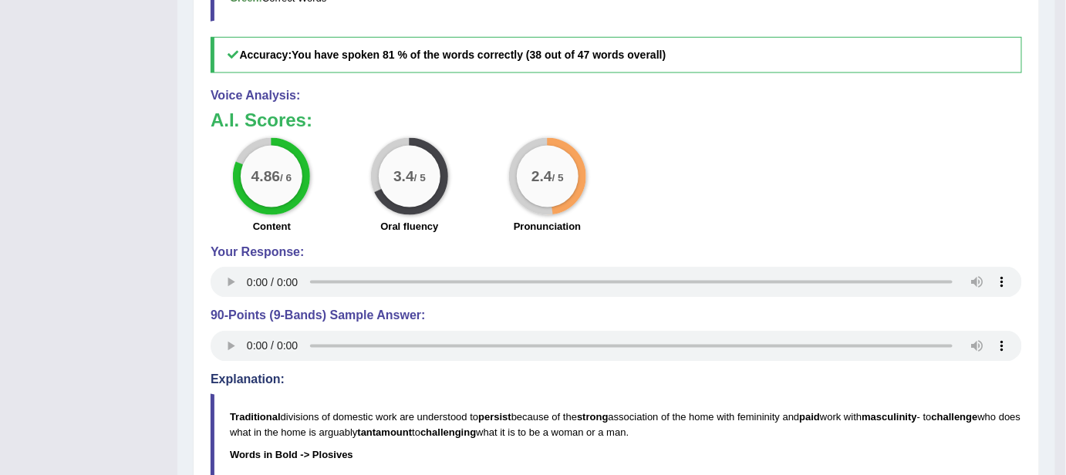
scroll to position [671, 0]
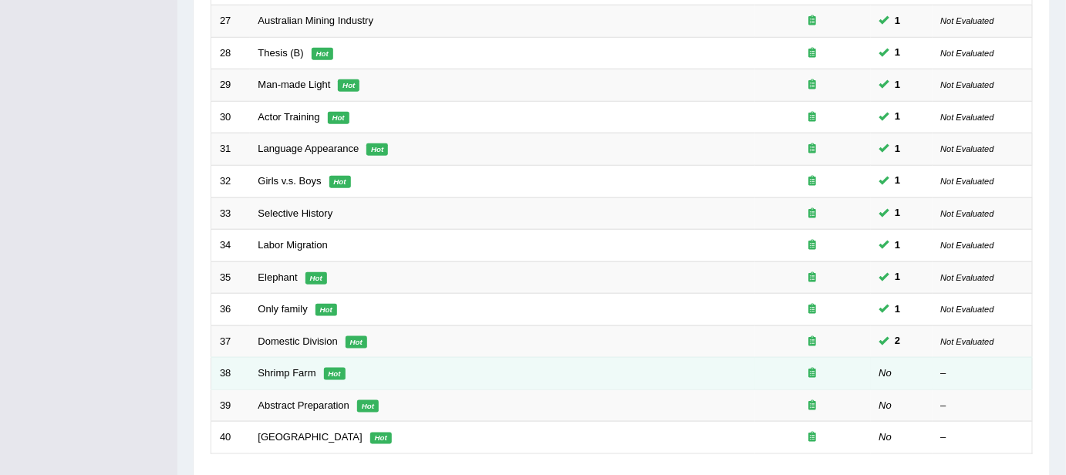
click at [285, 374] on td "Shrimp Farm Hot" at bounding box center [502, 374] width 505 height 32
click at [285, 369] on link "Shrimp Farm" at bounding box center [287, 373] width 58 height 12
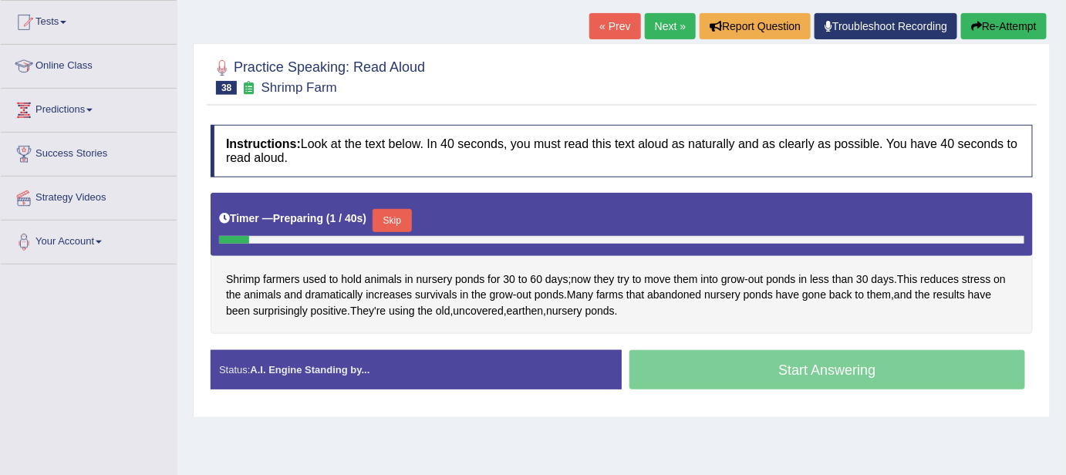
scroll to position [196, 0]
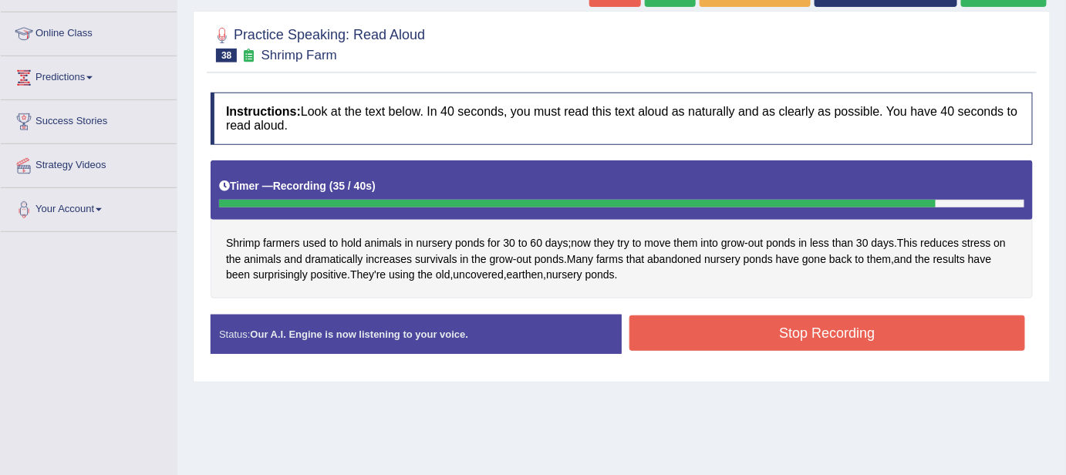
click at [711, 342] on button "Stop Recording" at bounding box center [827, 332] width 396 height 35
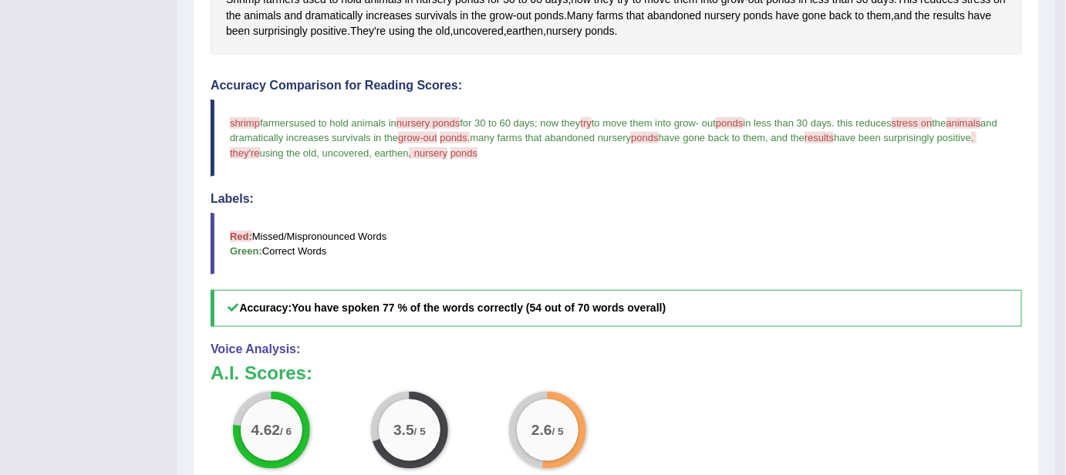
scroll to position [448, 0]
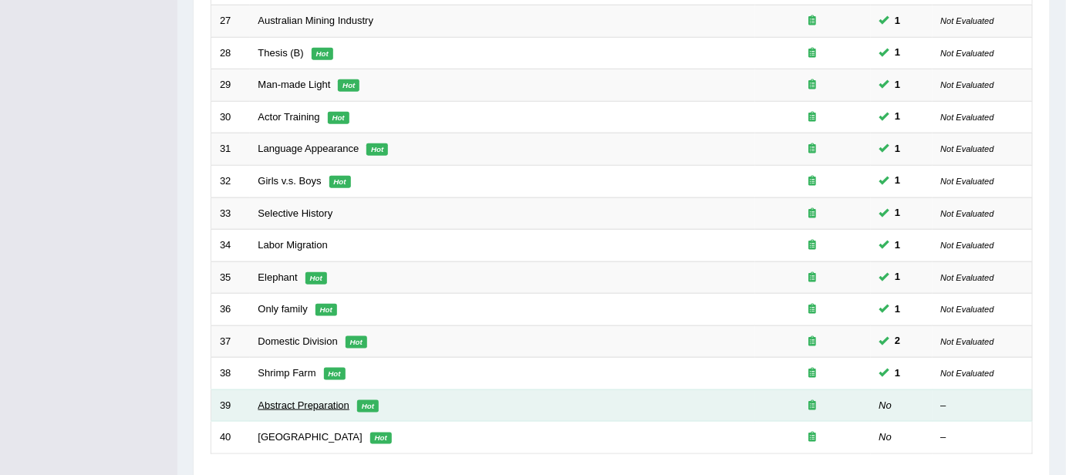
click at [329, 401] on link "Abstract Preparation" at bounding box center [304, 406] width 92 height 12
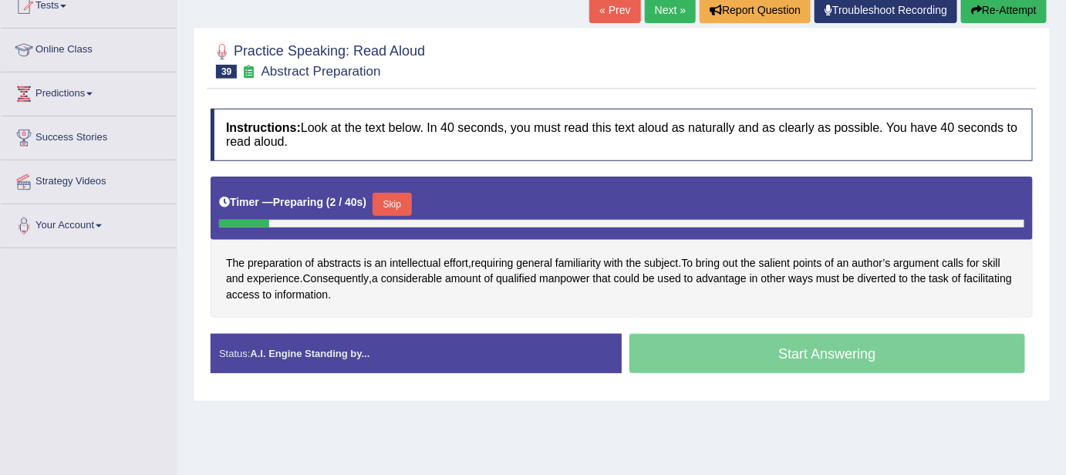
scroll to position [196, 0]
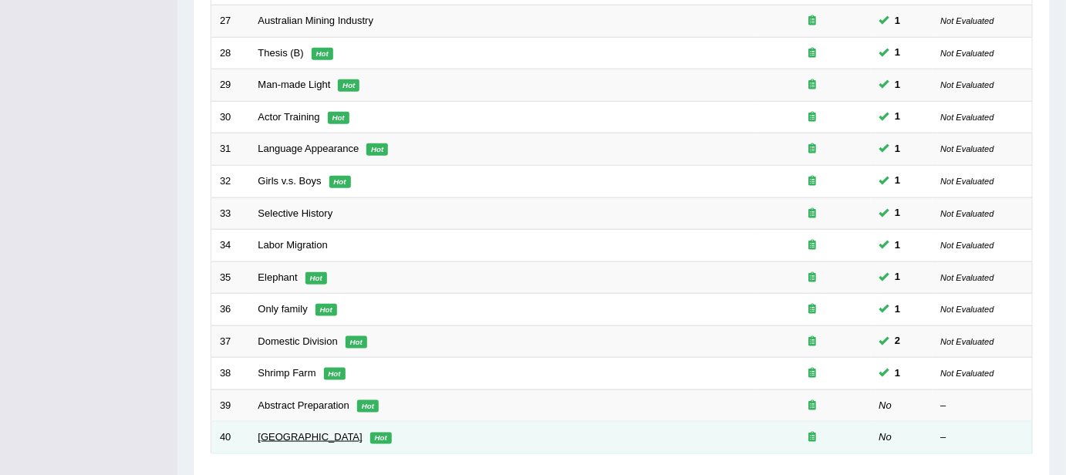
click at [272, 431] on link "[GEOGRAPHIC_DATA]" at bounding box center [310, 437] width 104 height 12
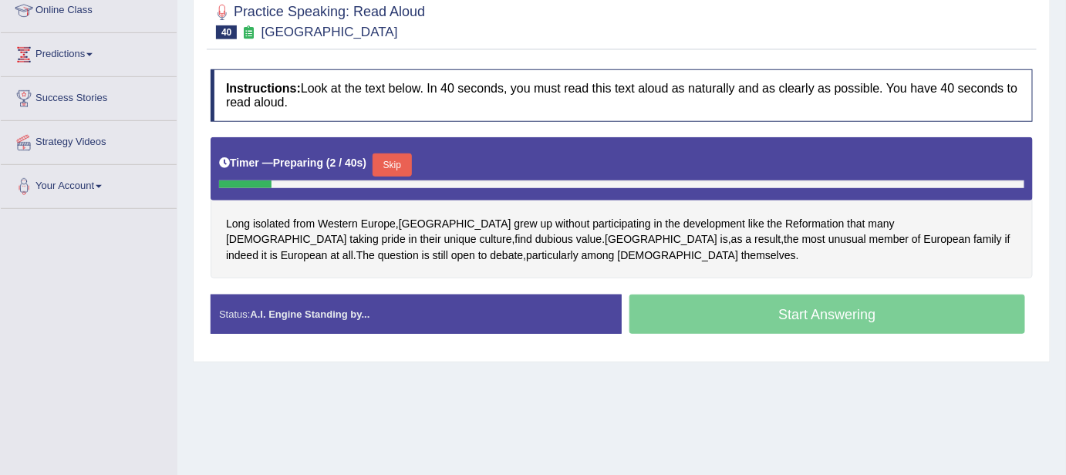
scroll to position [224, 0]
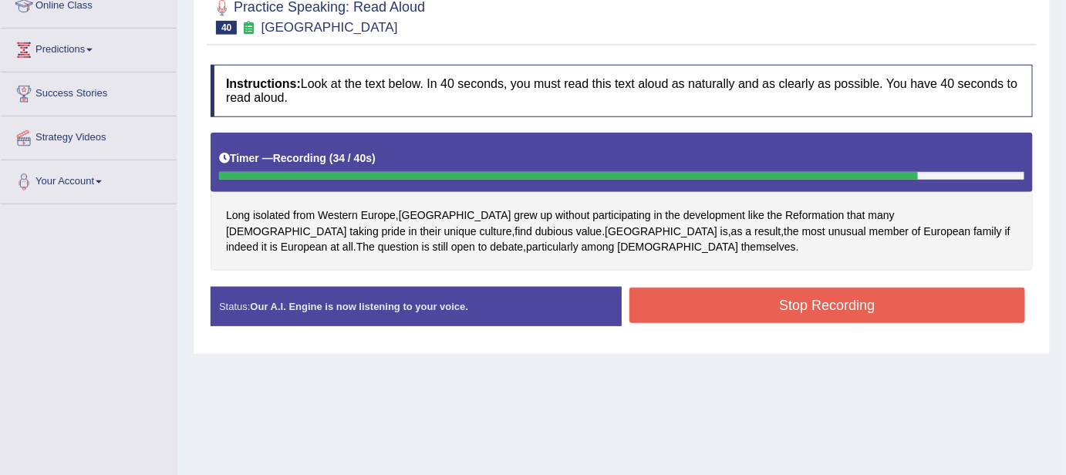
click at [761, 309] on button "Stop Recording" at bounding box center [827, 305] width 396 height 35
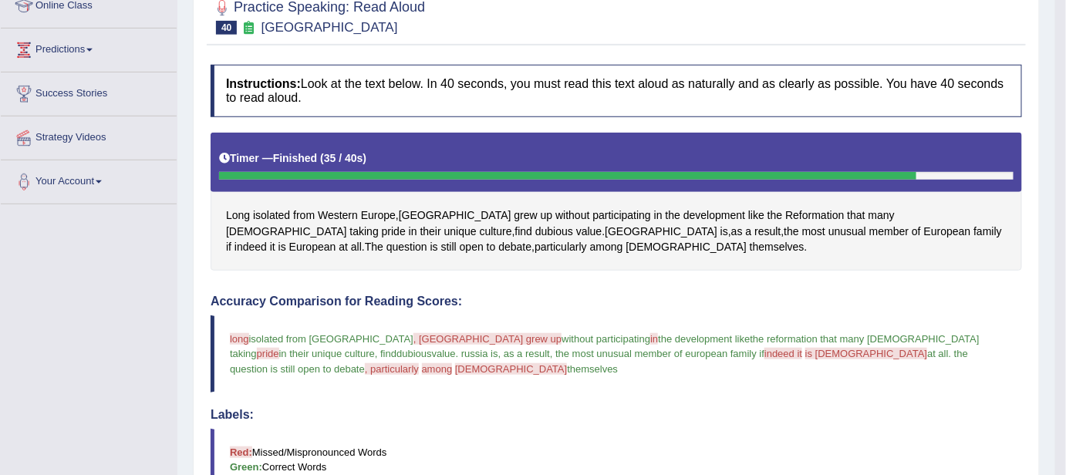
drag, startPoint x: 761, startPoint y: 309, endPoint x: 692, endPoint y: 329, distance: 72.3
click at [692, 329] on div "Accuracy Comparison for Reading Scores: long isolated from western europe , rus…" at bounding box center [616, 419] width 811 height 248
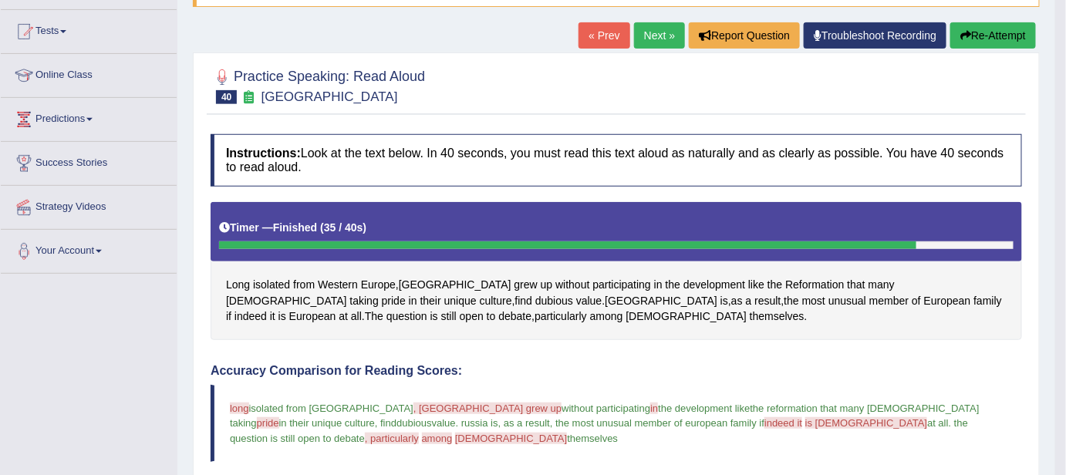
scroll to position [112, 0]
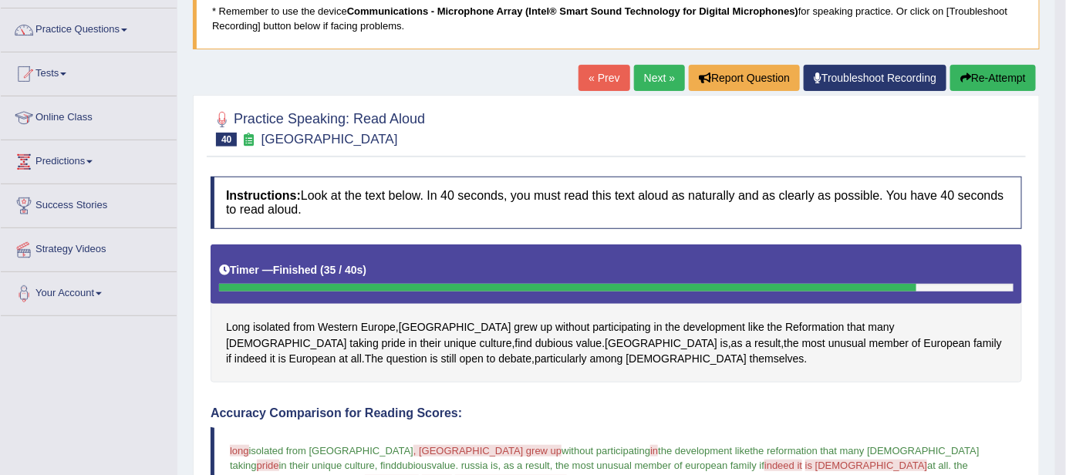
click at [1000, 68] on button "Re-Attempt" at bounding box center [993, 78] width 86 height 26
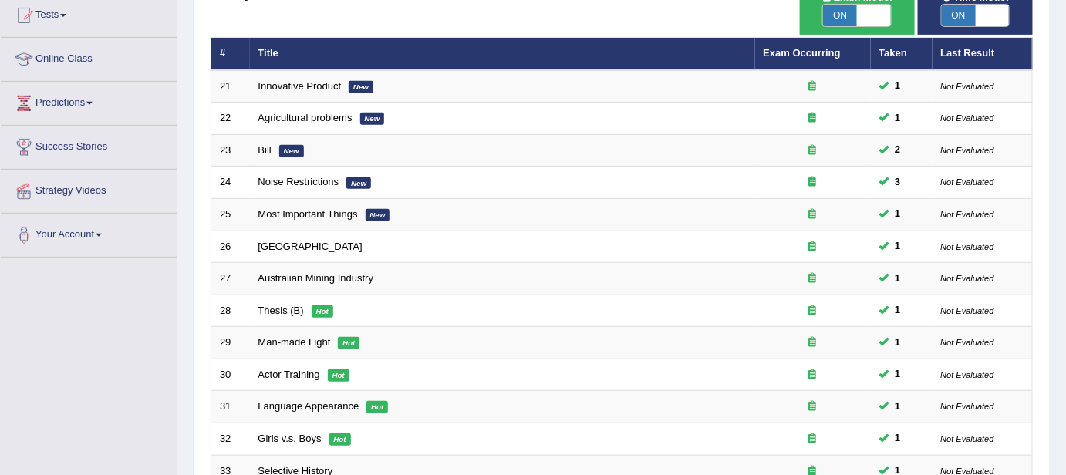
scroll to position [280, 0]
